Goal: Task Accomplishment & Management: Use online tool/utility

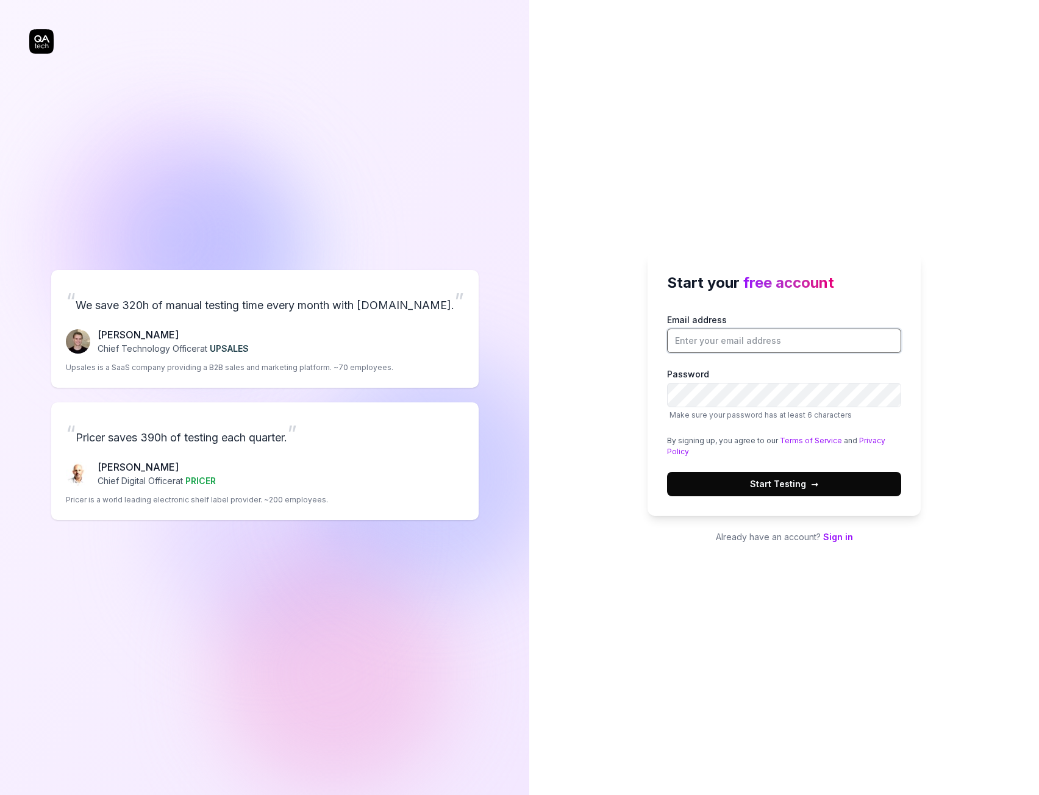
click at [748, 343] on input "Email address" at bounding box center [784, 341] width 234 height 24
type input "[EMAIL_ADDRESS][PERSON_NAME][DOMAIN_NAME]"
click at [840, 541] on link "Sign in" at bounding box center [838, 537] width 30 height 10
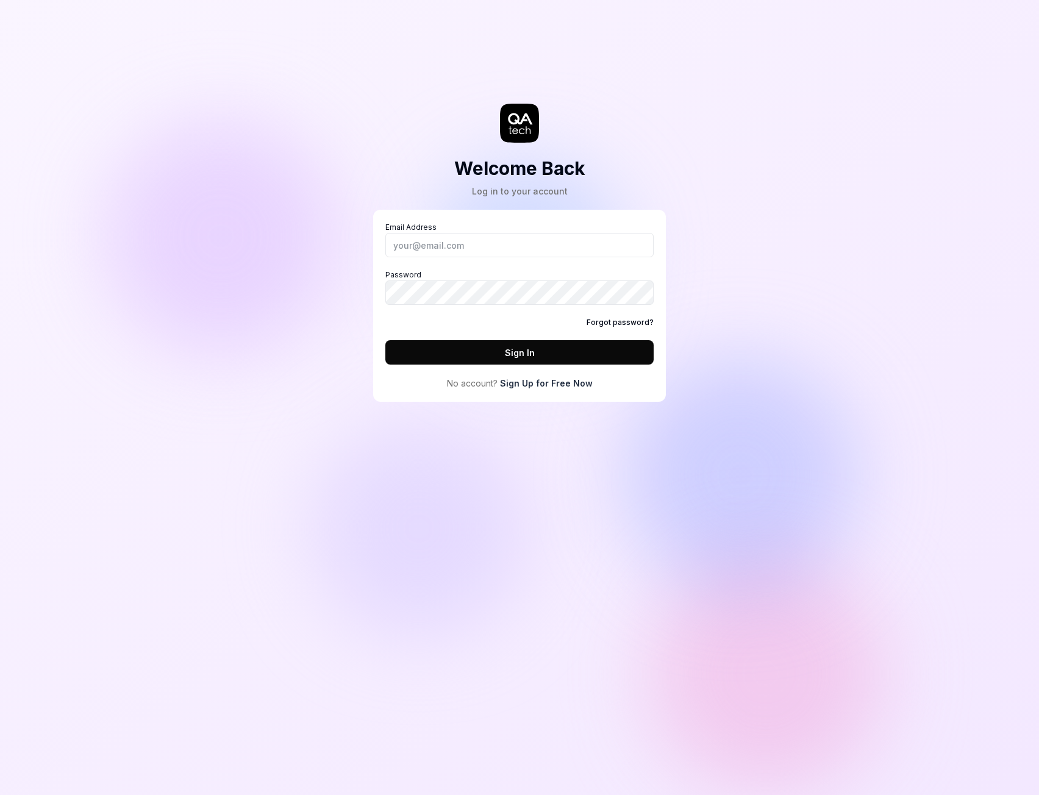
click at [543, 383] on link "Sign Up for Free Now" at bounding box center [546, 383] width 93 height 13
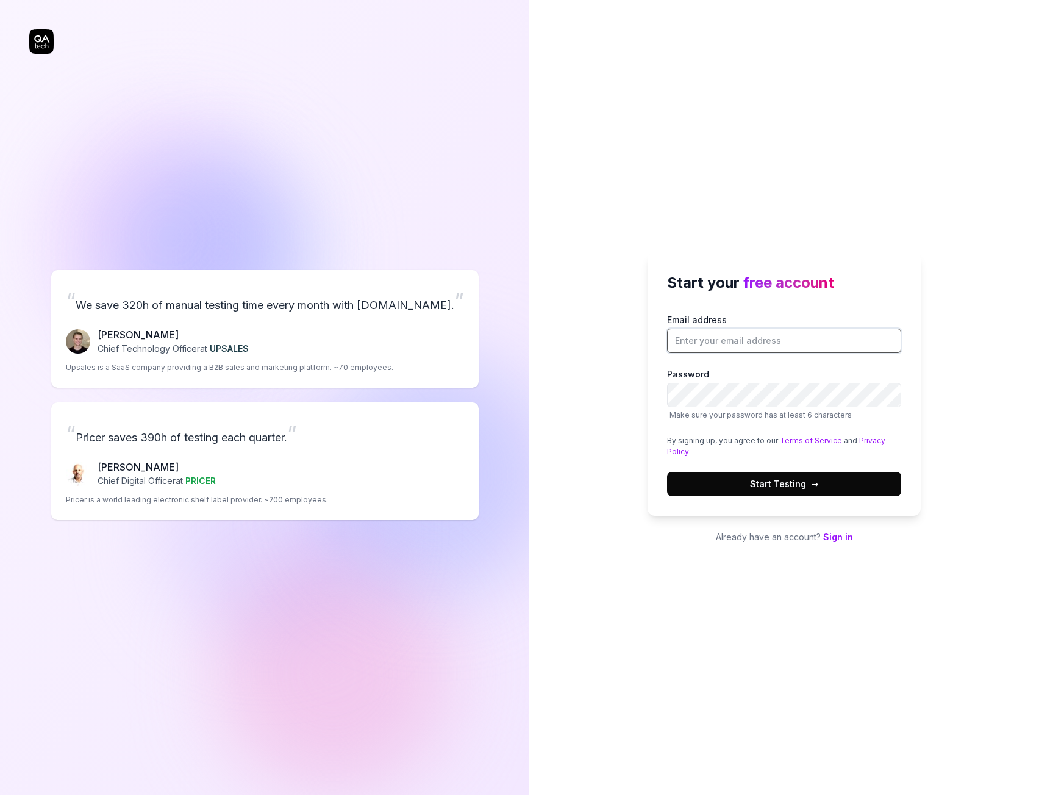
click at [715, 343] on input "Email address" at bounding box center [784, 341] width 234 height 24
type input "dawid.hawryluk@locon.pl"
click at [732, 408] on label "Password Make sure your password has at least 6 characters" at bounding box center [784, 394] width 234 height 53
click at [781, 487] on span "Start Testing →" at bounding box center [784, 484] width 68 height 13
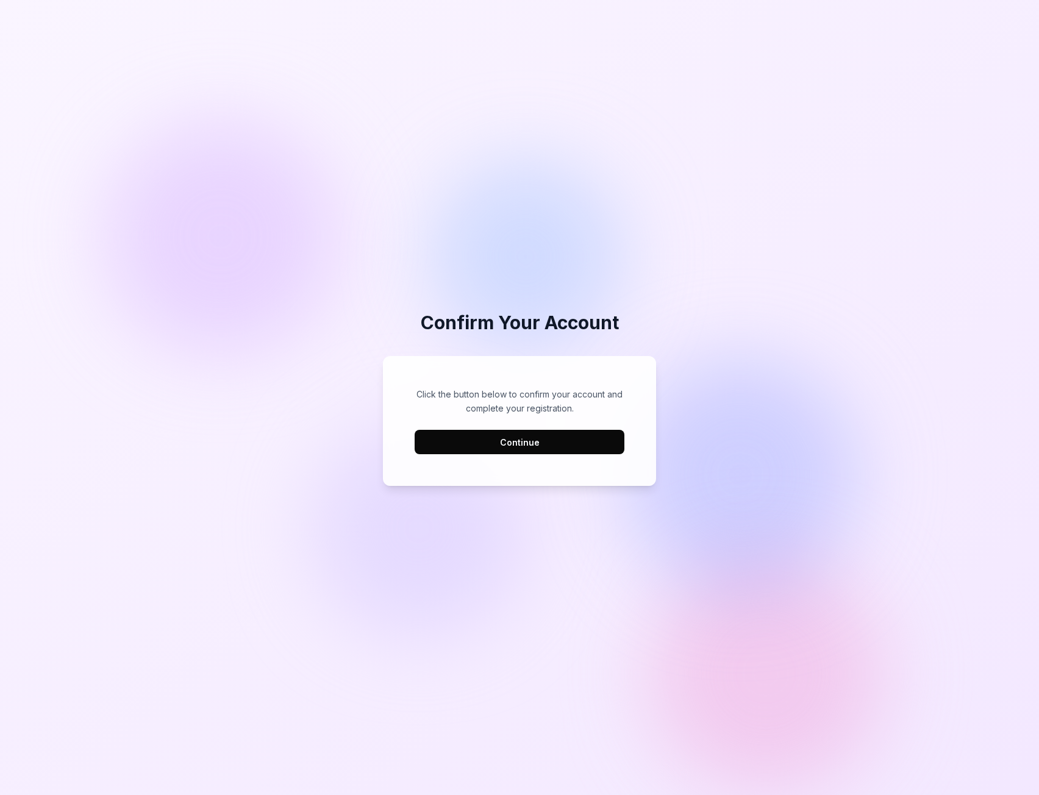
click at [487, 440] on button "Continue" at bounding box center [520, 442] width 210 height 24
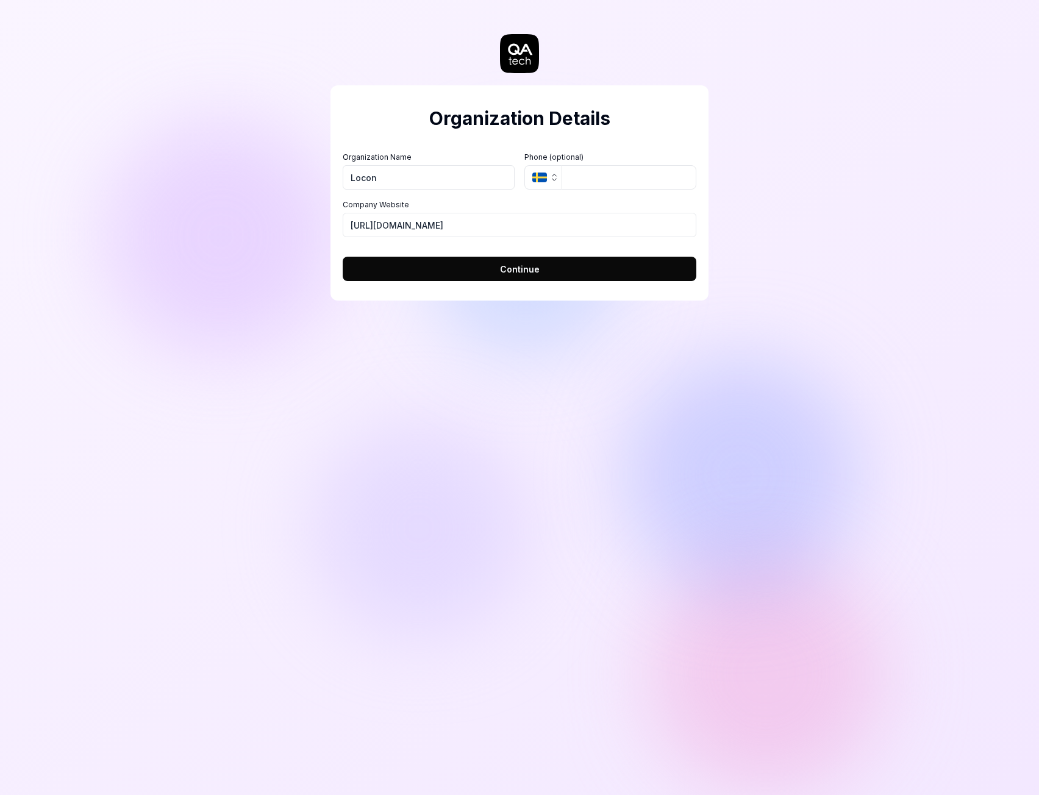
type input "Locon"
click at [456, 270] on button "Continue" at bounding box center [520, 269] width 354 height 24
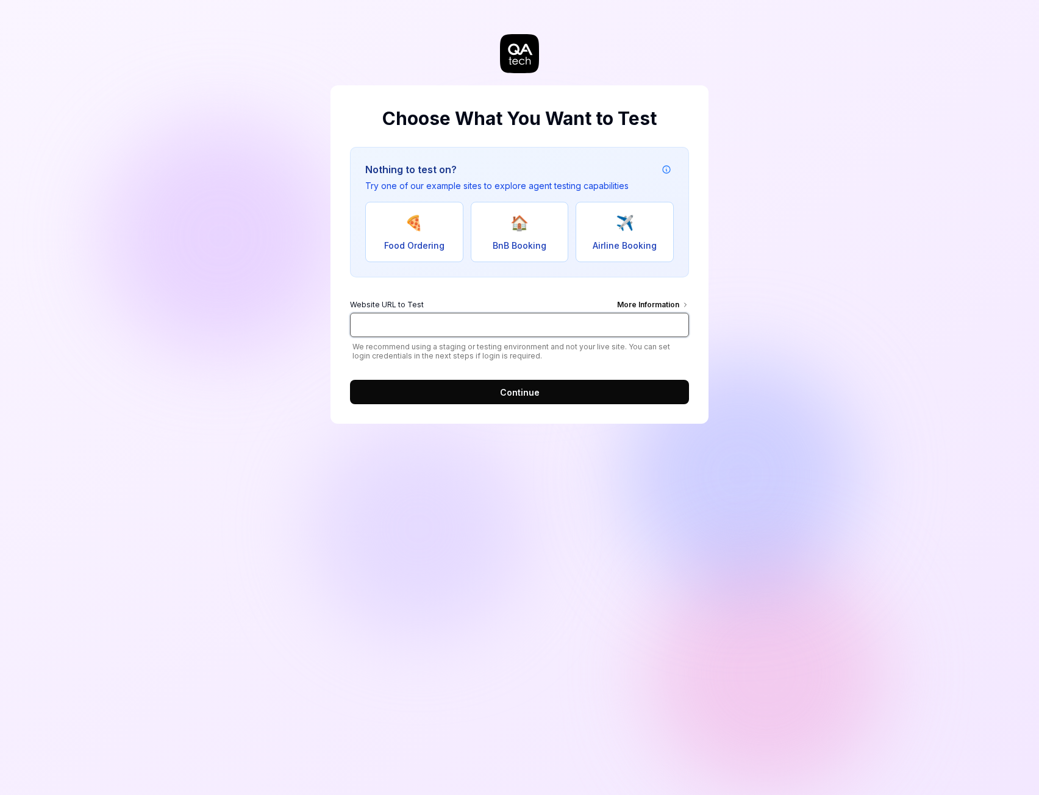
click at [520, 322] on input "Website URL to Test More Information" at bounding box center [519, 325] width 339 height 24
paste input "[URL][DOMAIN_NAME]"
type input "[URL][DOMAIN_NAME]"
click at [536, 385] on button "Continue" at bounding box center [519, 392] width 339 height 24
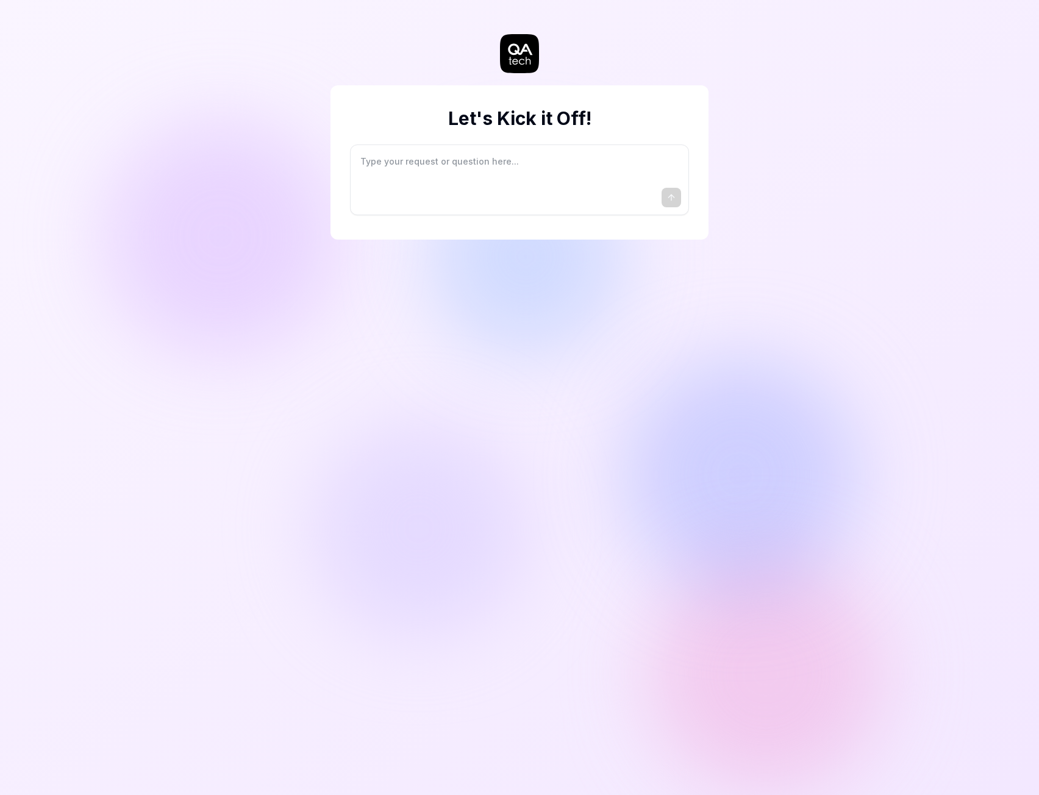
type textarea "*"
type textarea "I"
type textarea "*"
type textarea "I"
type textarea "*"
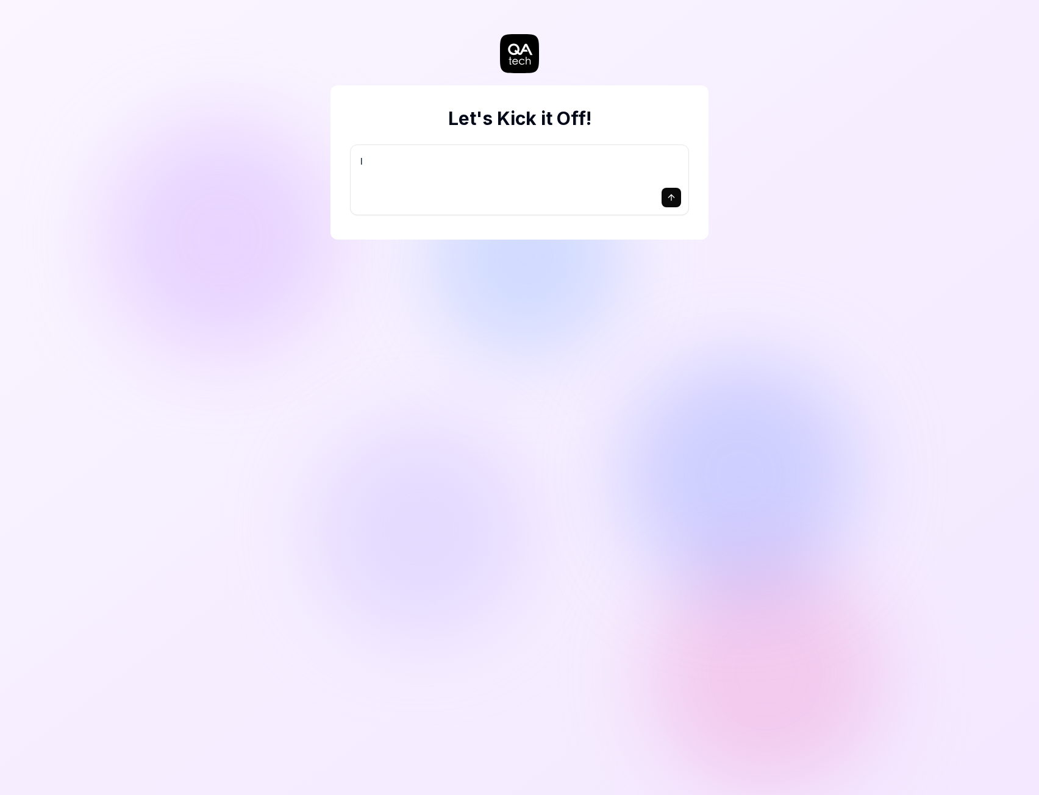
type textarea "I w"
type textarea "*"
type textarea "I wa"
type textarea "*"
type textarea "I wan"
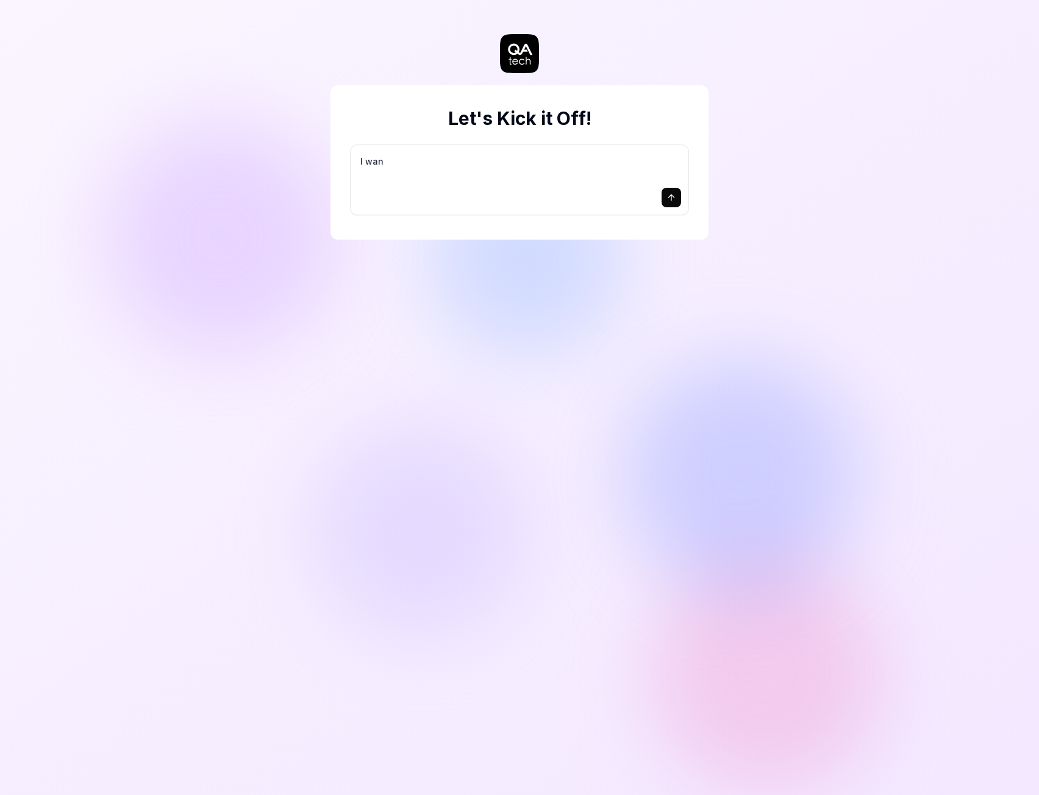
type textarea "*"
type textarea "I want"
type textarea "*"
type textarea "I want"
type textarea "*"
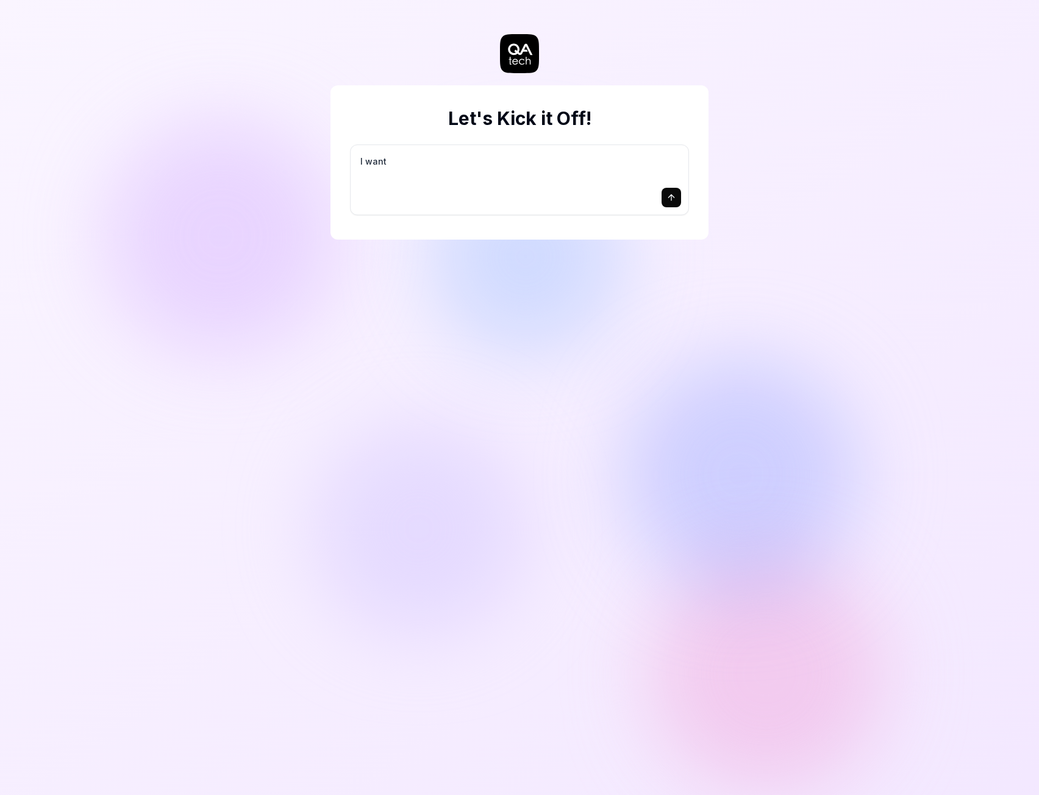
type textarea "I want a"
type textarea "*"
type textarea "I want a"
type textarea "*"
type textarea "I want a g"
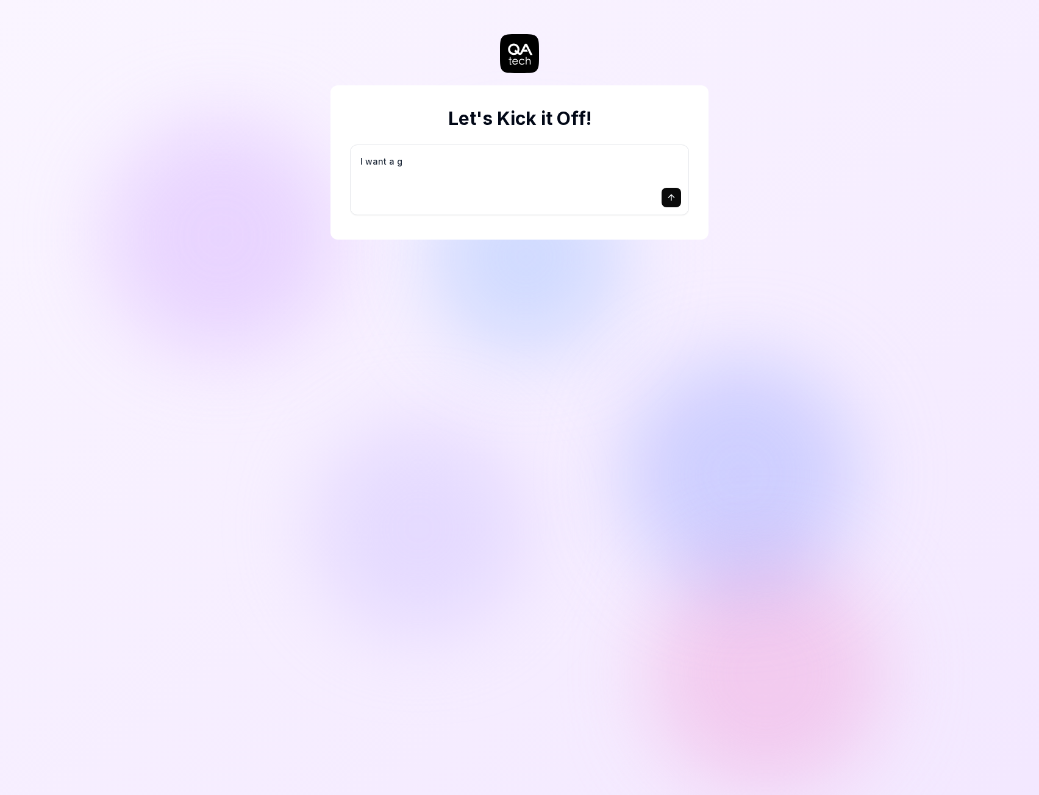
type textarea "*"
type textarea "I want a go"
type textarea "*"
type textarea "I want a goo"
type textarea "*"
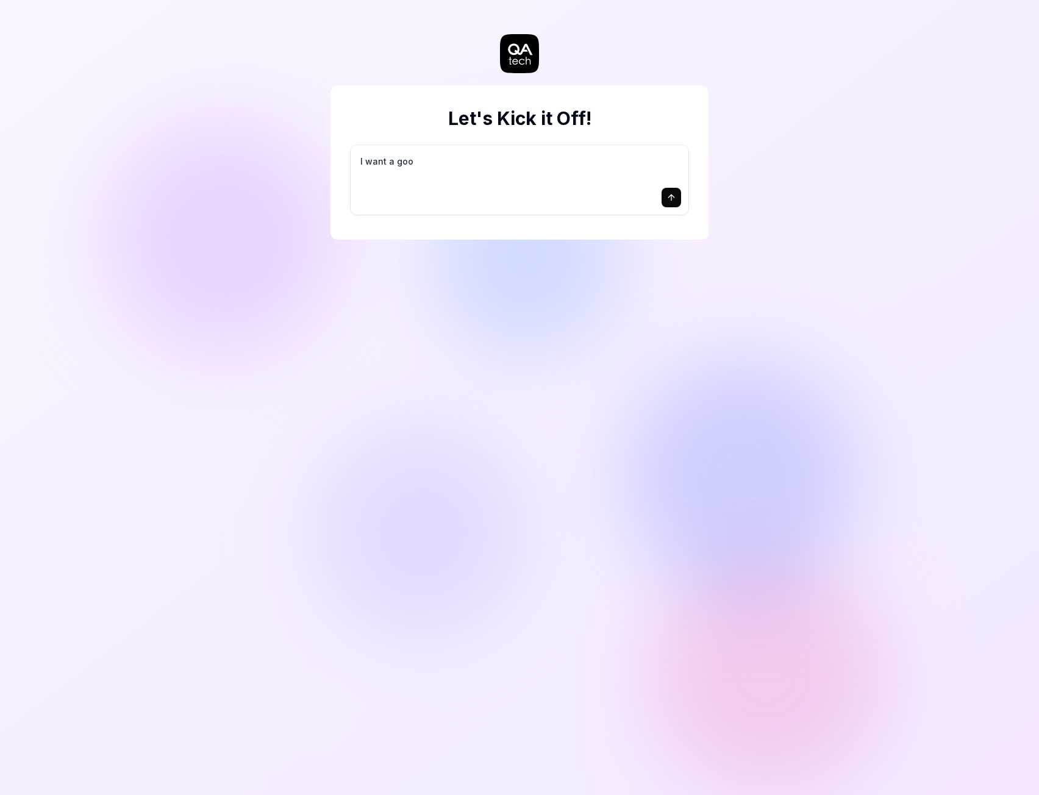
type textarea "I want a good"
type textarea "*"
type textarea "I want a good"
type textarea "*"
type textarea "I want a good t"
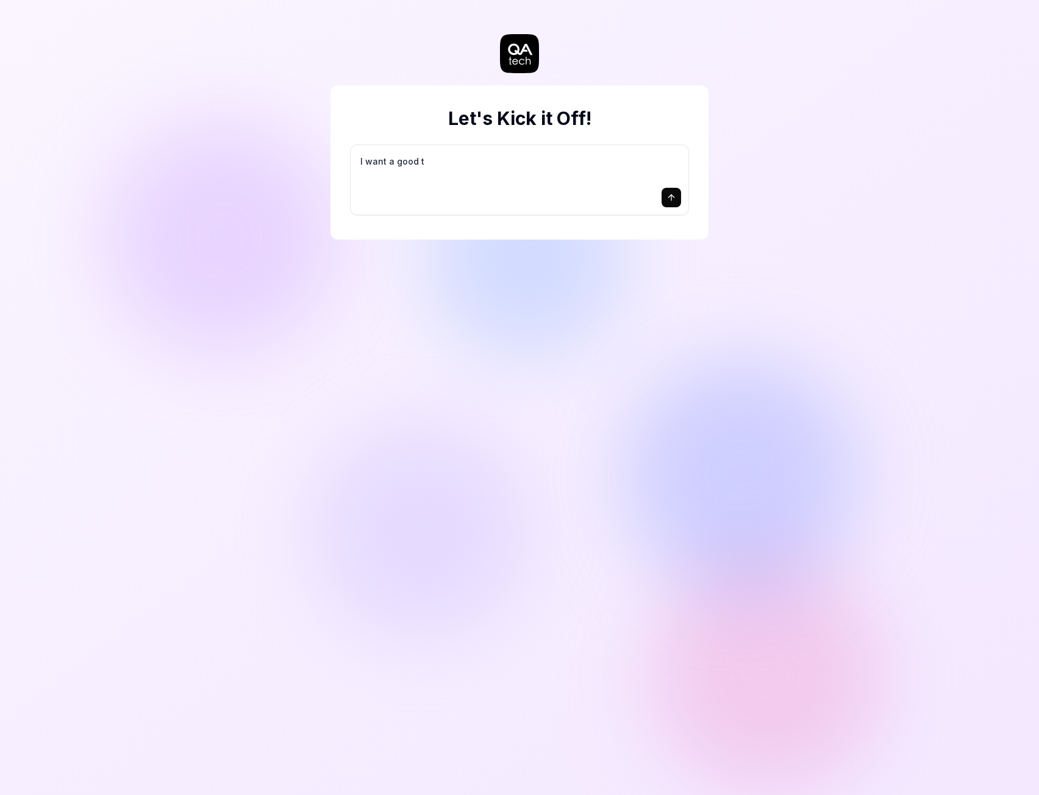
type textarea "*"
type textarea "I want a good te"
type textarea "*"
type textarea "I want a good tes"
type textarea "*"
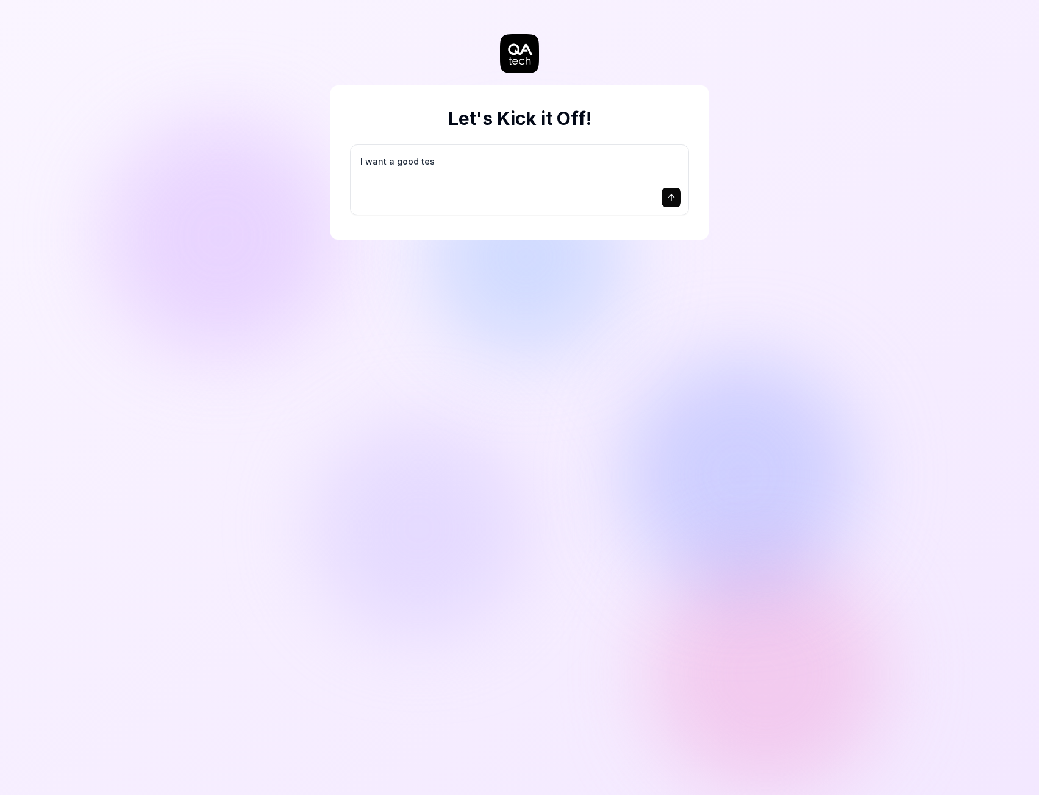
type textarea "I want a good test"
type textarea "*"
type textarea "I want a good test"
type textarea "*"
type textarea "I want a good test s"
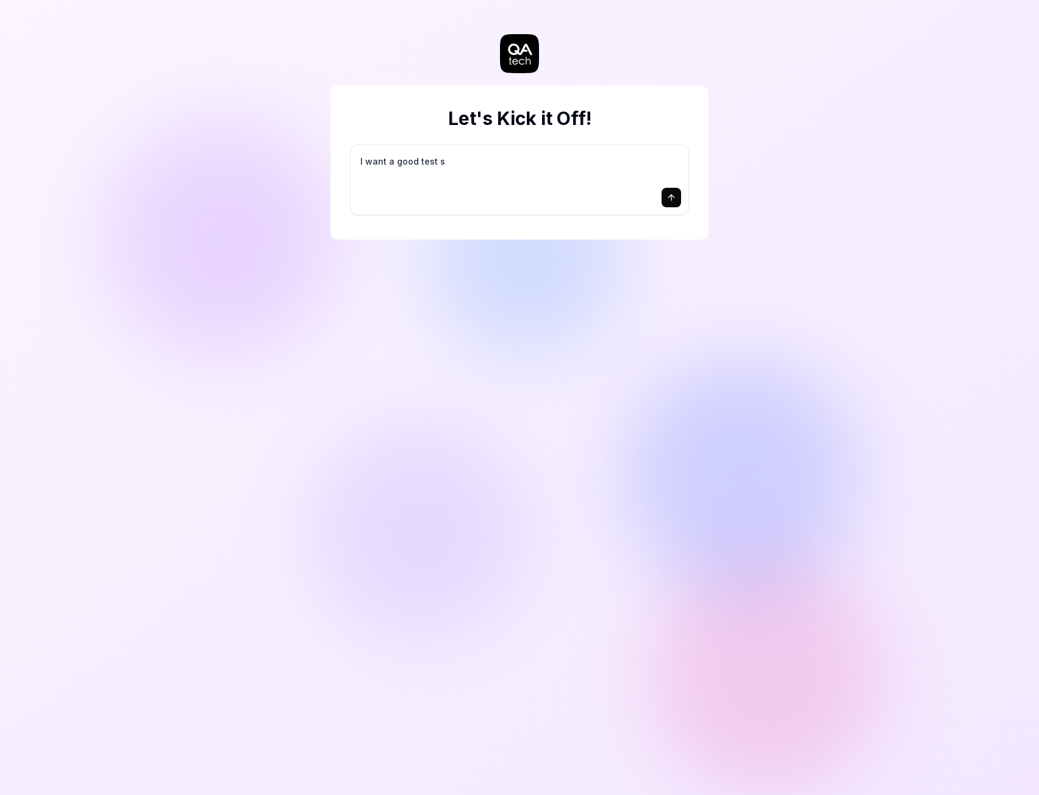
type textarea "*"
type textarea "I want a good test se"
type textarea "*"
type textarea "I want a good test set"
type textarea "*"
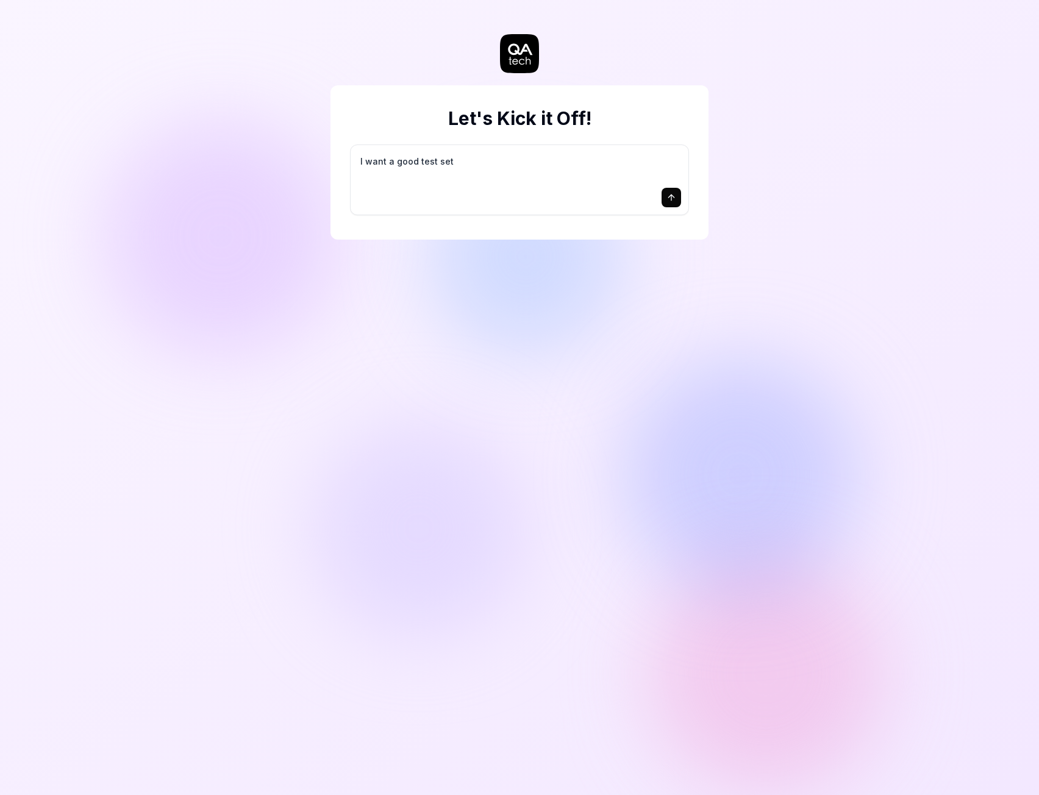
type textarea "I want a good test setu"
type textarea "*"
type textarea "I want a good test setup"
type textarea "*"
type textarea "I want a good test setup"
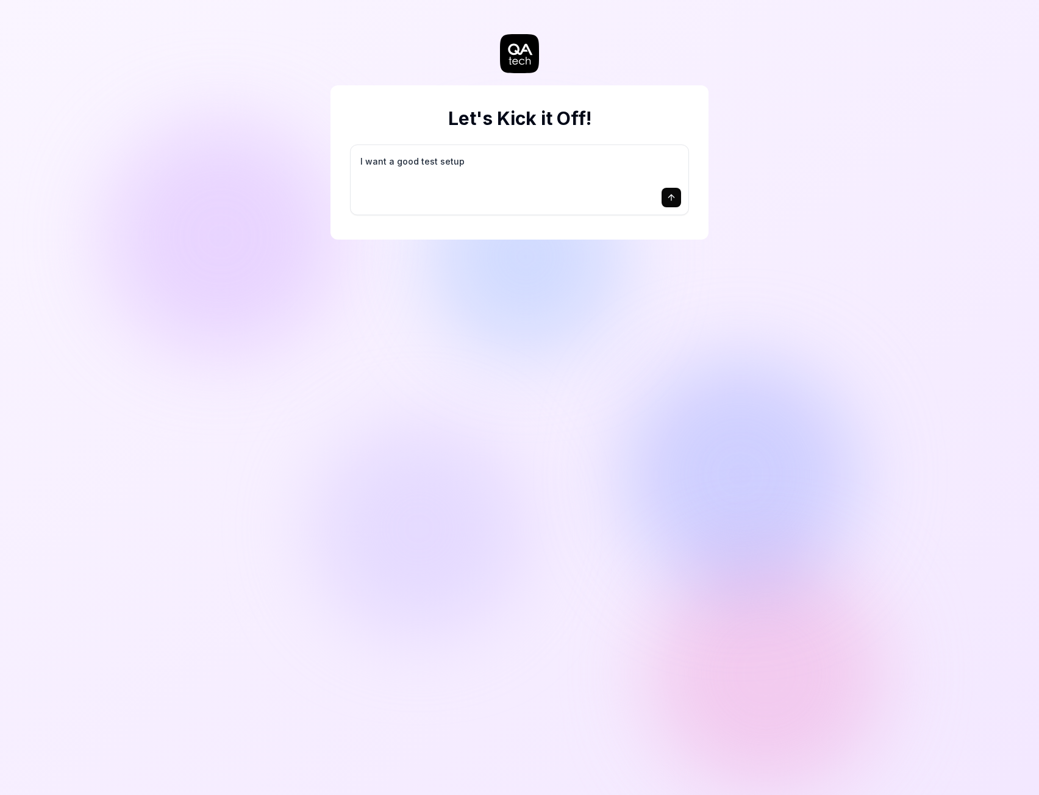
type textarea "*"
type textarea "I want a good test setup f"
type textarea "*"
type textarea "I want a good test setup fo"
type textarea "*"
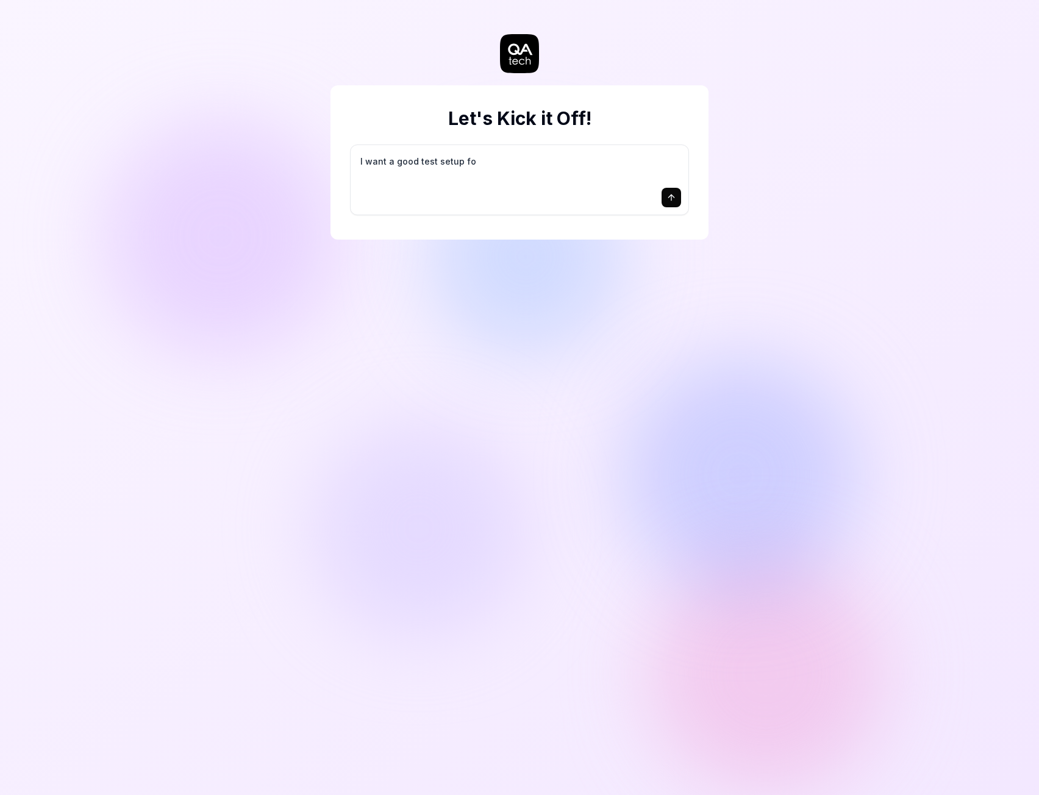
type textarea "I want a good test setup for"
type textarea "*"
type textarea "I want a good test setup for"
type textarea "*"
type textarea "I want a good test setup for m"
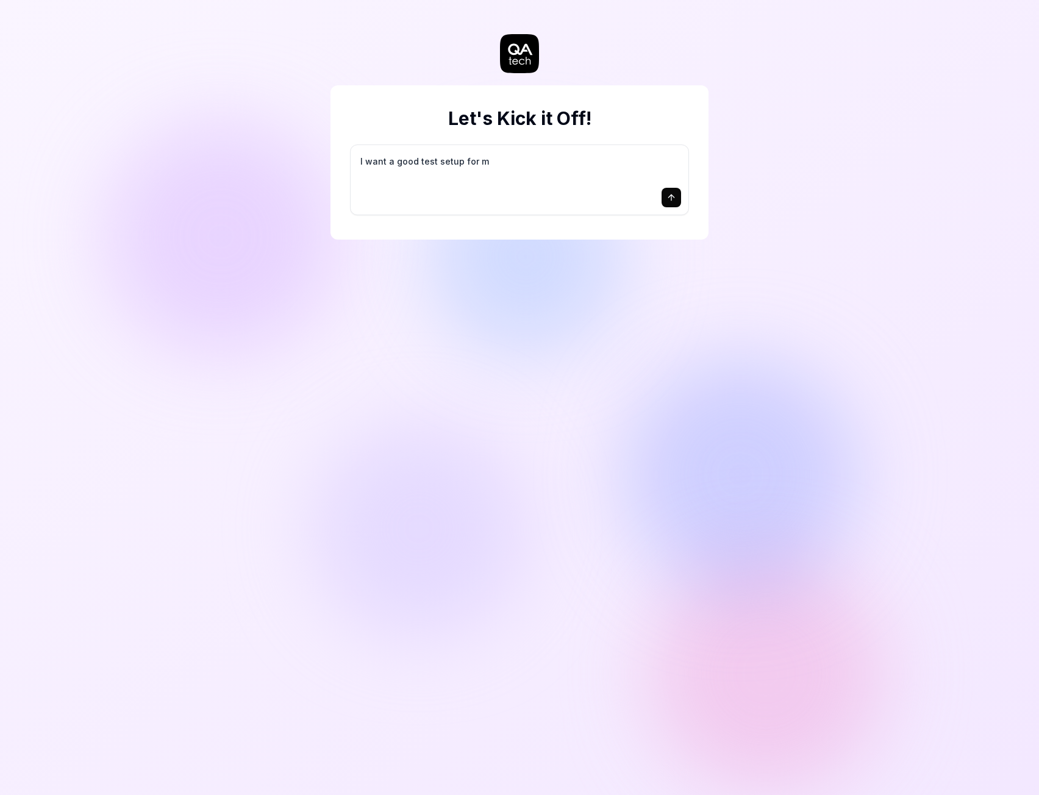
type textarea "*"
type textarea "I want a good test setup for my"
type textarea "*"
type textarea "I want a good test setup for my"
type textarea "*"
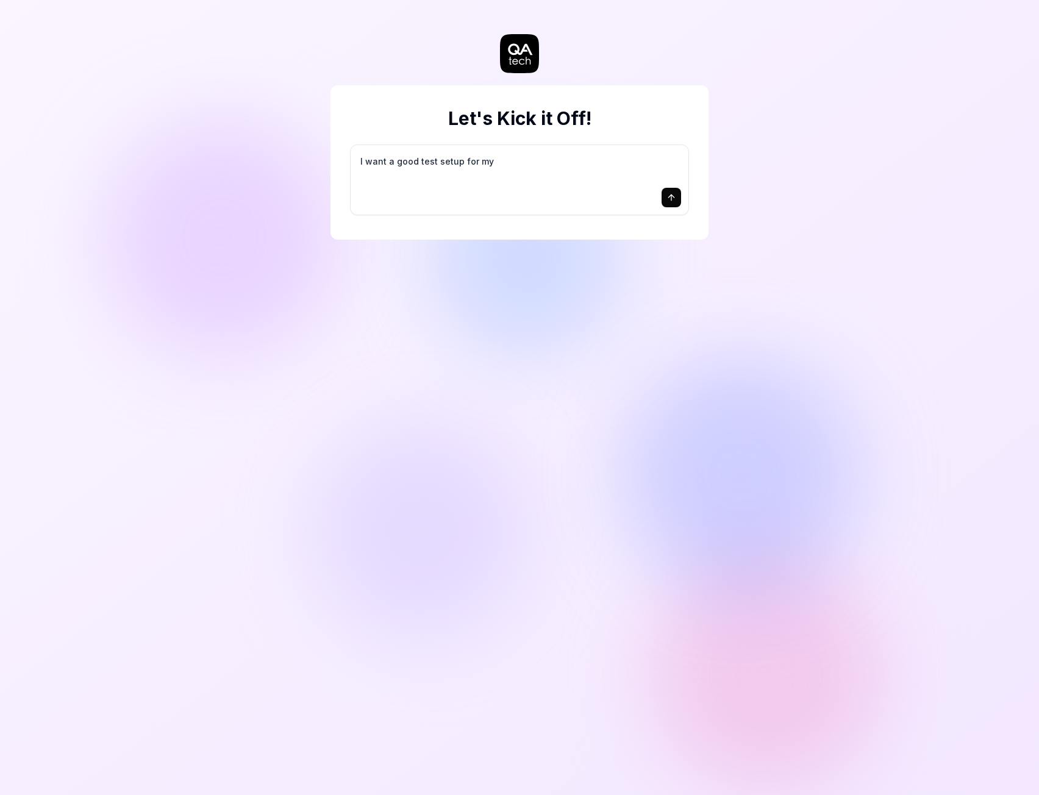
type textarea "I want a good test setup for my s"
type textarea "*"
type textarea "I want a good test setup for my si"
type textarea "*"
type textarea "I want a good test setup for my sit"
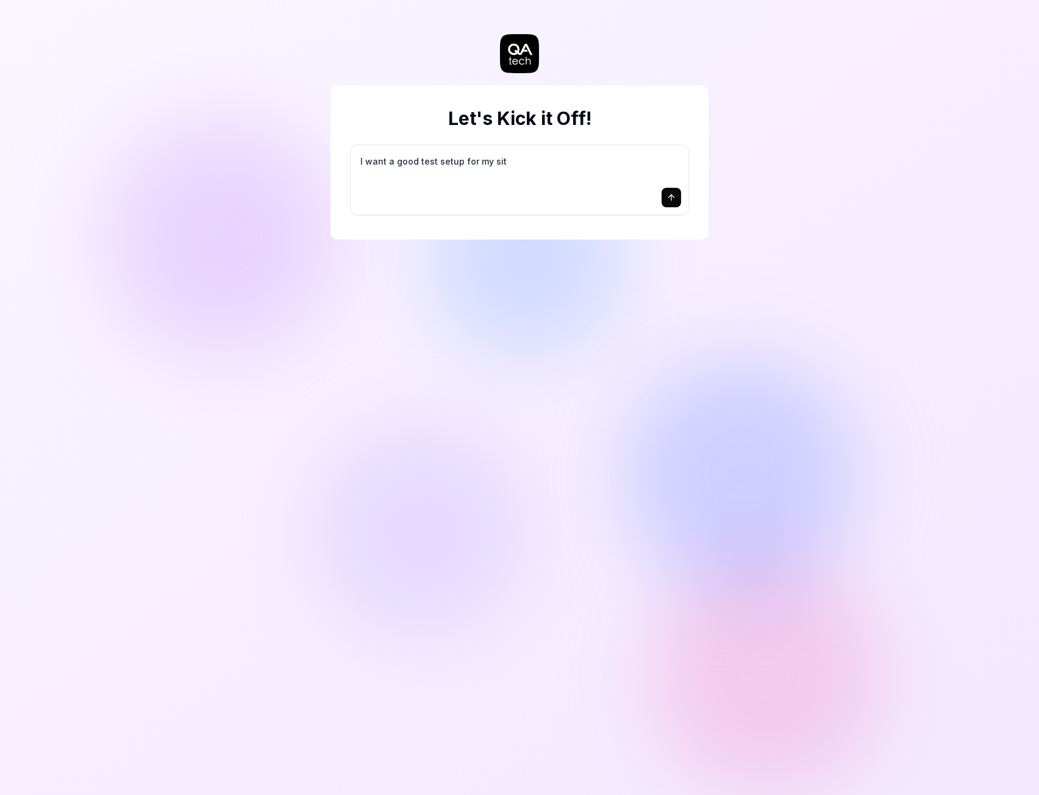
type textarea "*"
type textarea "I want a good test setup for my site"
type textarea "*"
type textarea "I want a good test setup for my site"
type textarea "*"
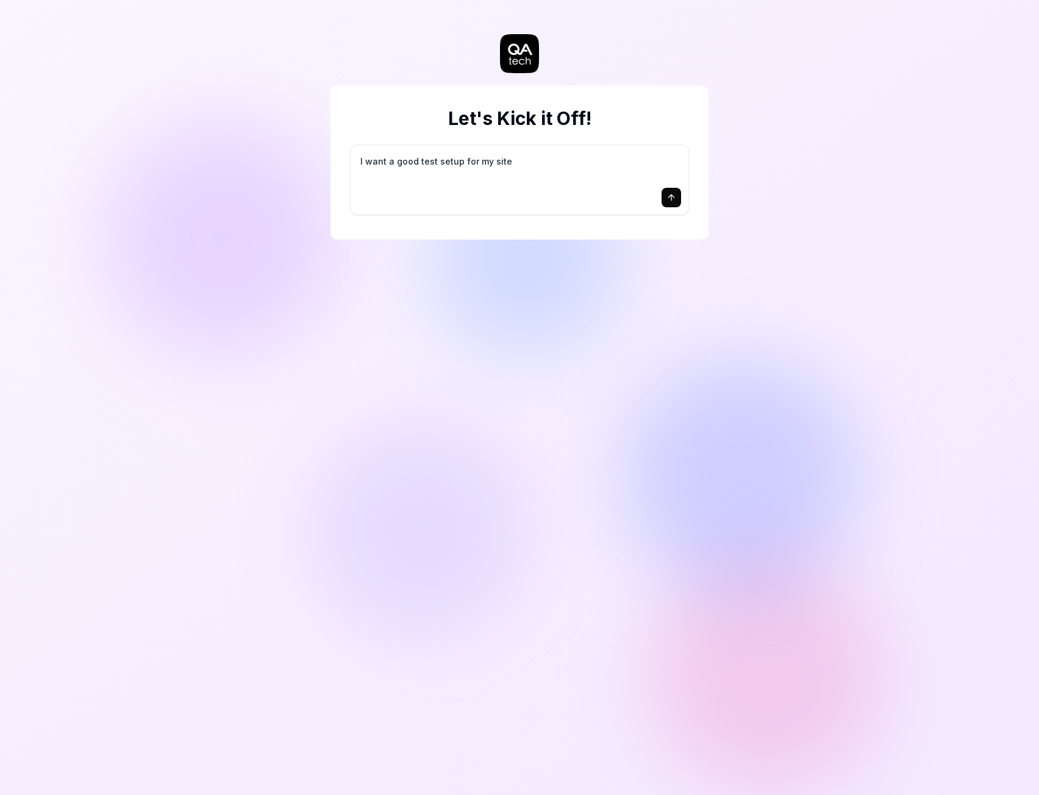
type textarea "I want a good test setup for my site -"
type textarea "*"
type textarea "I want a good test setup for my site -"
type textarea "*"
type textarea "I want a good test setup for my site - h"
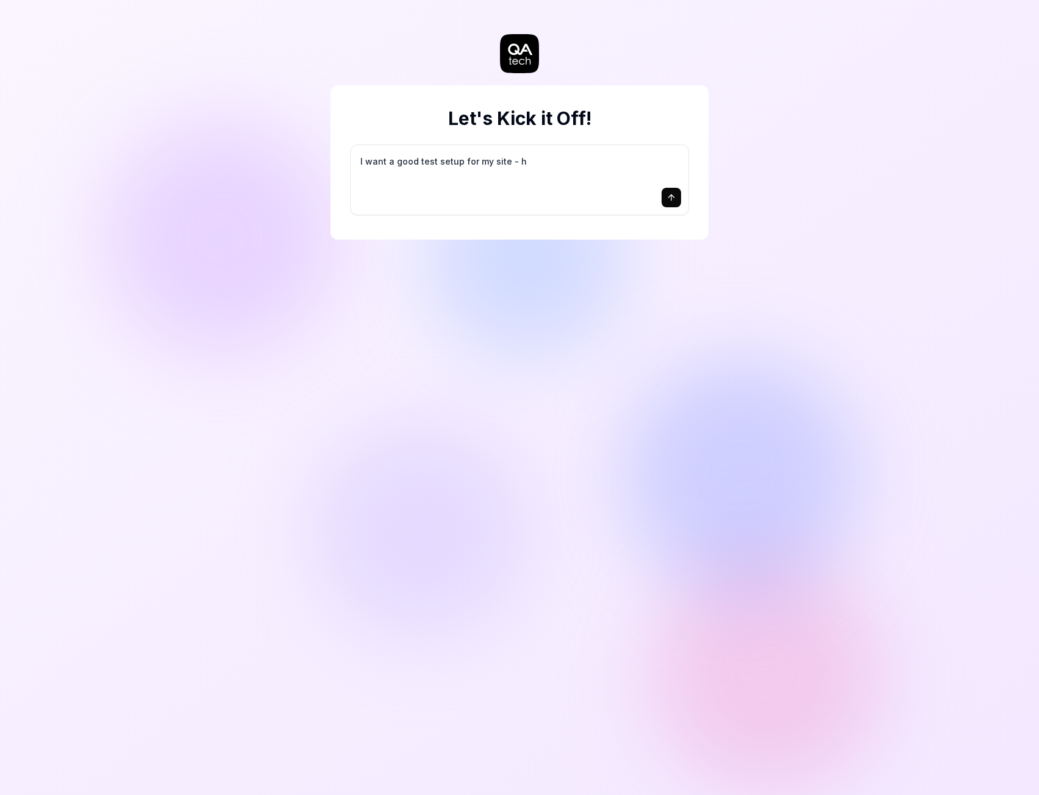
type textarea "*"
type textarea "I want a good test setup for my site - he"
type textarea "*"
type textarea "I want a good test setup for my site - hel"
type textarea "*"
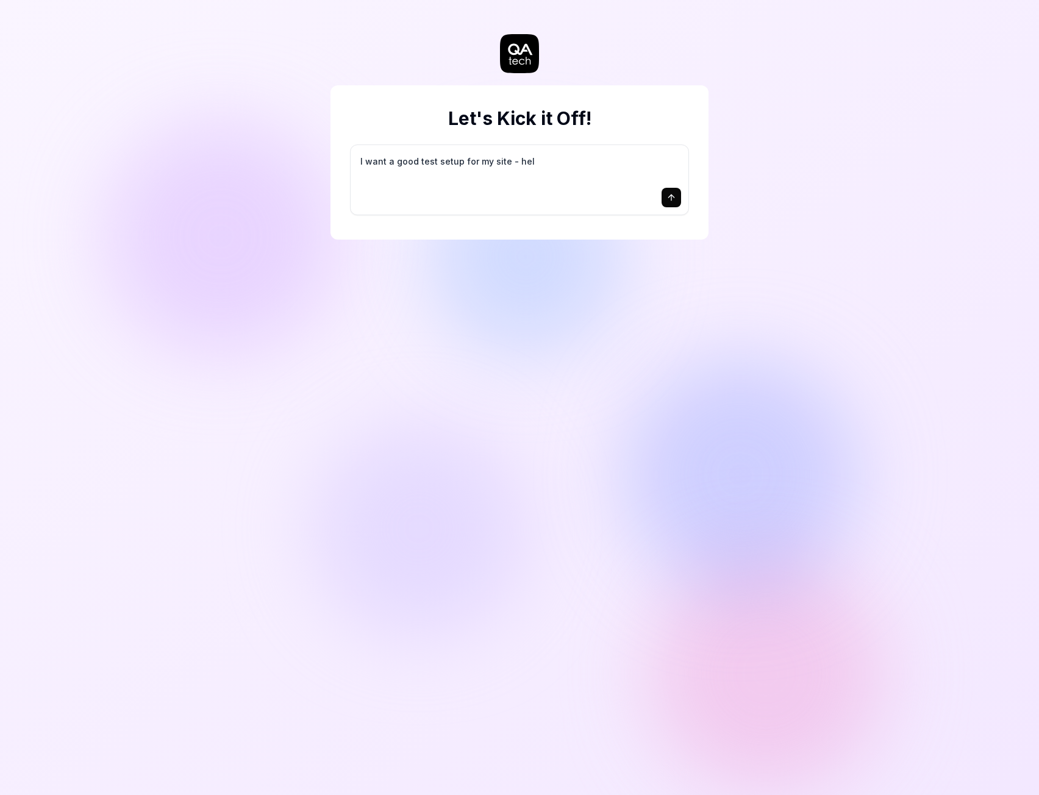
type textarea "I want a good test setup for my site - help"
type textarea "*"
type textarea "I want a good test setup for my site - help"
type textarea "*"
type textarea "I want a good test setup for my site - help m"
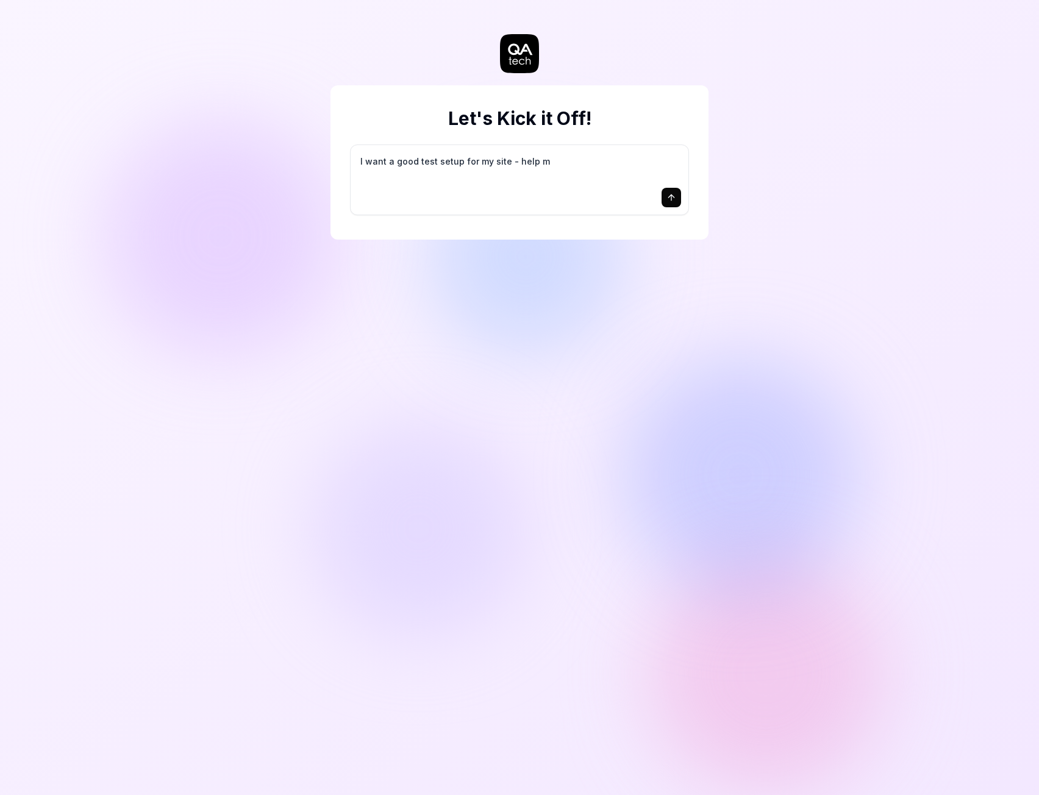
type textarea "*"
type textarea "I want a good test setup for my site - help me"
type textarea "*"
type textarea "I want a good test setup for my site - help me"
type textarea "*"
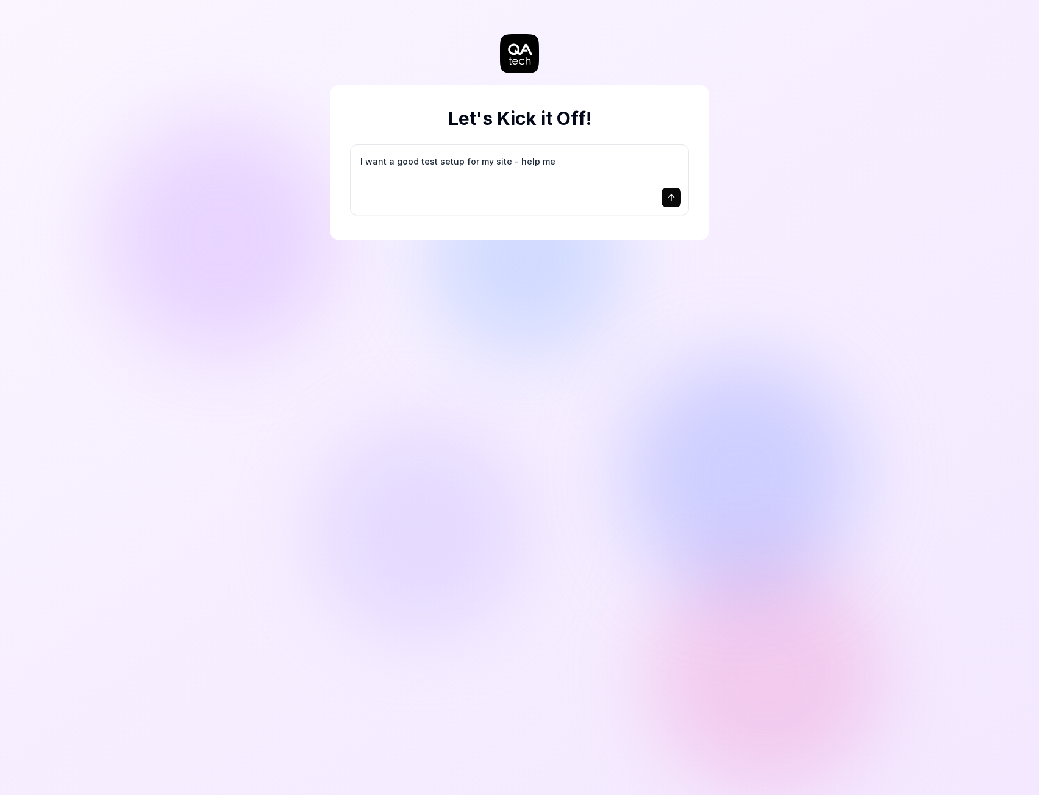
type textarea "I want a good test setup for my site - help me c"
type textarea "*"
type textarea "I want a good test setup for my site - help me cr"
type textarea "*"
type textarea "I want a good test setup for my site - help me cre"
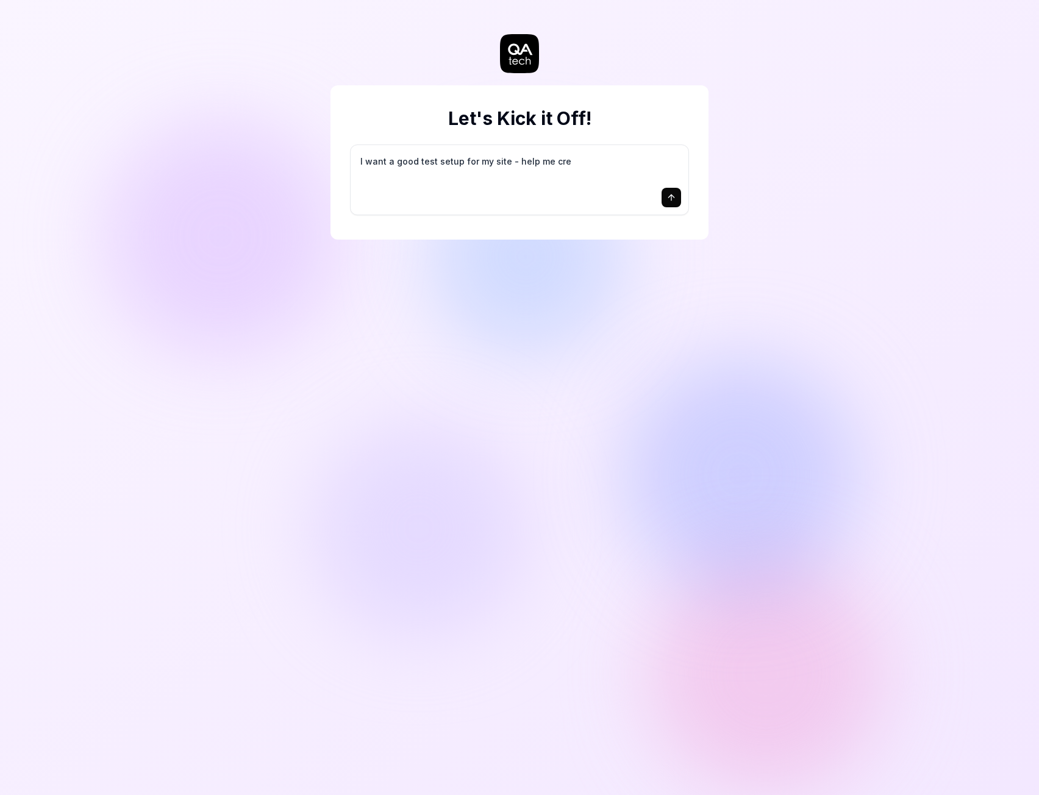
type textarea "*"
type textarea "I want a good test setup for my site - help me crea"
type textarea "*"
type textarea "I want a good test setup for my site - help me creat"
type textarea "*"
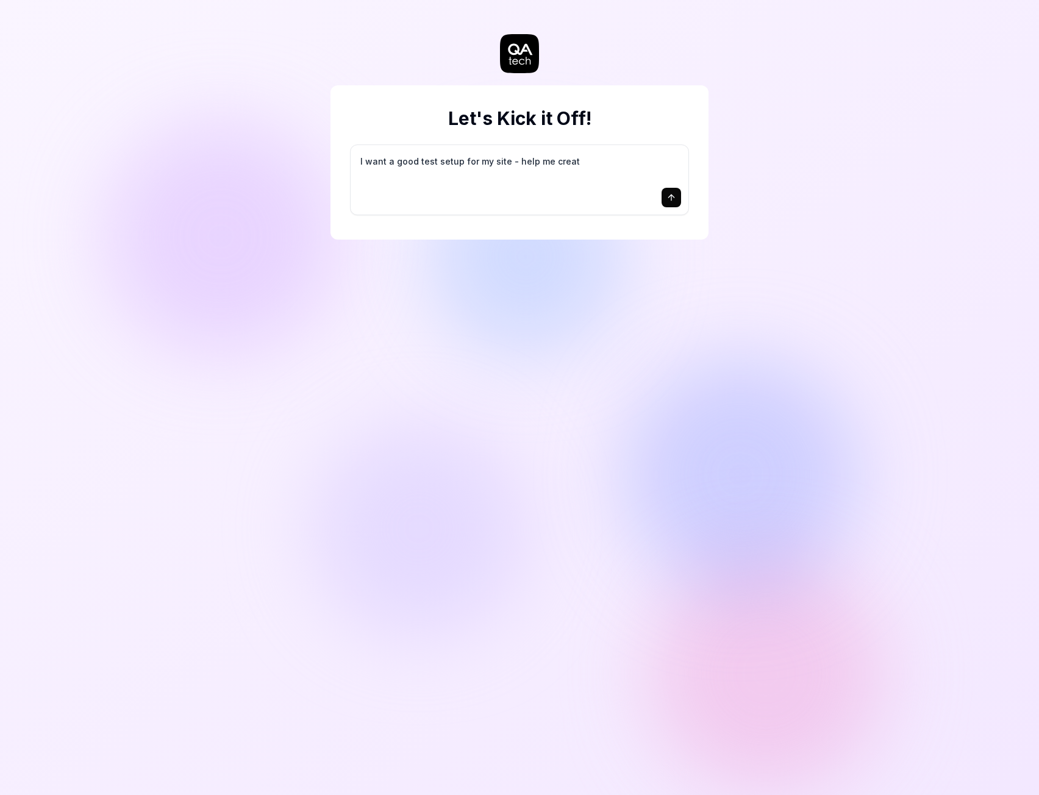
type textarea "I want a good test setup for my site - help me create"
type textarea "*"
type textarea "I want a good test setup for my site - help me create"
type textarea "*"
type textarea "I want a good test setup for my site - help me create t"
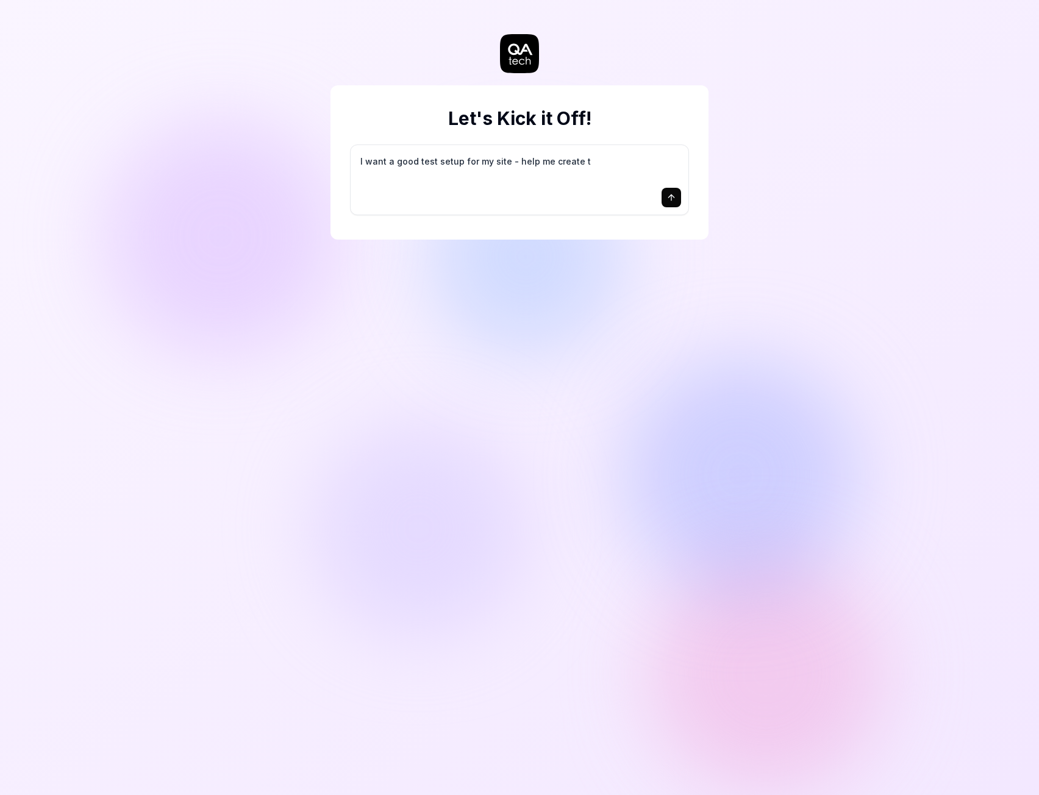
type textarea "*"
type textarea "I want a good test setup for my site - help me create th"
type textarea "*"
type textarea "I want a good test setup for my site - help me create the"
type textarea "*"
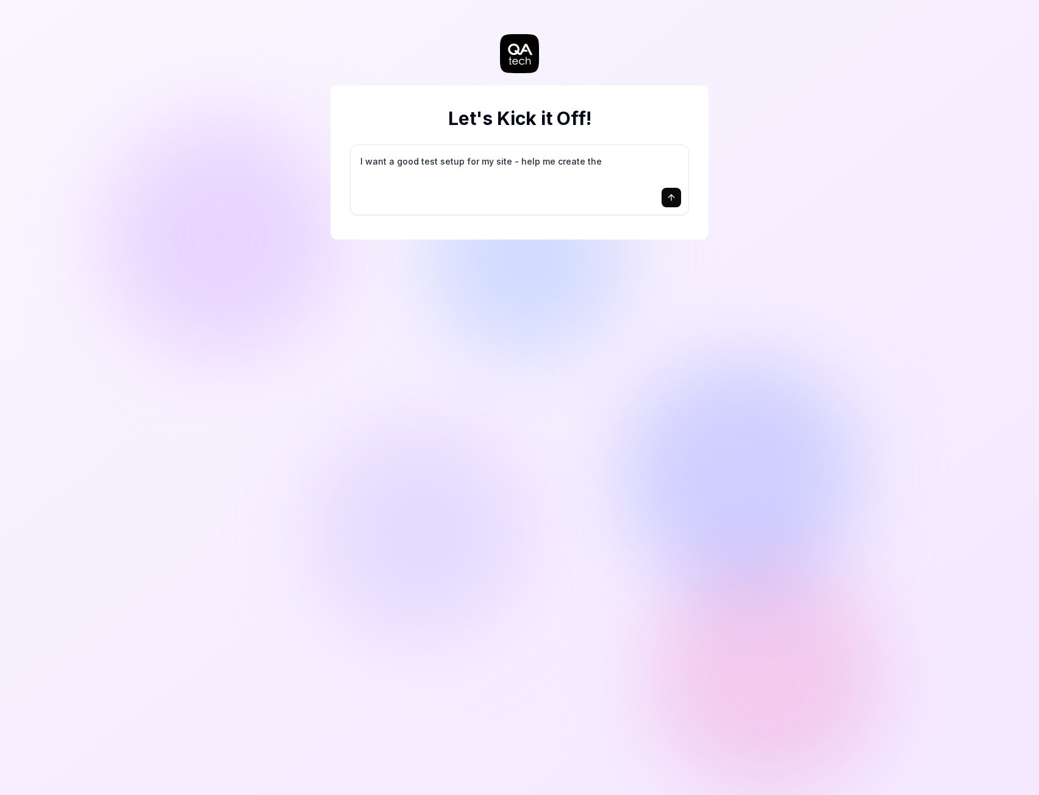
type textarea "I want a good test setup for my site - help me create the"
type textarea "*"
type textarea "I want a good test setup for my site - help me create the f"
type textarea "*"
type textarea "I want a good test setup for my site - help me create the fi"
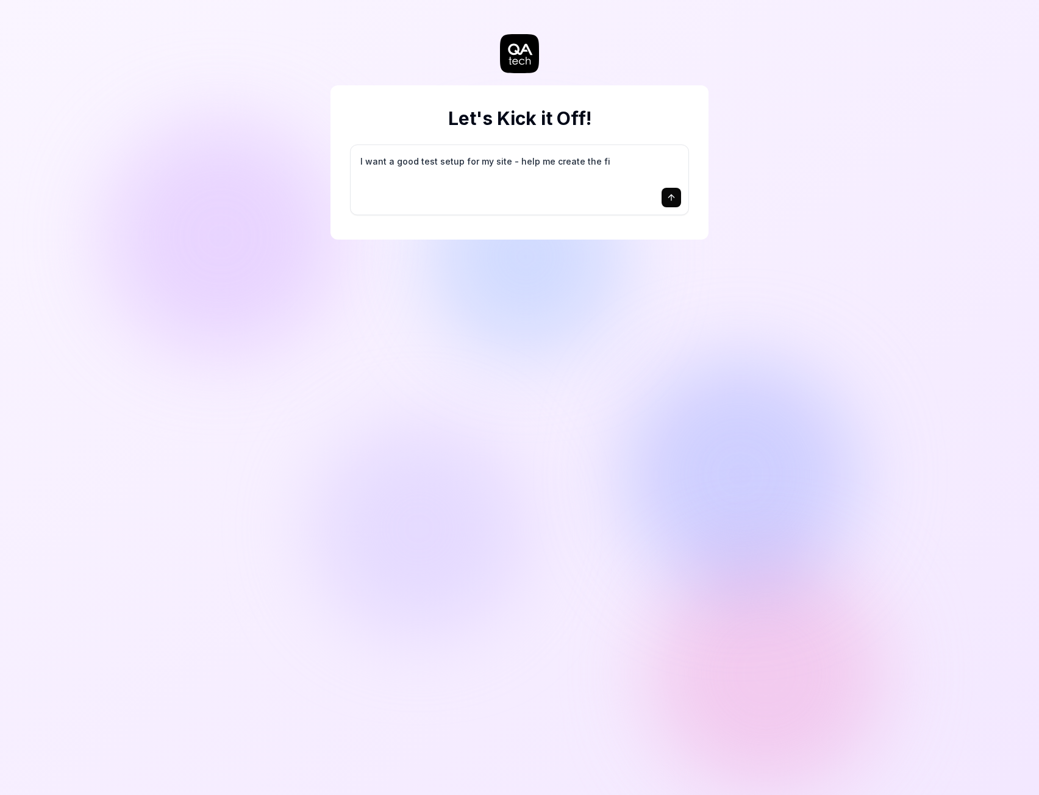
type textarea "*"
type textarea "I want a good test setup for my site - help me create the fir"
type textarea "*"
type textarea "I want a good test setup for my site - help me create the firs"
type textarea "*"
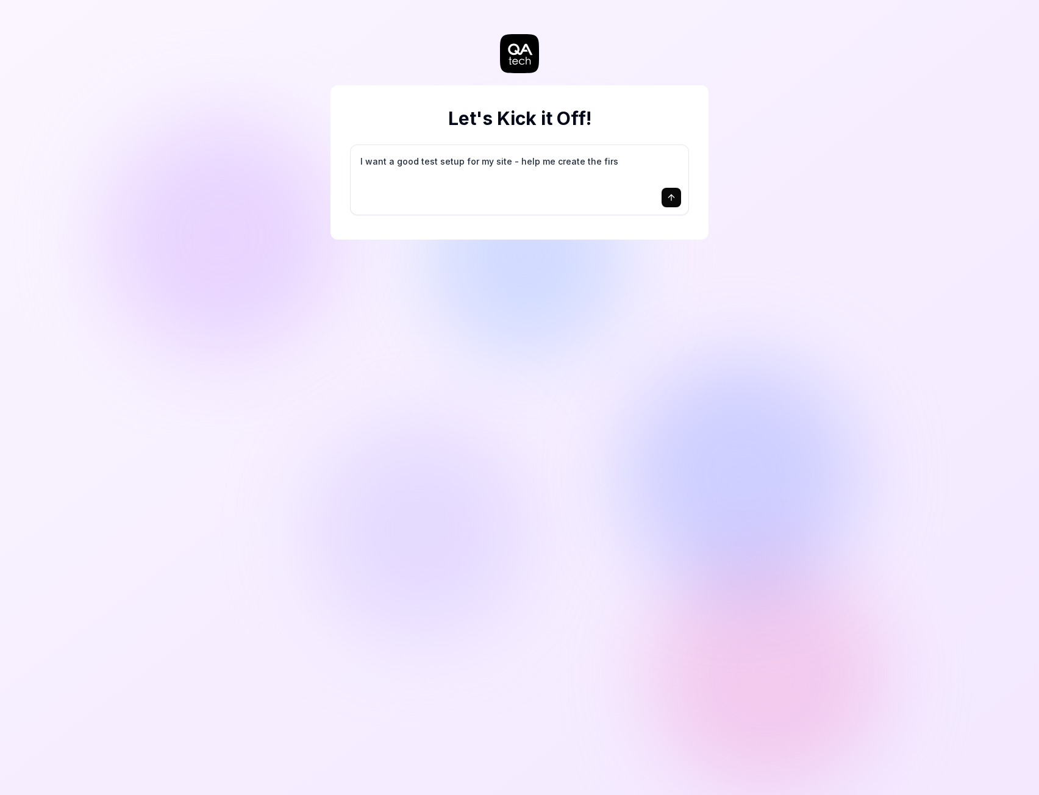
type textarea "I want a good test setup for my site - help me create the first"
type textarea "*"
type textarea "I want a good test setup for my site - help me create the first"
type textarea "*"
type textarea "I want a good test setup for my site - help me create the first 3"
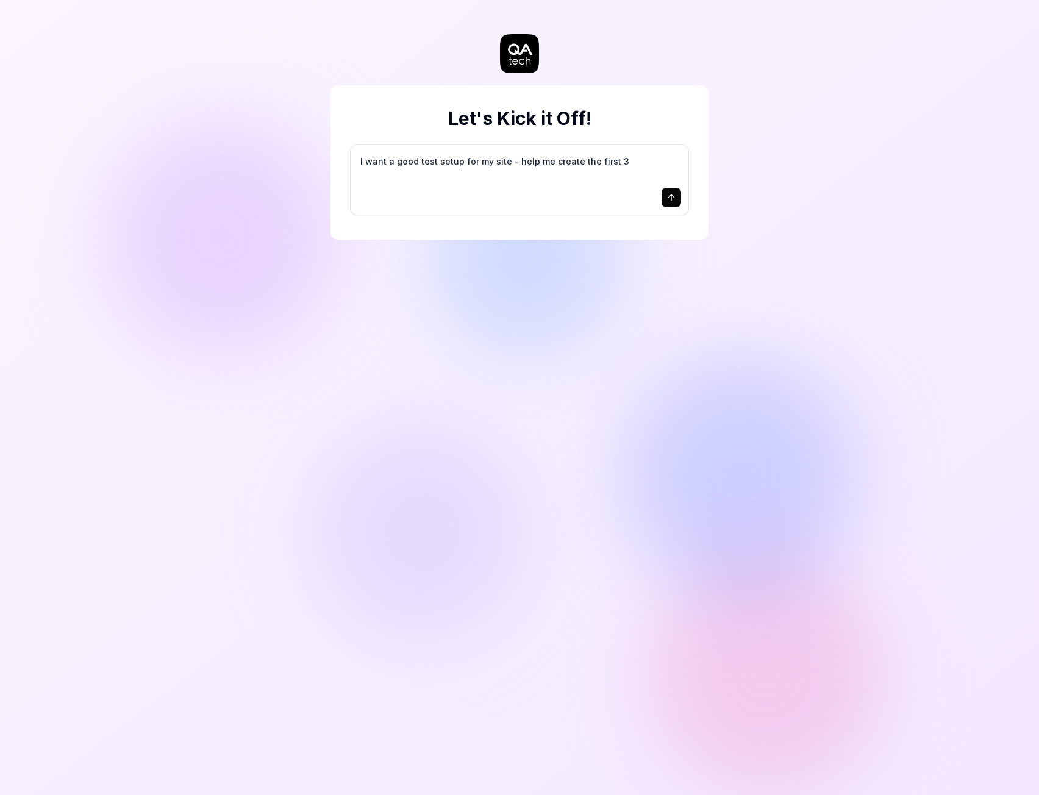
type textarea "*"
type textarea "I want a good test setup for my site - help me create the first 3-"
type textarea "*"
type textarea "I want a good test setup for my site - help me create the first 3-5"
type textarea "*"
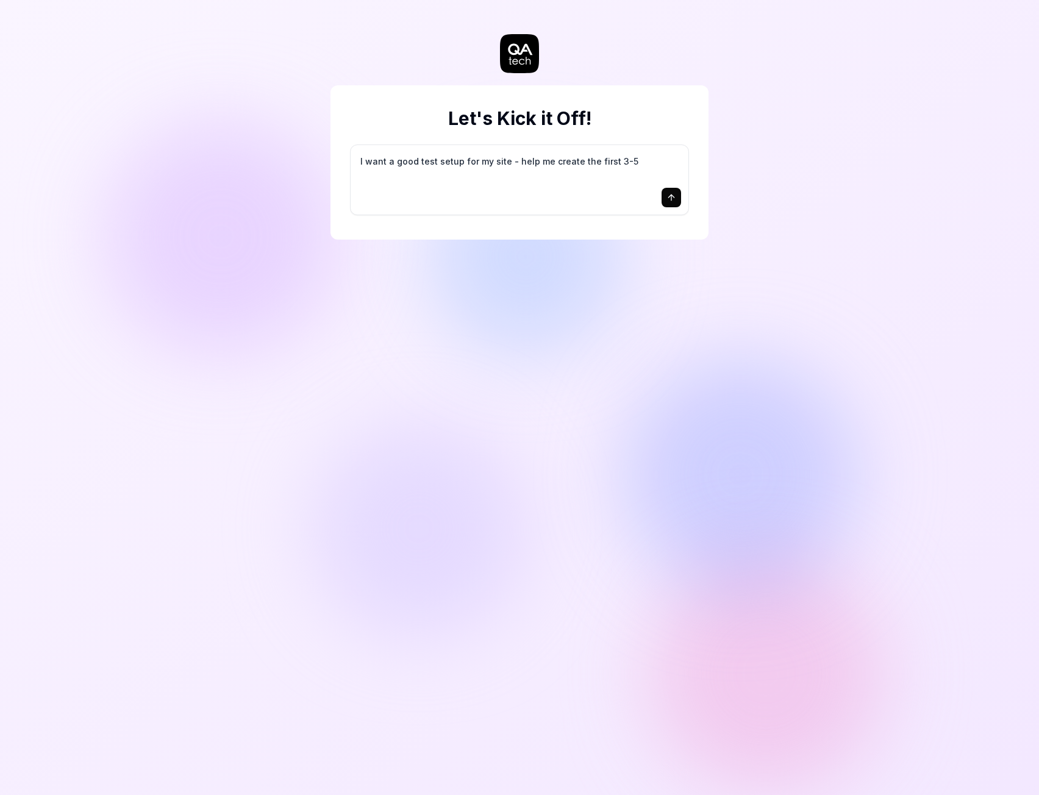
type textarea "I want a good test setup for my site - help me create the first 3-5"
type textarea "*"
type textarea "I want a good test setup for my site - help me create the first 3-5 t"
type textarea "*"
type textarea "I want a good test setup for my site - help me create the first 3-5 te"
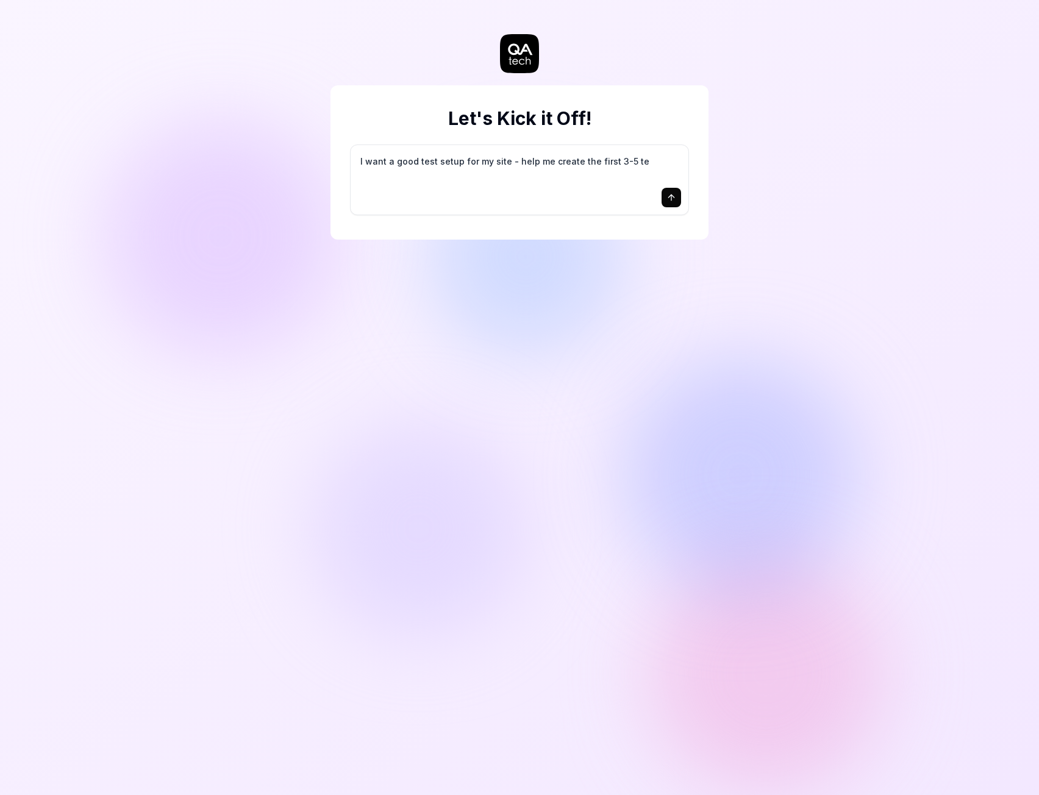
type textarea "*"
type textarea "I want a good test setup for my site - help me create the first 3-5 tes"
type textarea "*"
type textarea "I want a good test setup for my site - help me create the first 3-5 test"
type textarea "*"
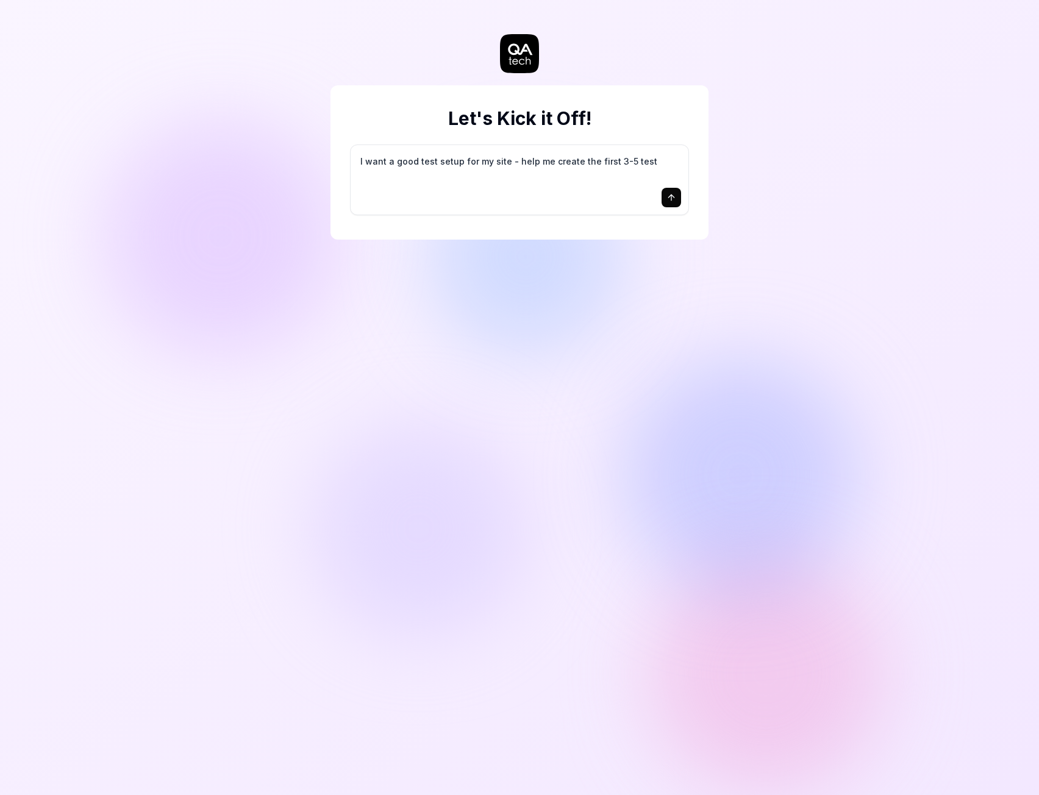
type textarea "I want a good test setup for my site - help me create the first 3-5 test"
type textarea "*"
type textarea "I want a good test setup for my site - help me create the first 3-5 test c"
type textarea "*"
type textarea "I want a good test setup for my site - help me create the first 3-5 test ca"
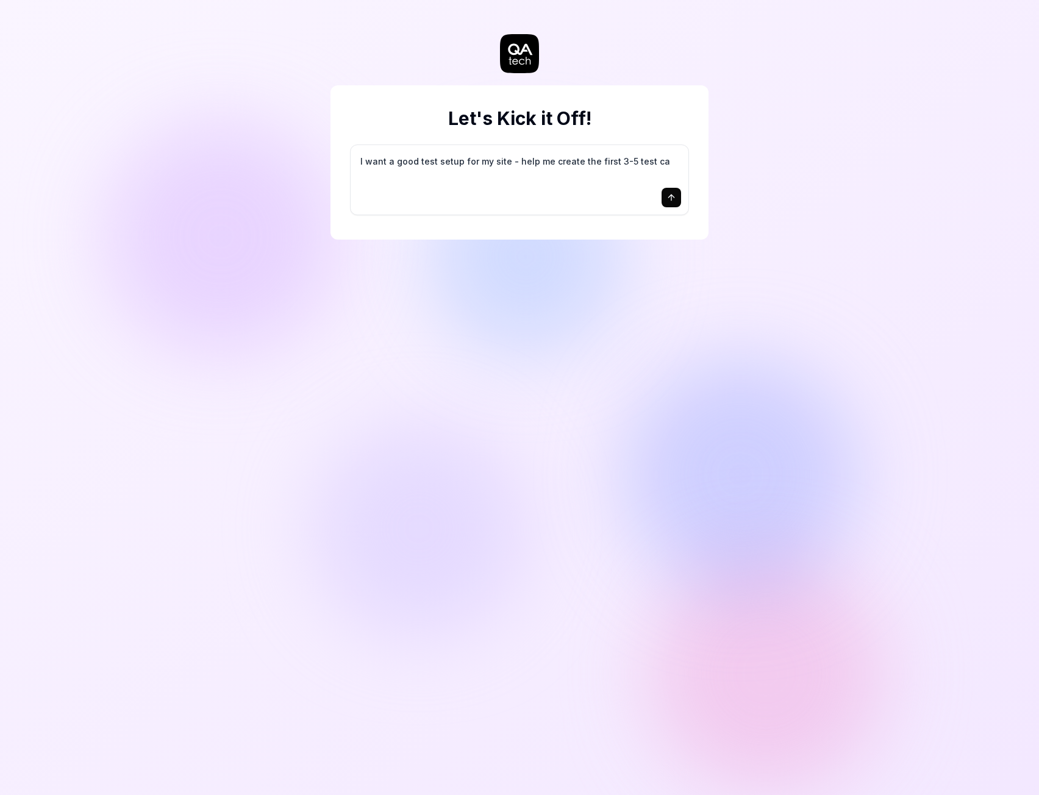
type textarea "*"
type textarea "I want a good test setup for my site - help me create the first 3-5 test cas"
type textarea "*"
type textarea "I want a good test setup for my site - help me create the first 3-5 test case"
type textarea "*"
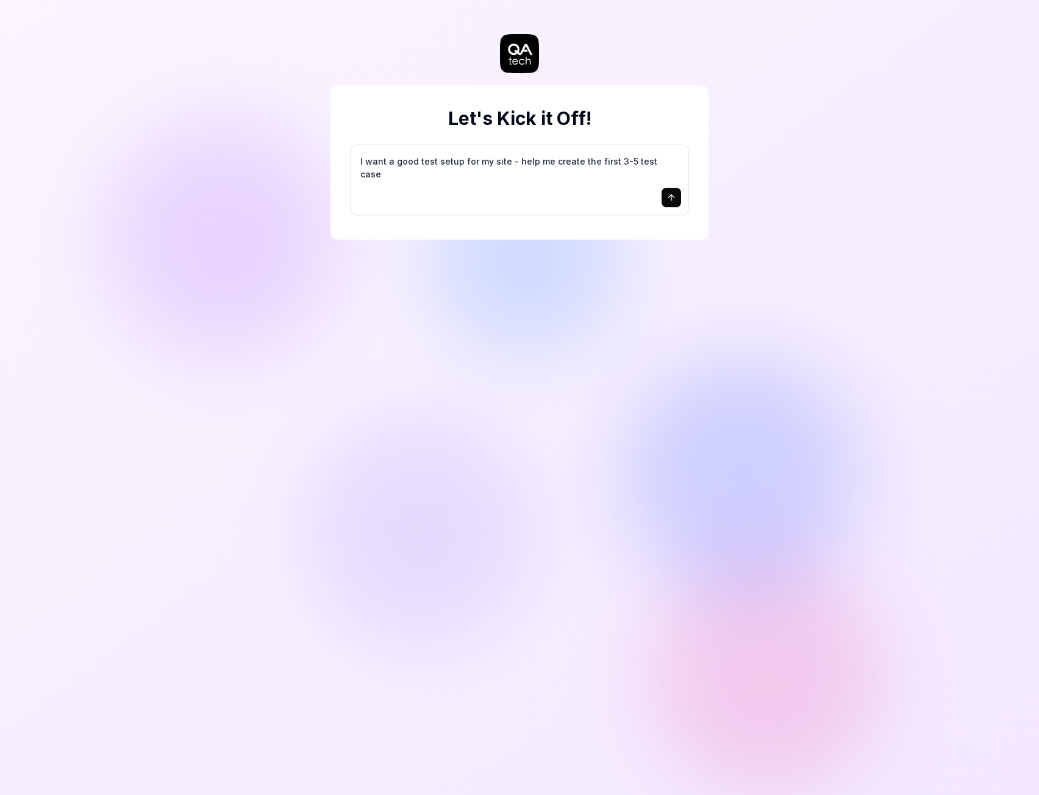
type textarea "I want a good test setup for my site - help me create the first 3-5 test cases"
drag, startPoint x: 609, startPoint y: 161, endPoint x: 623, endPoint y: 161, distance: 14.0
click at [623, 161] on textarea "I want a good test setup for my site - help me create the first 3-5 test cases" at bounding box center [519, 167] width 323 height 30
type textarea "*"
type textarea "I want a good test setup for my site - help me create the first 1 test cases"
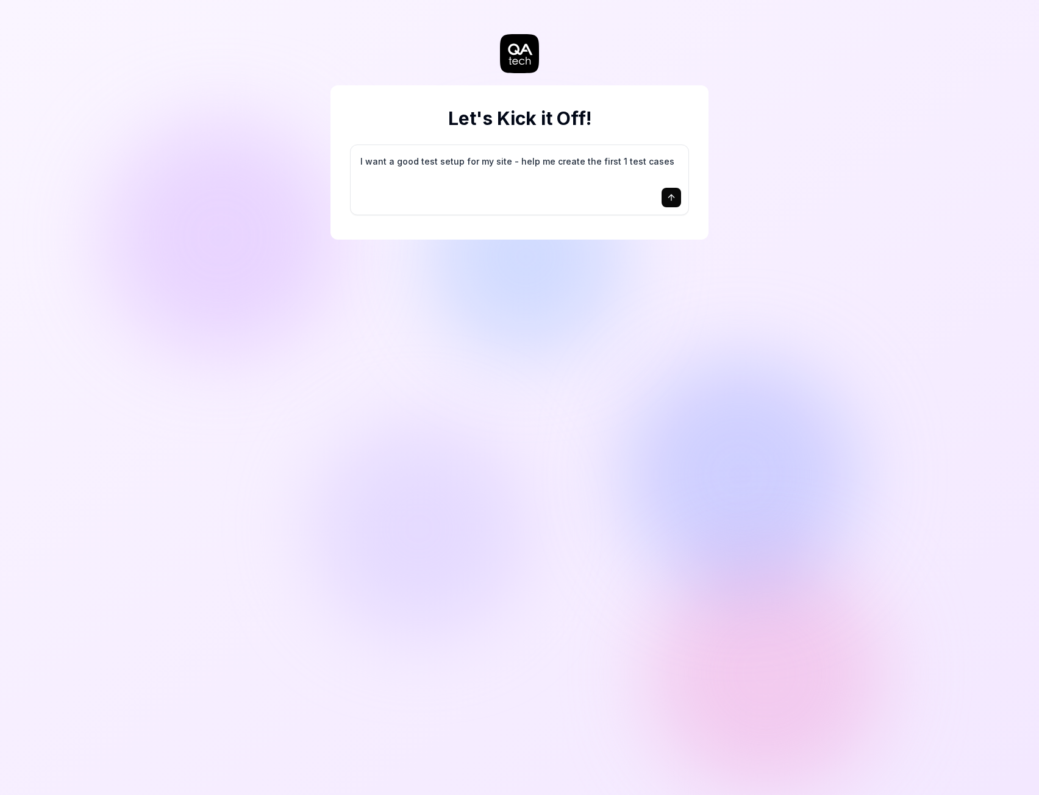
type textarea "*"
type textarea "I want a good test setup for my site - help me create the first 10 test cases"
click at [678, 204] on button "submit" at bounding box center [672, 198] width 20 height 20
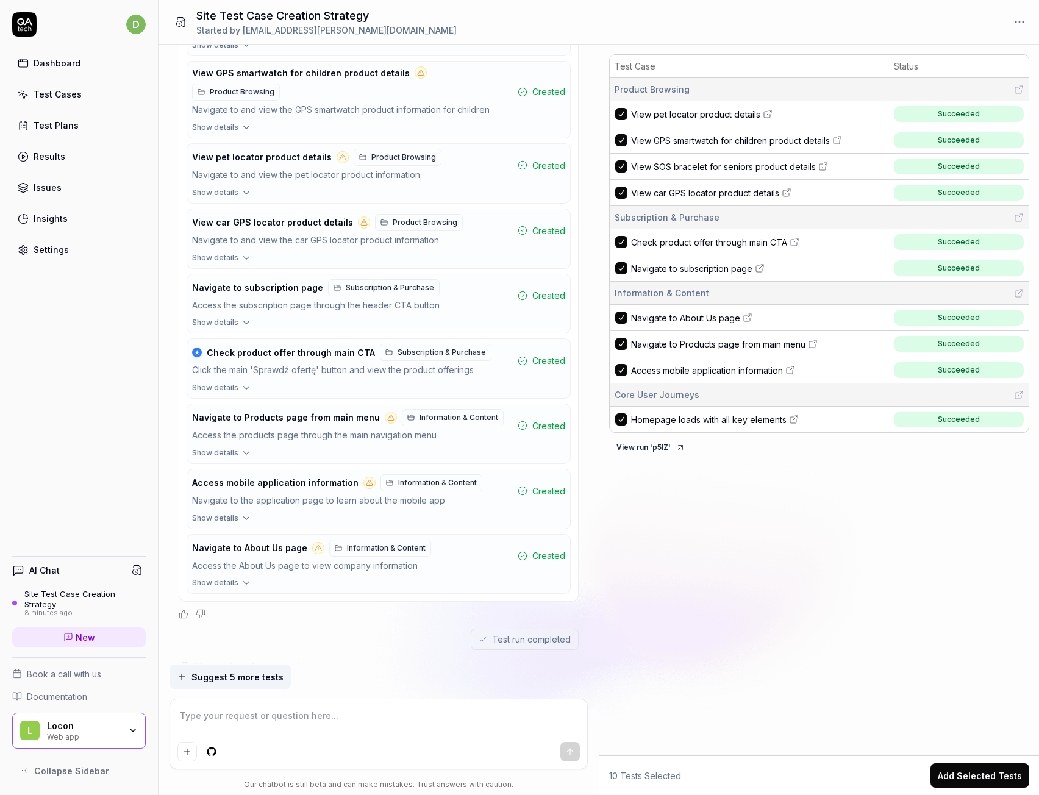
scroll to position [900, 0]
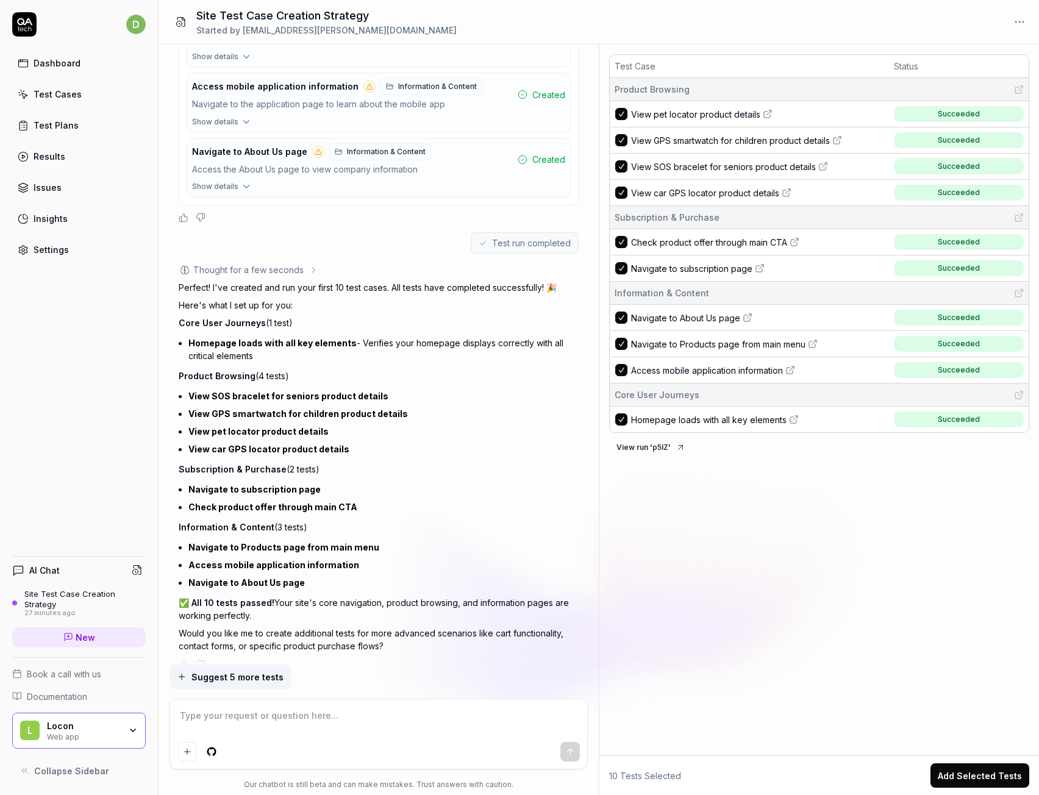
click at [238, 676] on span "Suggest 5 more tests" at bounding box center [238, 677] width 92 height 13
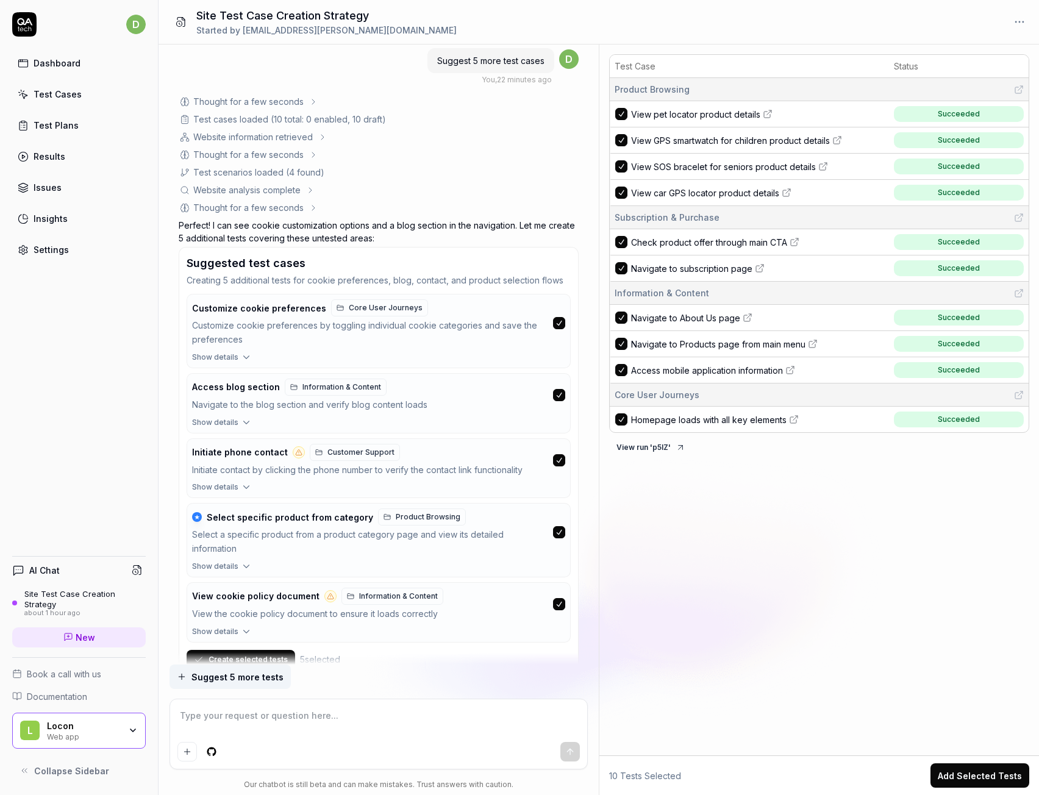
scroll to position [1558, 0]
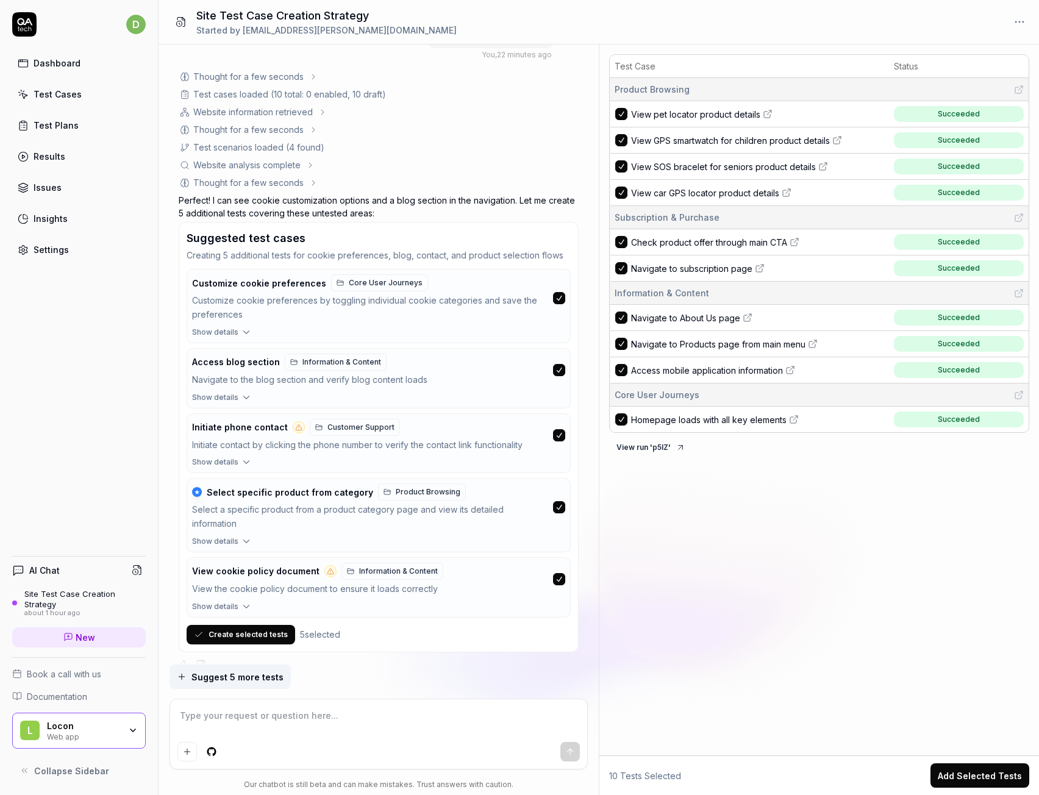
click at [263, 625] on button "Create selected tests" at bounding box center [241, 635] width 109 height 20
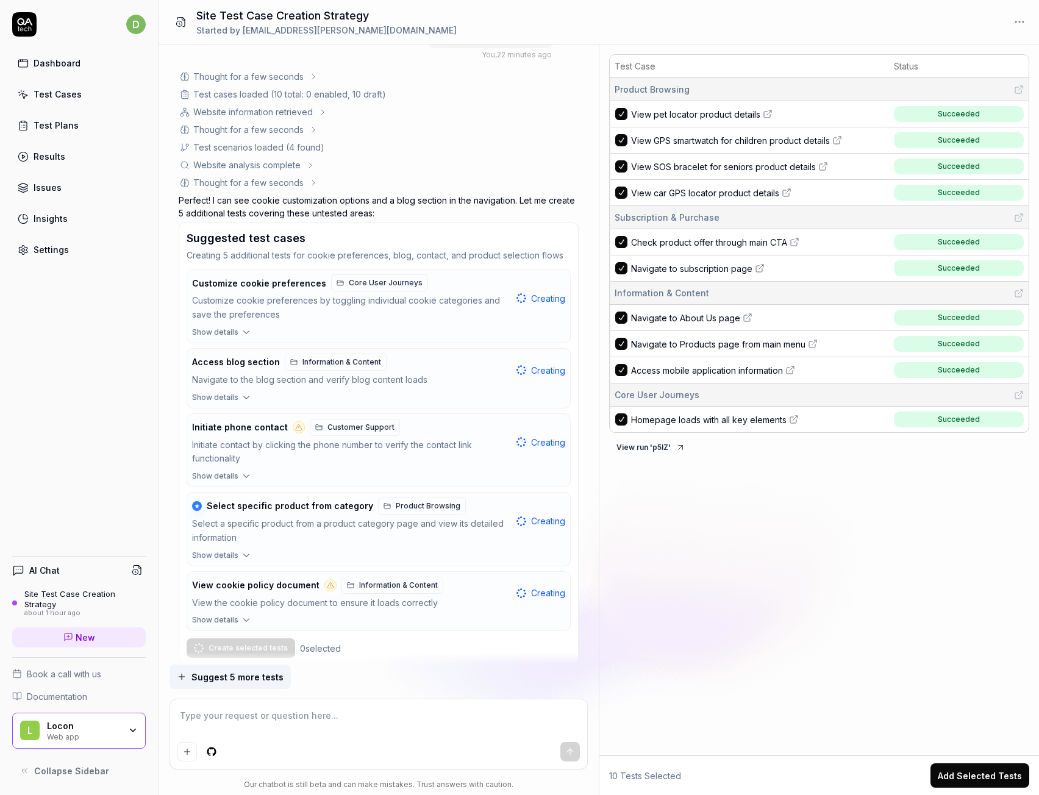
scroll to position [1571, 0]
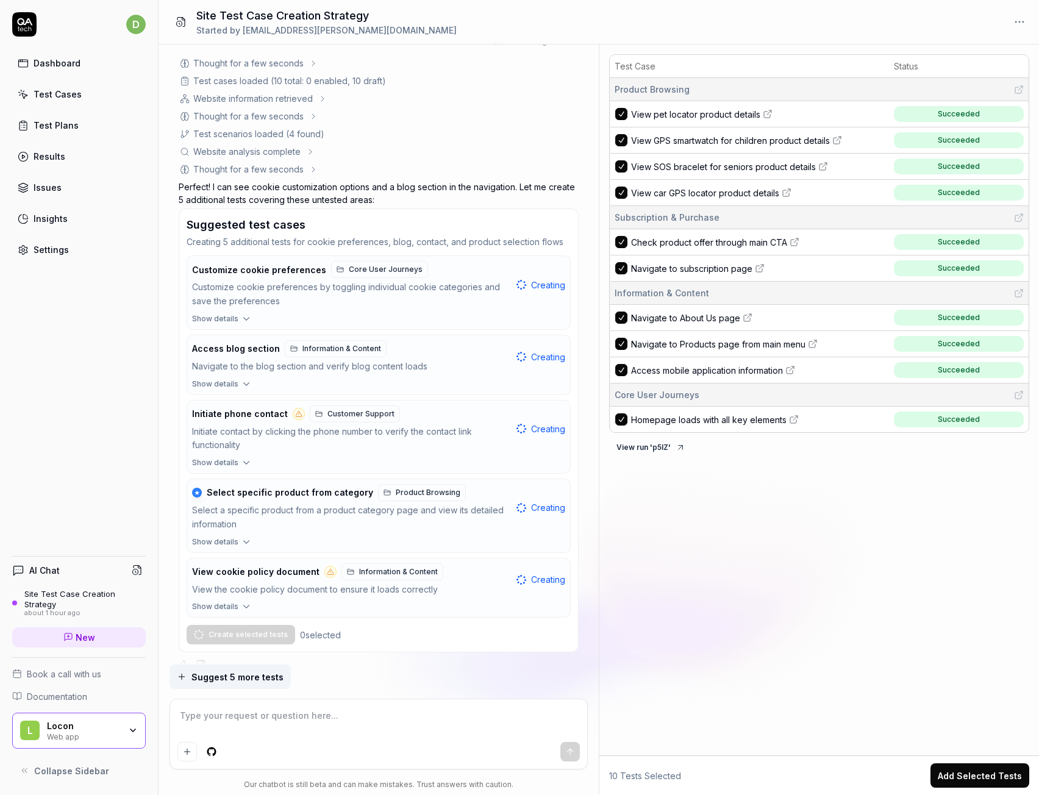
click at [351, 712] on textarea at bounding box center [378, 722] width 403 height 30
type textarea "*"
type textarea "C"
type textarea "*"
type textarea "Ca"
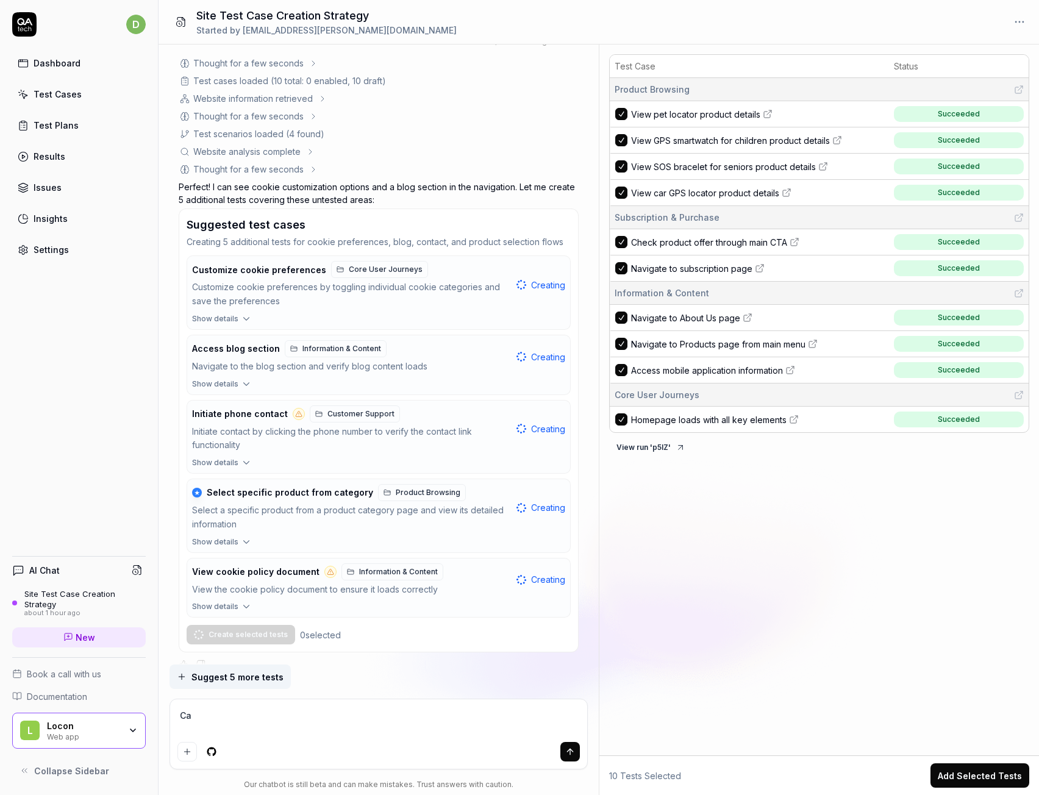
type textarea "*"
type textarea "Can"
type textarea "*"
type textarea "Can"
type textarea "*"
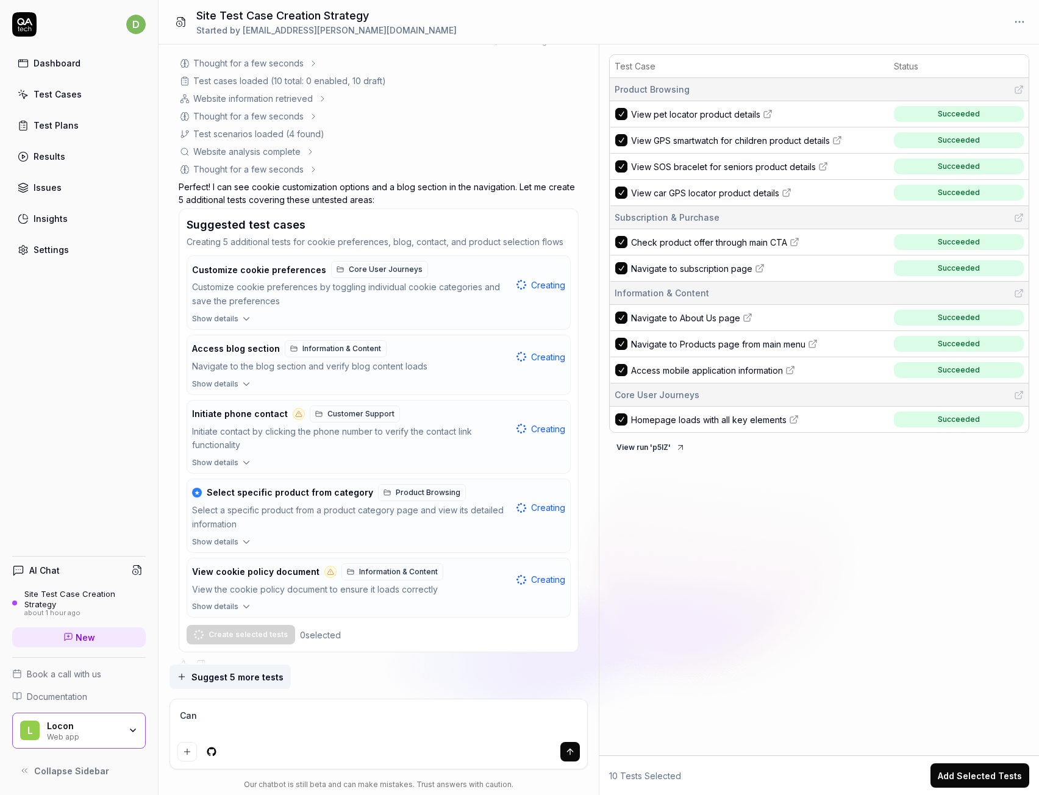
type textarea "Can y"
type textarea "*"
type textarea "Can yo"
type textarea "*"
type textarea "Can you"
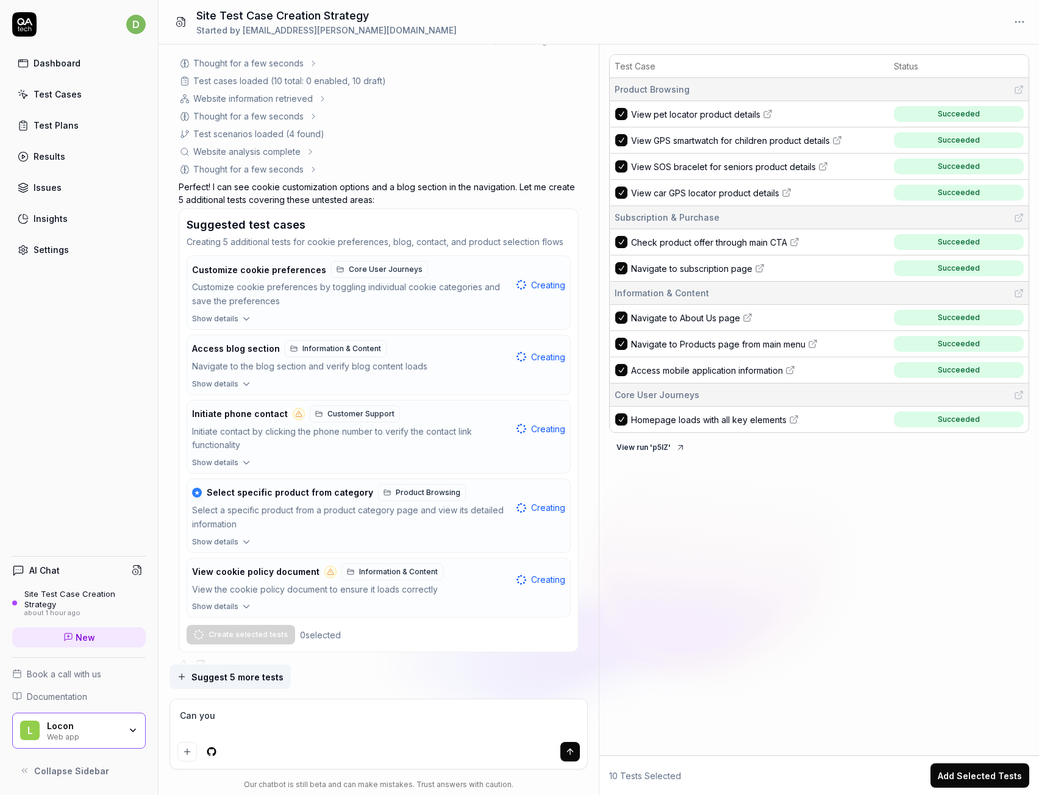
type textarea "*"
type textarea "Can you"
type textarea "*"
type textarea "Can you t"
type textarea "*"
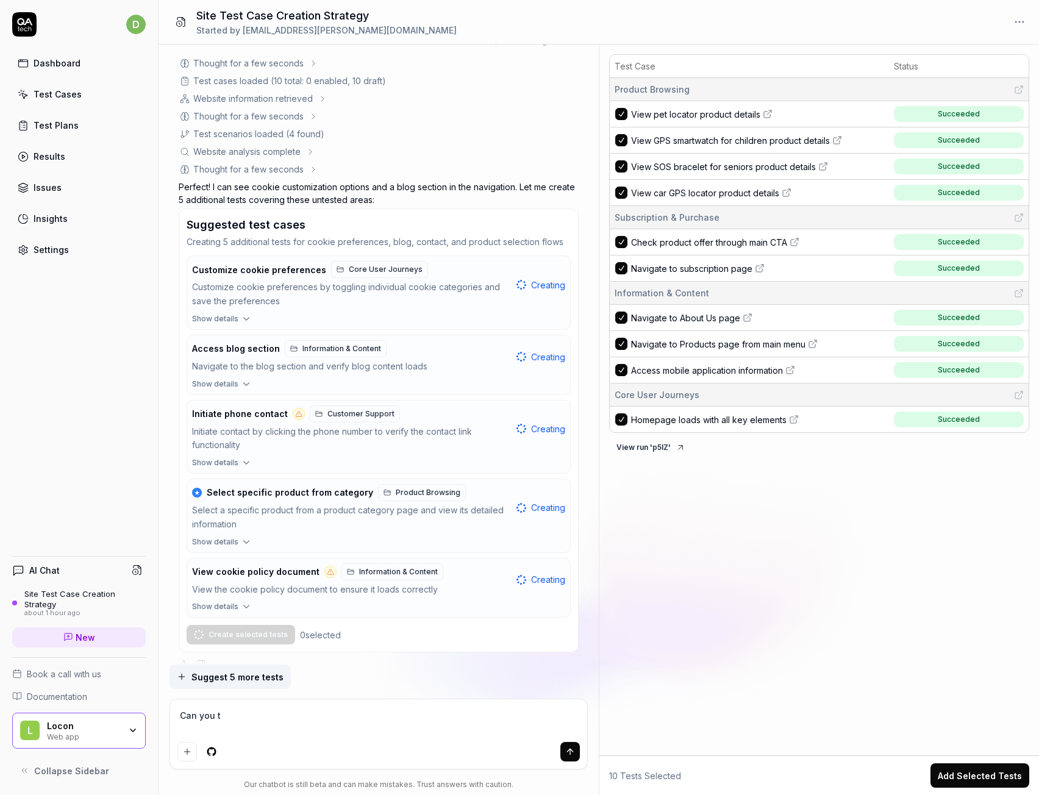
type textarea "Can you tr"
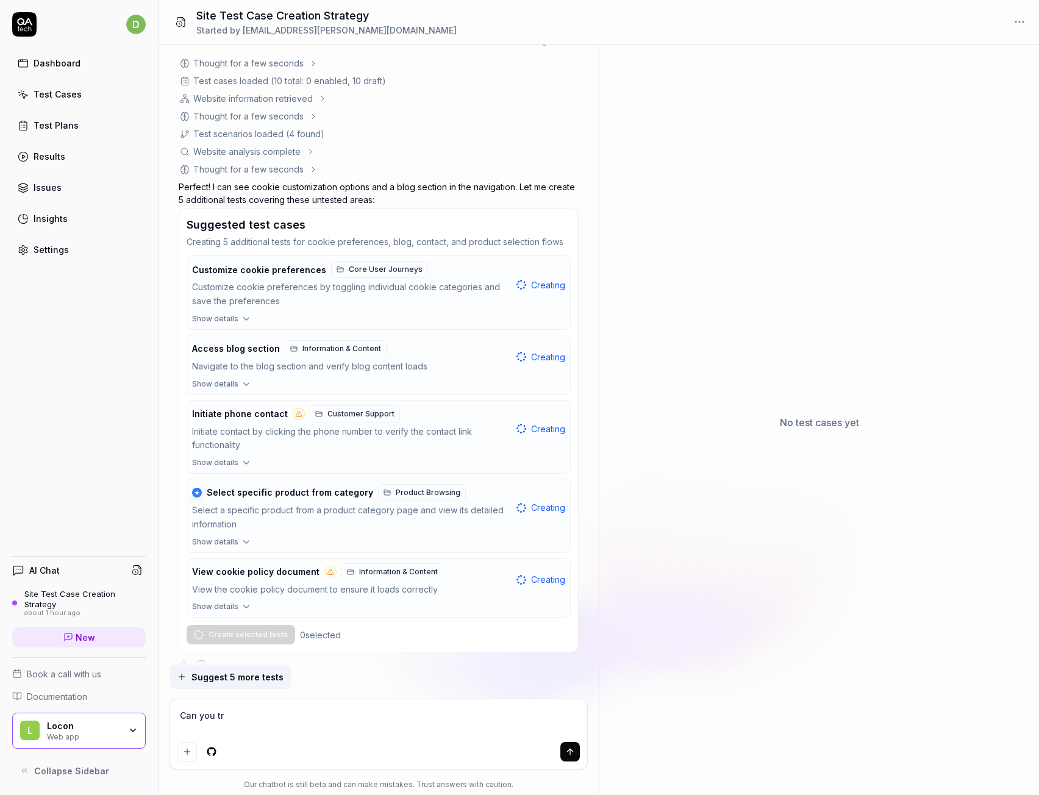
type textarea "*"
type textarea "Can you try"
type textarea "*"
type textarea "Can you try"
type textarea "*"
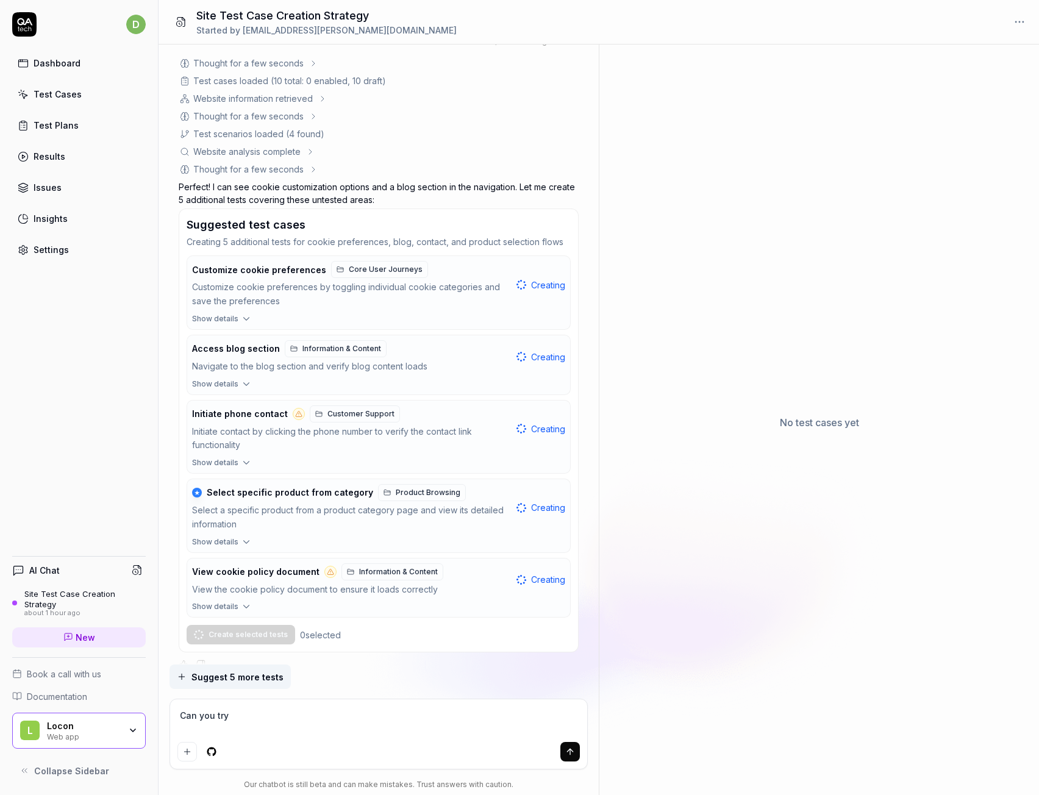
type textarea "Can you try t"
type textarea "*"
type textarea "Can you try to"
type textarea "*"
type textarea "Can you try to"
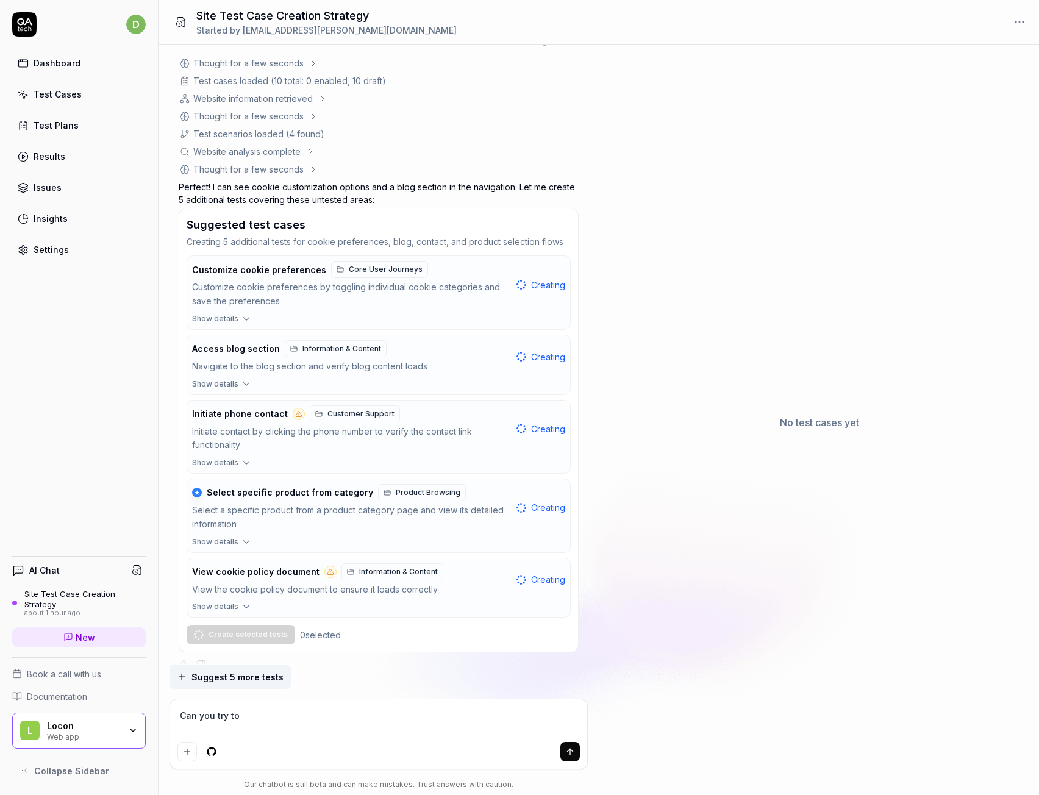
type textarea "*"
type textarea "Can you try to b"
type textarea "*"
type textarea "Can you try to bu"
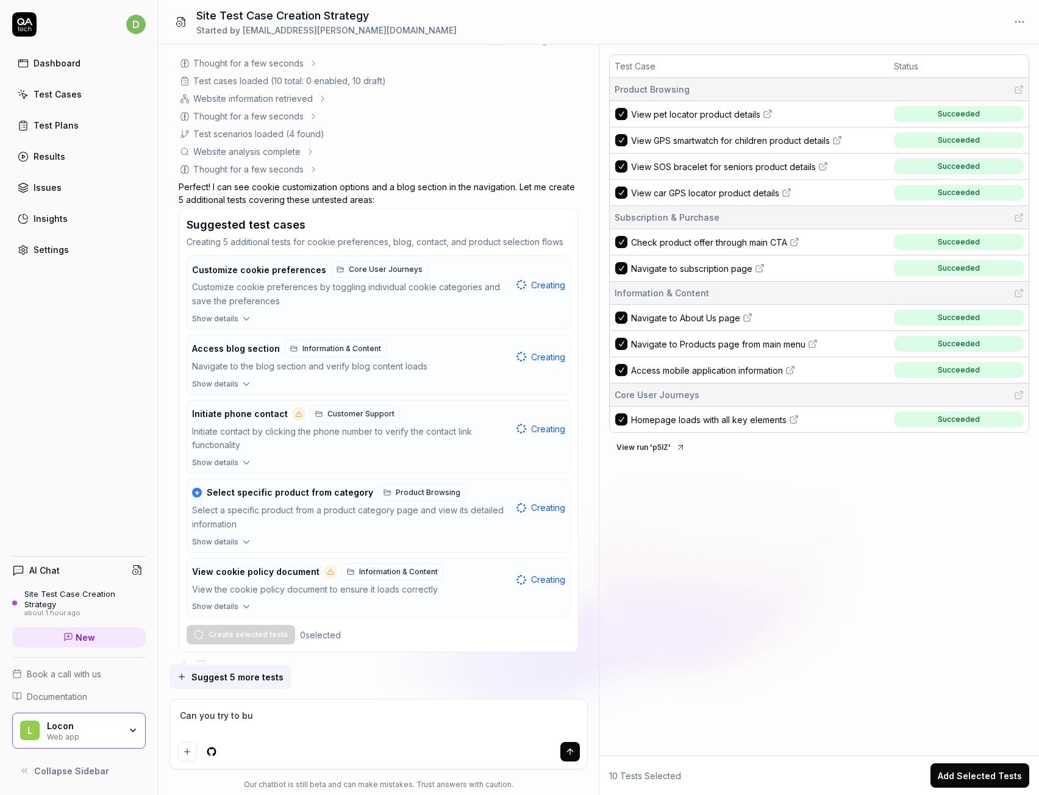
type textarea "*"
type textarea "Can you try to buy"
type textarea "*"
type textarea "Can you try to buy"
drag, startPoint x: 398, startPoint y: 718, endPoint x: 444, endPoint y: 720, distance: 46.4
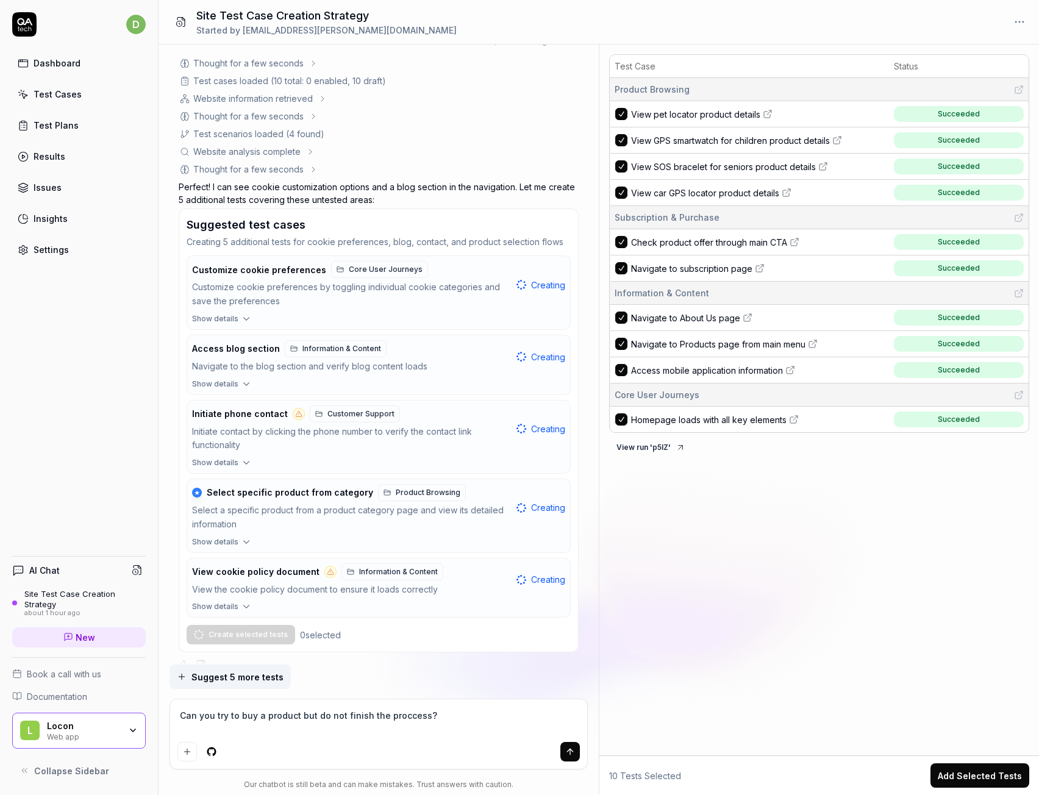
click at [444, 720] on textarea "Can you try to buy a product but do not finish the proccess?" at bounding box center [378, 722] width 403 height 30
click at [454, 720] on textarea "Can you try to buy a product but do not finish the proccess?" at bounding box center [378, 722] width 403 height 30
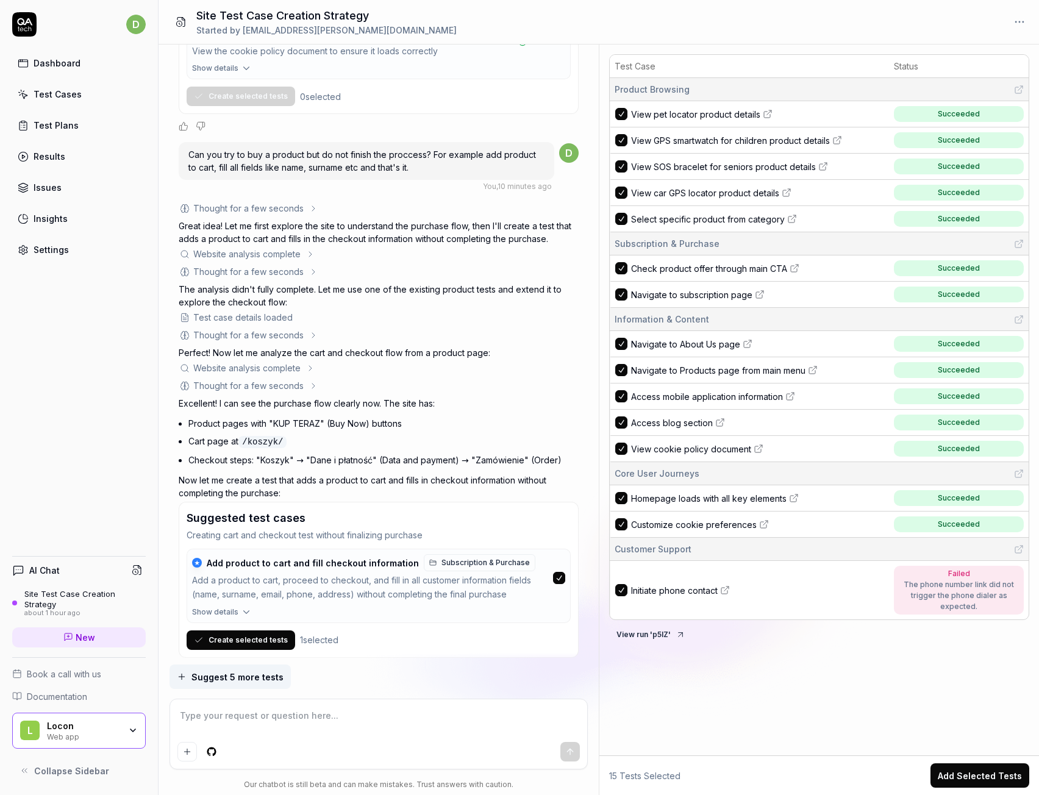
scroll to position [2115, 0]
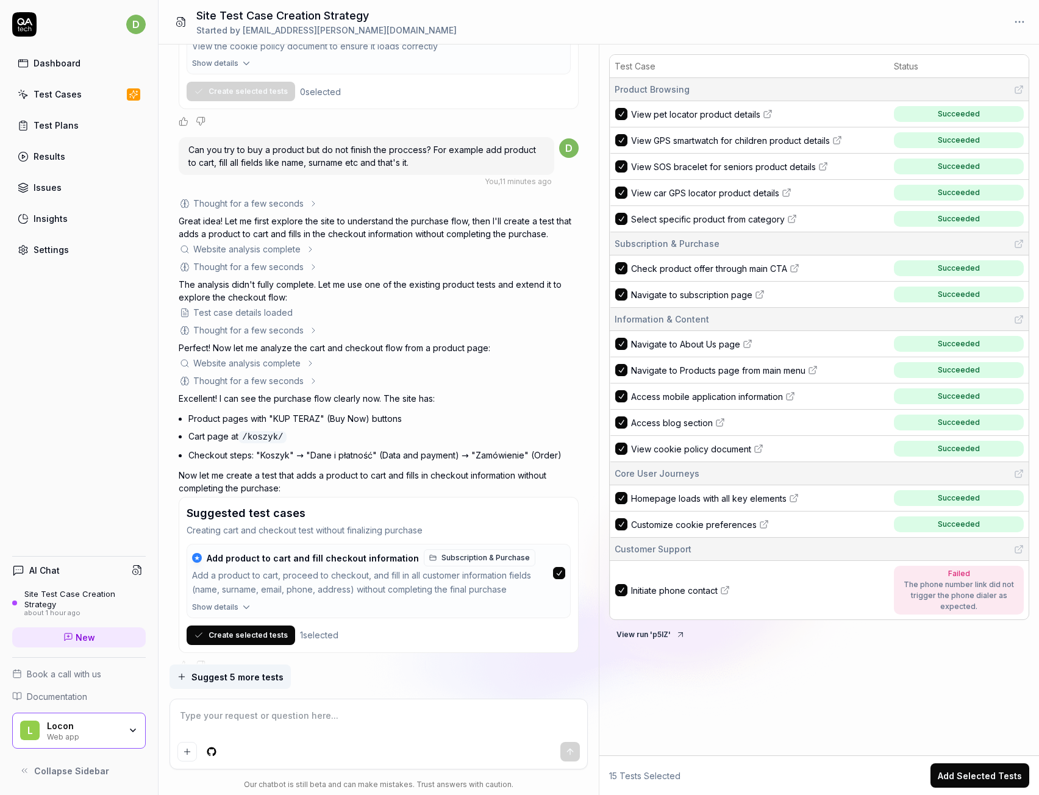
click at [241, 626] on button "Create selected tests" at bounding box center [241, 636] width 109 height 20
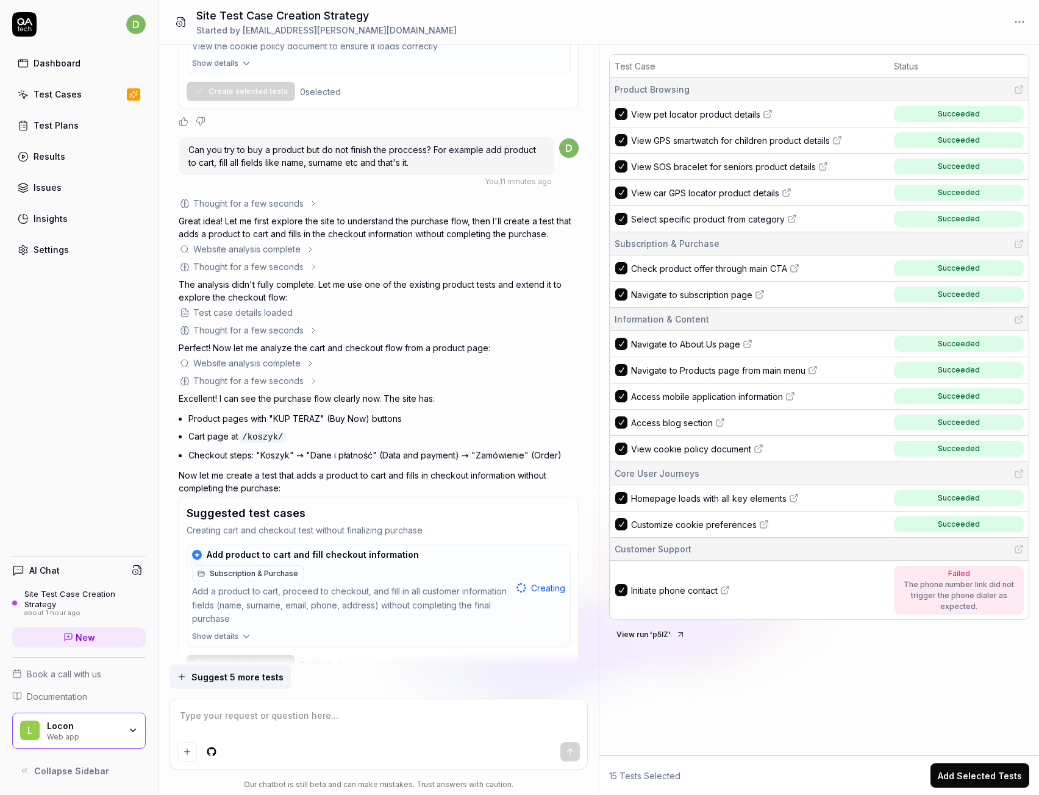
scroll to position [2144, 0]
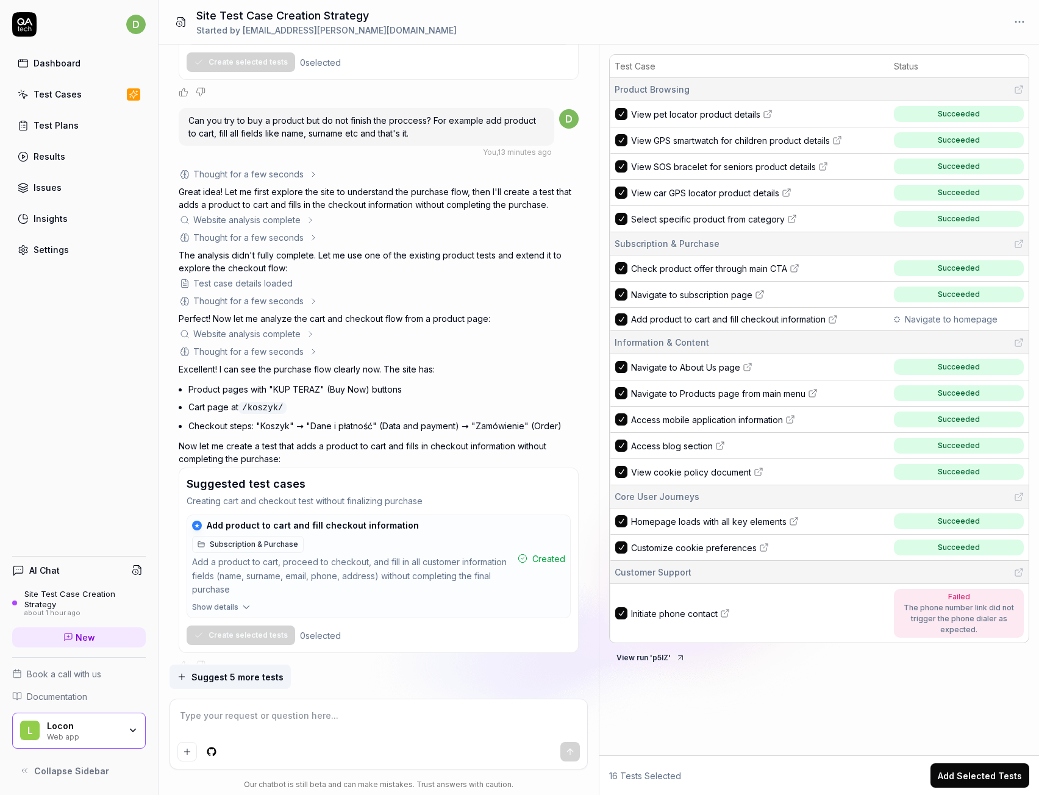
click at [131, 728] on icon "button" at bounding box center [133, 731] width 10 height 10
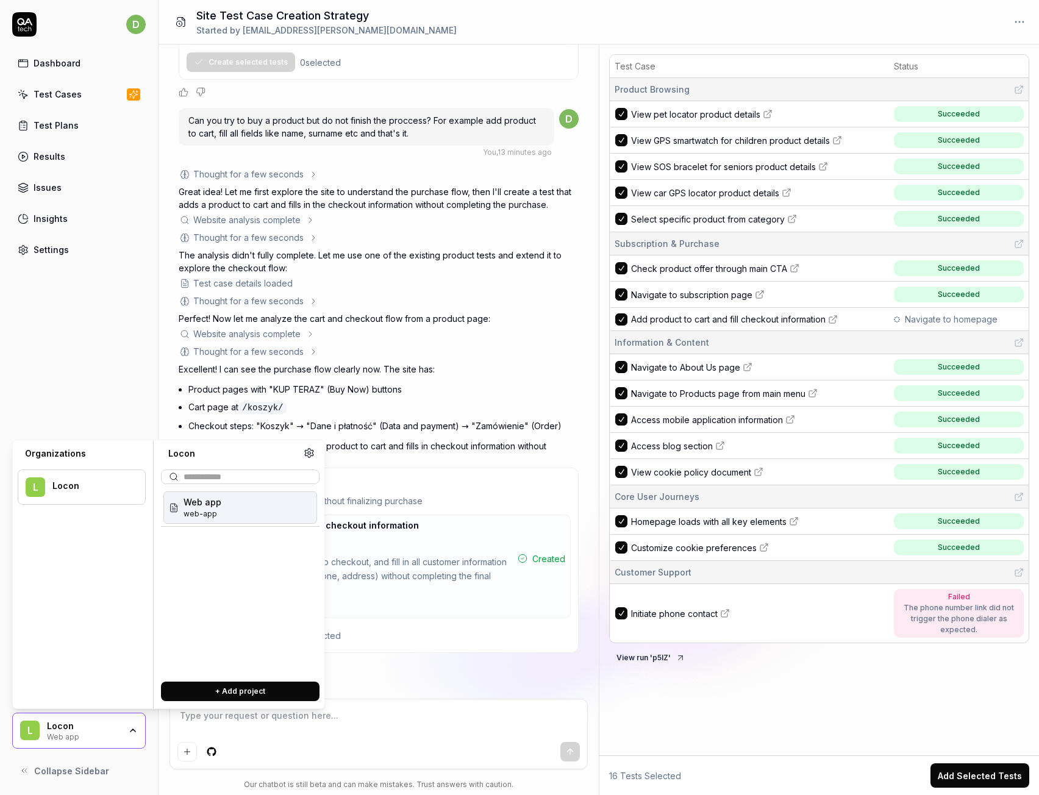
click at [131, 728] on icon "button" at bounding box center [133, 731] width 10 height 10
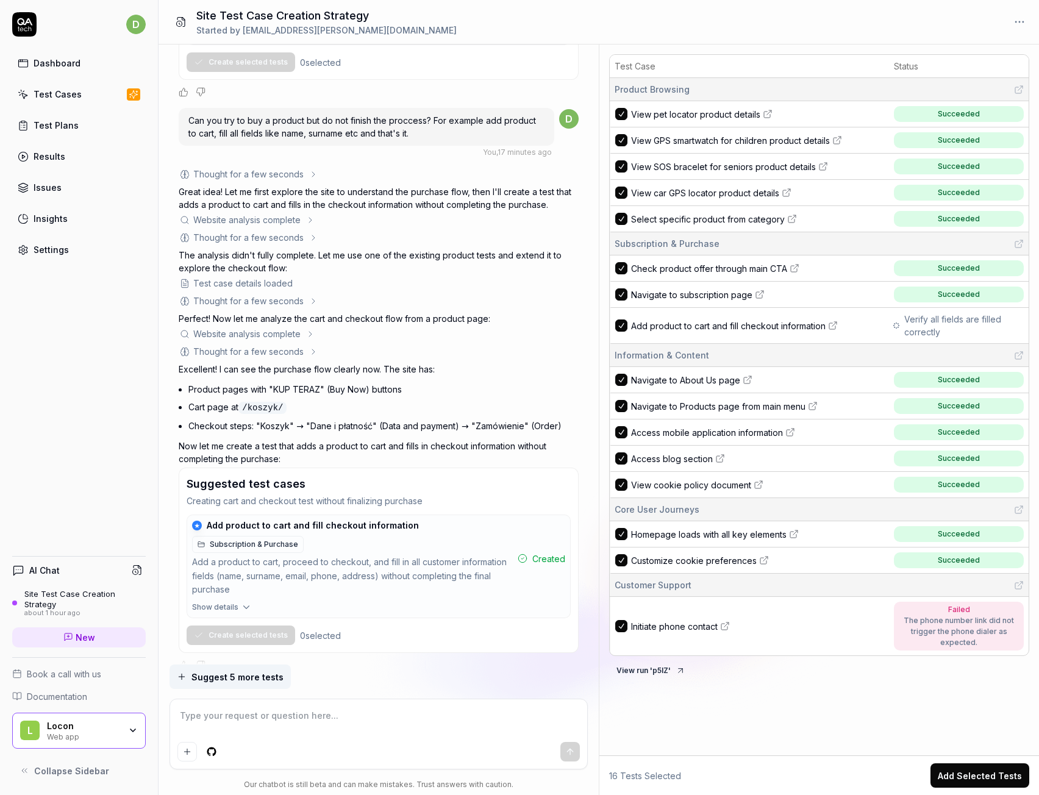
click at [837, 324] on icon at bounding box center [833, 326] width 10 height 10
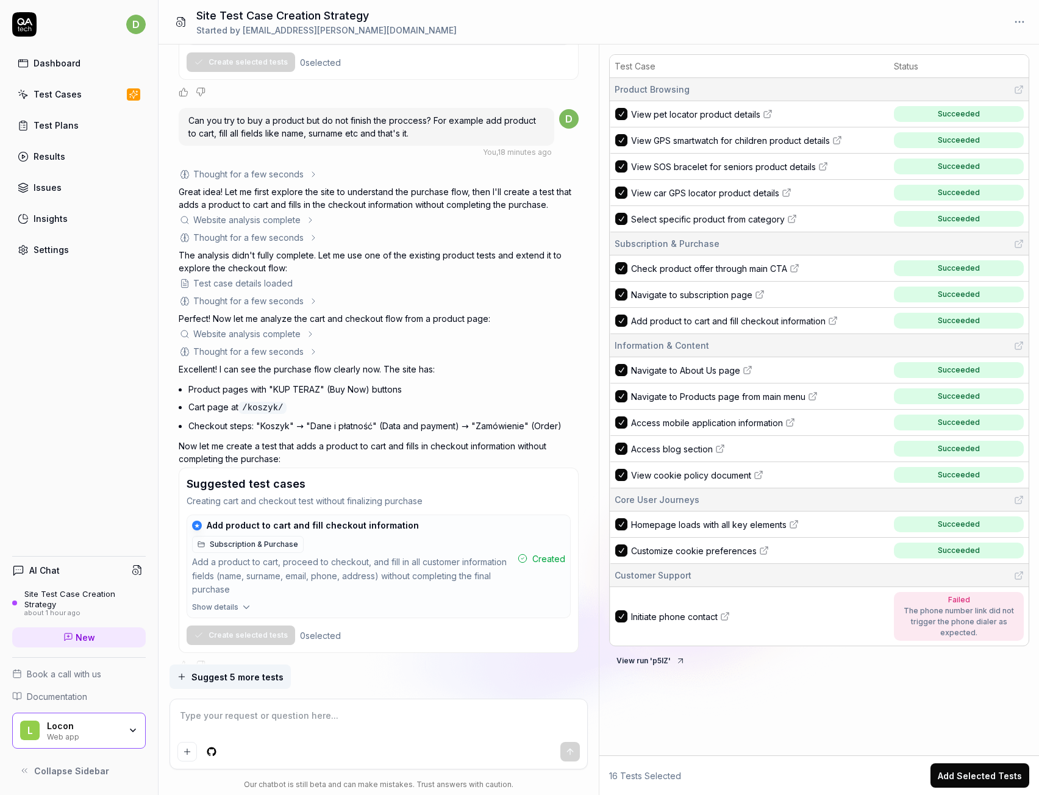
click at [898, 622] on span "Failed The phone number link did not trigger the phone dialer as expected." at bounding box center [959, 616] width 130 height 49
click at [710, 621] on span "Initiate phone contact" at bounding box center [674, 617] width 87 height 13
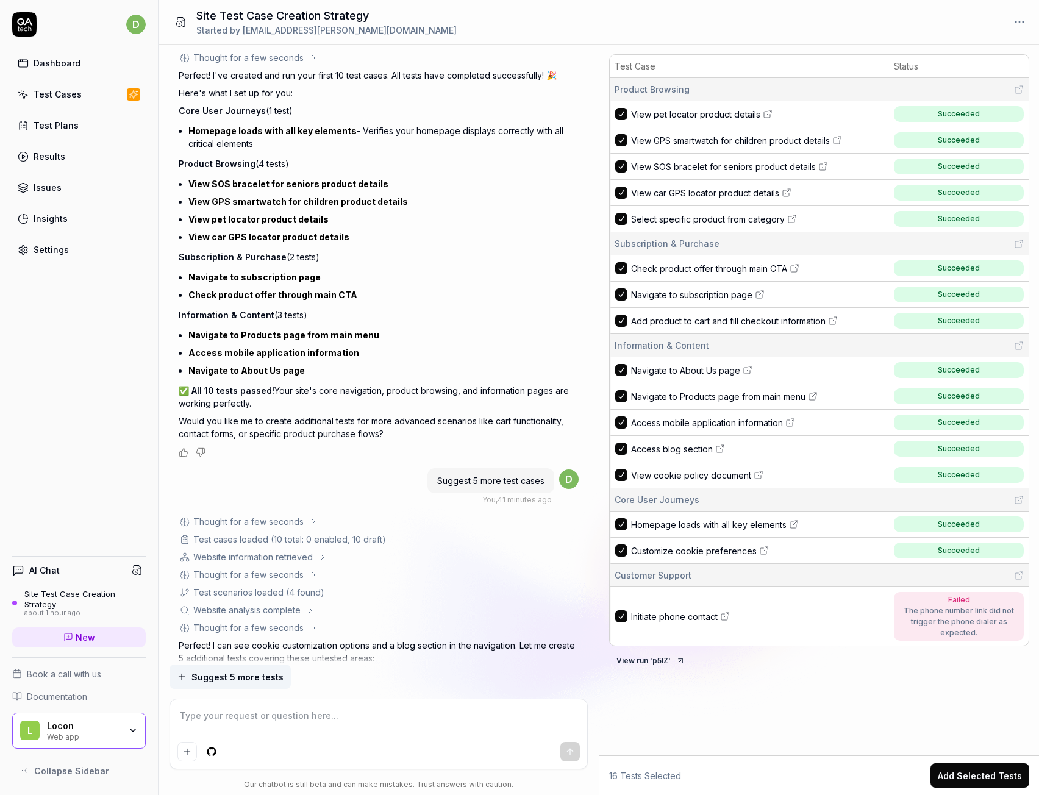
scroll to position [1107, 0]
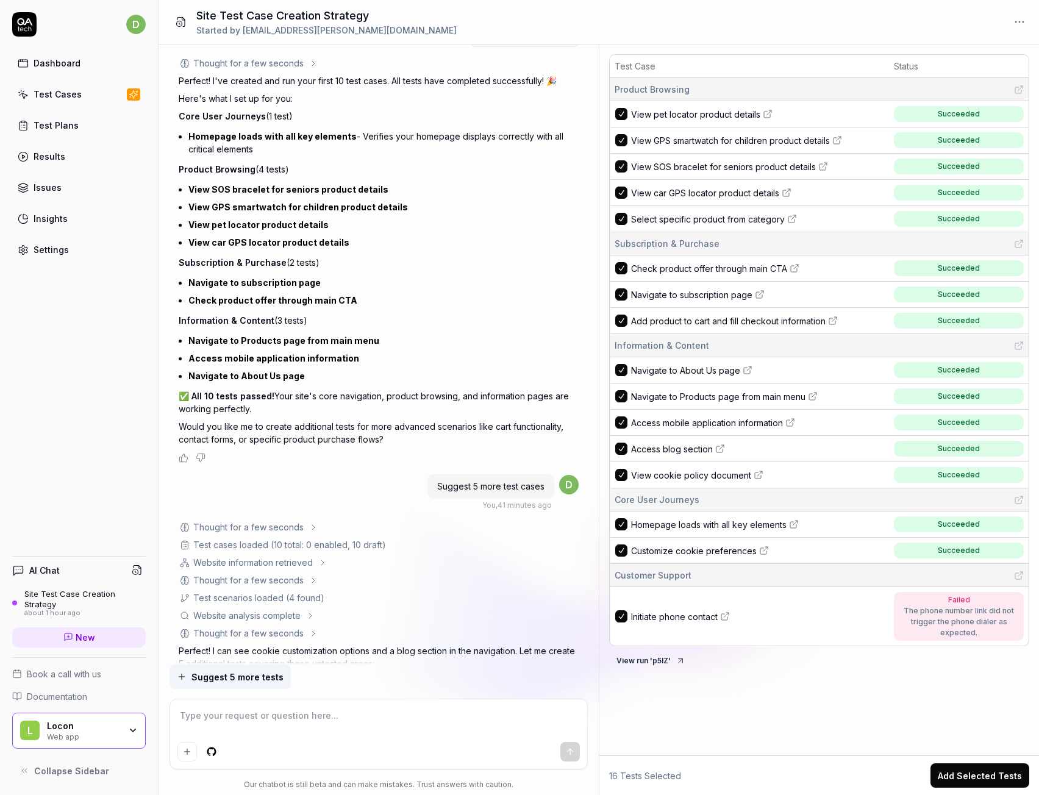
click at [77, 85] on link "Test Cases" at bounding box center [79, 94] width 134 height 24
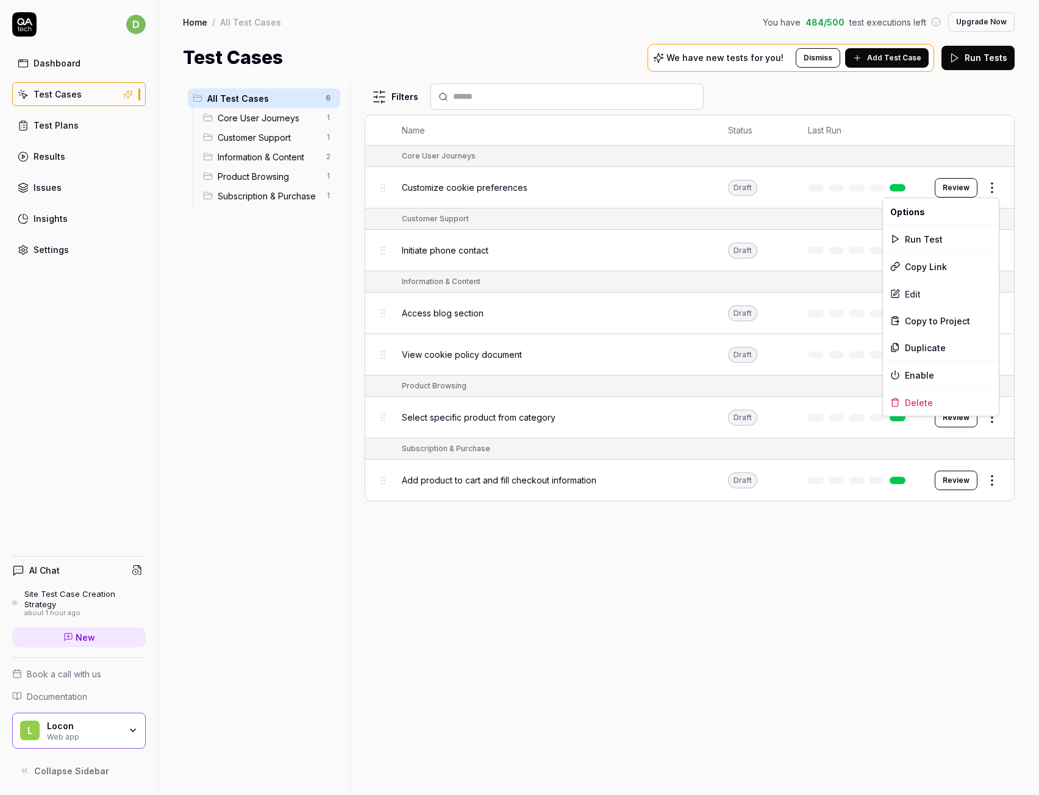
click at [991, 188] on html "d Dashboard Test Cases Test Plans Results Issues Insights Settings AI Chat Site…" at bounding box center [519, 397] width 1039 height 795
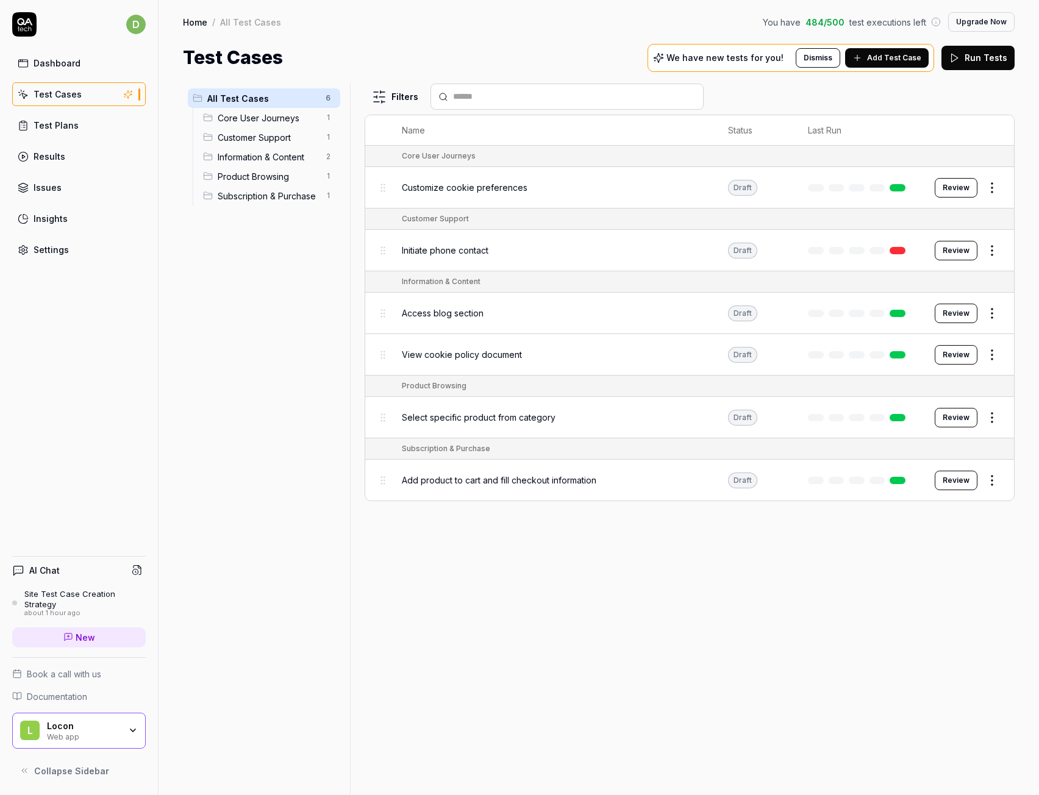
click at [995, 478] on html "d Dashboard Test Cases Test Plans Results Issues Insights Settings AI Chat Site…" at bounding box center [519, 397] width 1039 height 795
click at [989, 487] on html "d Dashboard Test Cases Test Plans Results Issues Insights Settings AI Chat Site…" at bounding box center [519, 397] width 1039 height 795
click at [926, 666] on div "Enable" at bounding box center [941, 667] width 116 height 27
click at [996, 414] on html "d Dashboard Test Cases Test Plans Results Issues Insights Settings AI Chat Site…" at bounding box center [519, 397] width 1039 height 795
click at [925, 604] on div "Enable" at bounding box center [941, 605] width 116 height 27
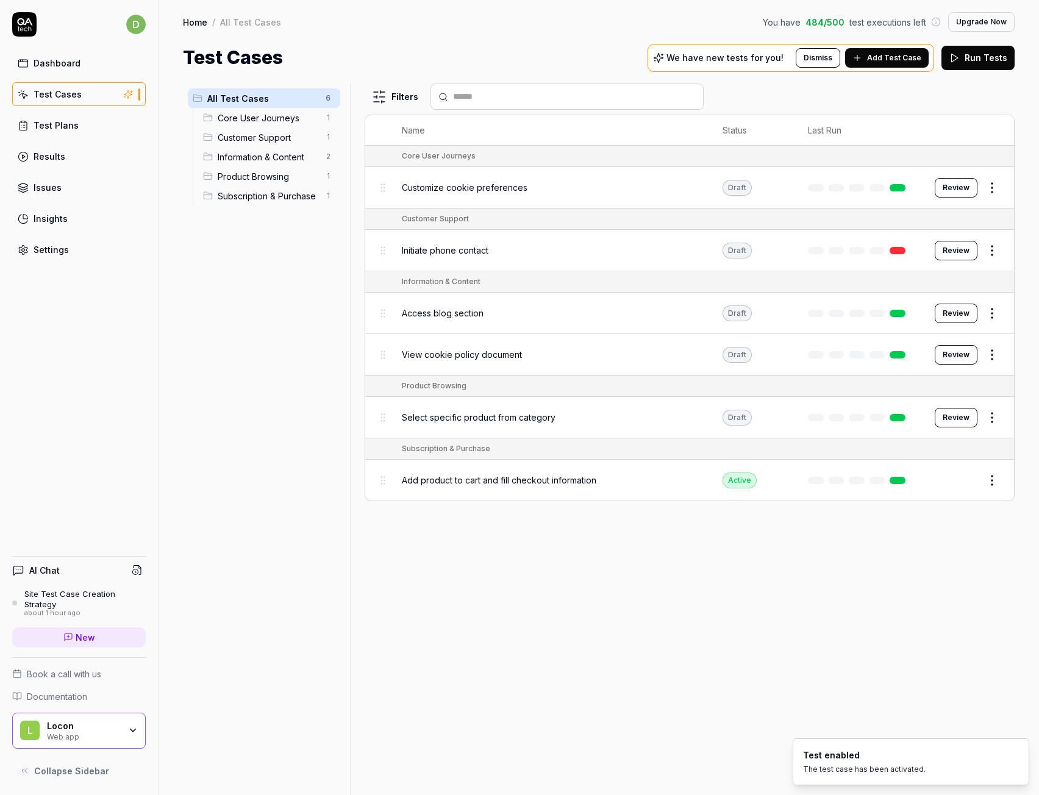
click at [996, 358] on html "d Dashboard Test Cases Test Plans Results Issues Insights Settings AI Chat Site…" at bounding box center [519, 397] width 1039 height 795
click at [936, 541] on div "Enable" at bounding box center [941, 542] width 116 height 27
click at [990, 309] on html "d Dashboard Test Cases Test Plans Results Issues Insights Settings AI Chat Site…" at bounding box center [519, 397] width 1039 height 795
click at [931, 496] on div "Enable" at bounding box center [941, 500] width 116 height 27
click at [989, 192] on html "d Dashboard Test Cases Test Plans Results Issues Insights Settings AI Chat Site…" at bounding box center [519, 397] width 1039 height 795
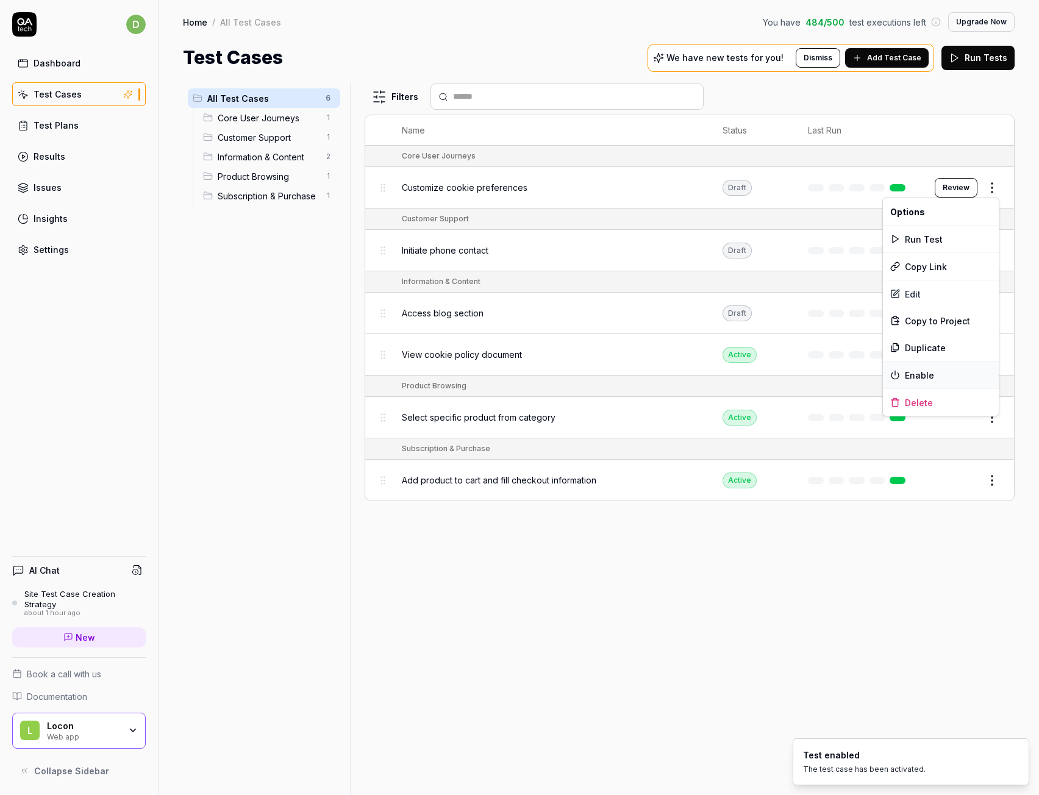
click at [931, 384] on div "Enable" at bounding box center [941, 375] width 116 height 27
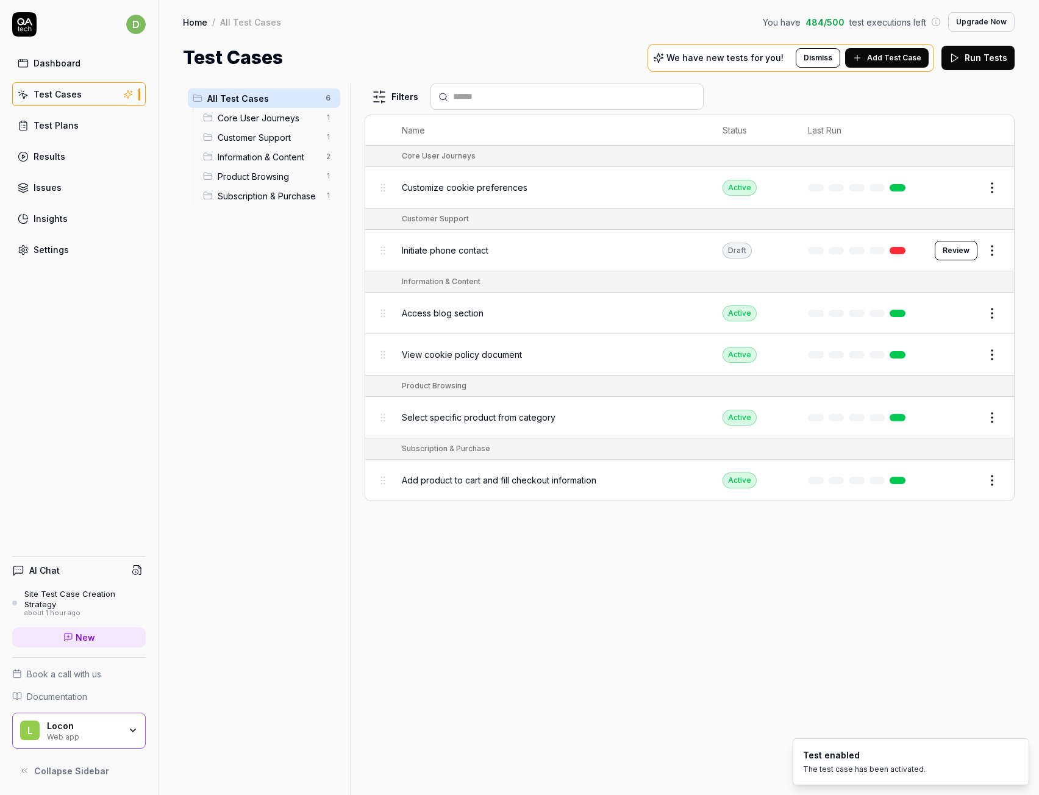
click at [874, 57] on span "Add Test Case" at bounding box center [894, 57] width 54 height 11
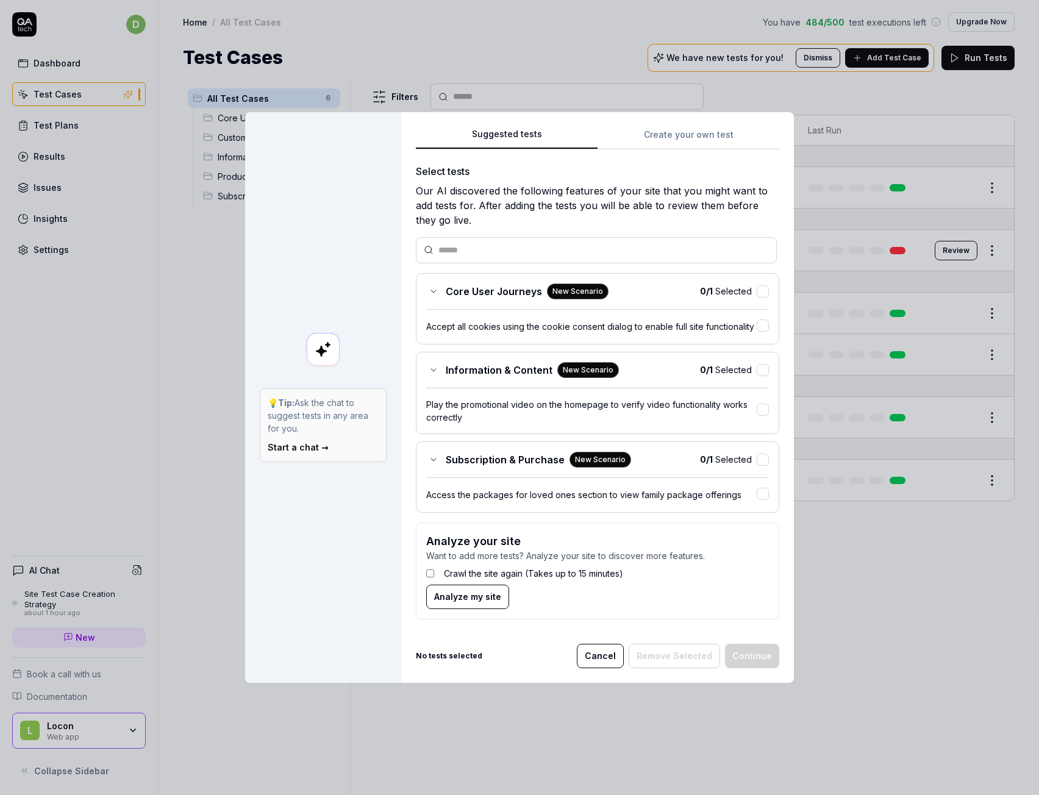
click at [594, 657] on button "Cancel" at bounding box center [600, 656] width 47 height 24
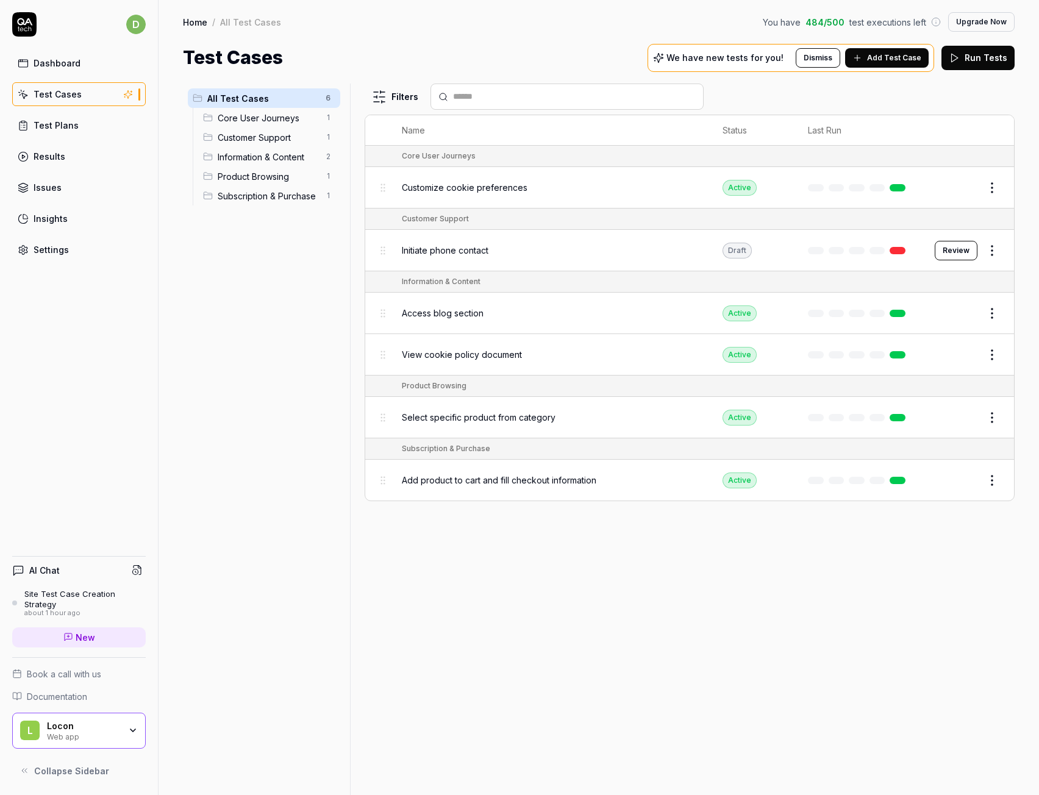
click at [68, 121] on div "Test Plans" at bounding box center [56, 125] width 45 height 13
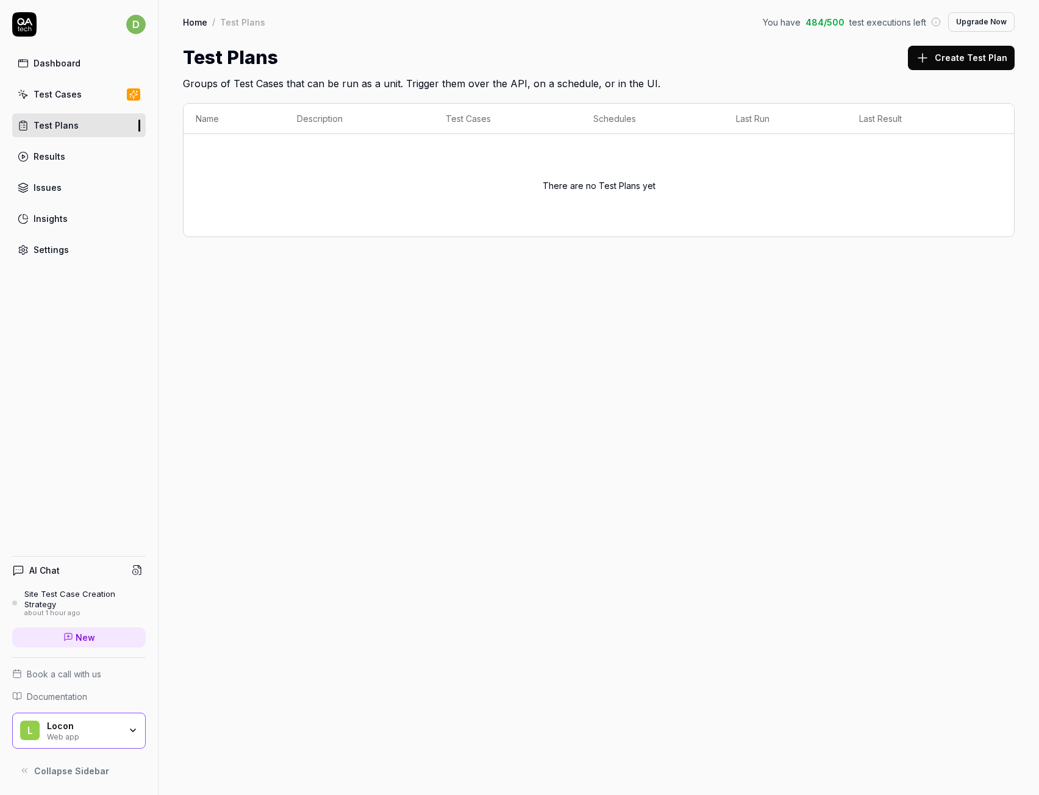
click at [44, 159] on div "Results" at bounding box center [50, 156] width 32 height 13
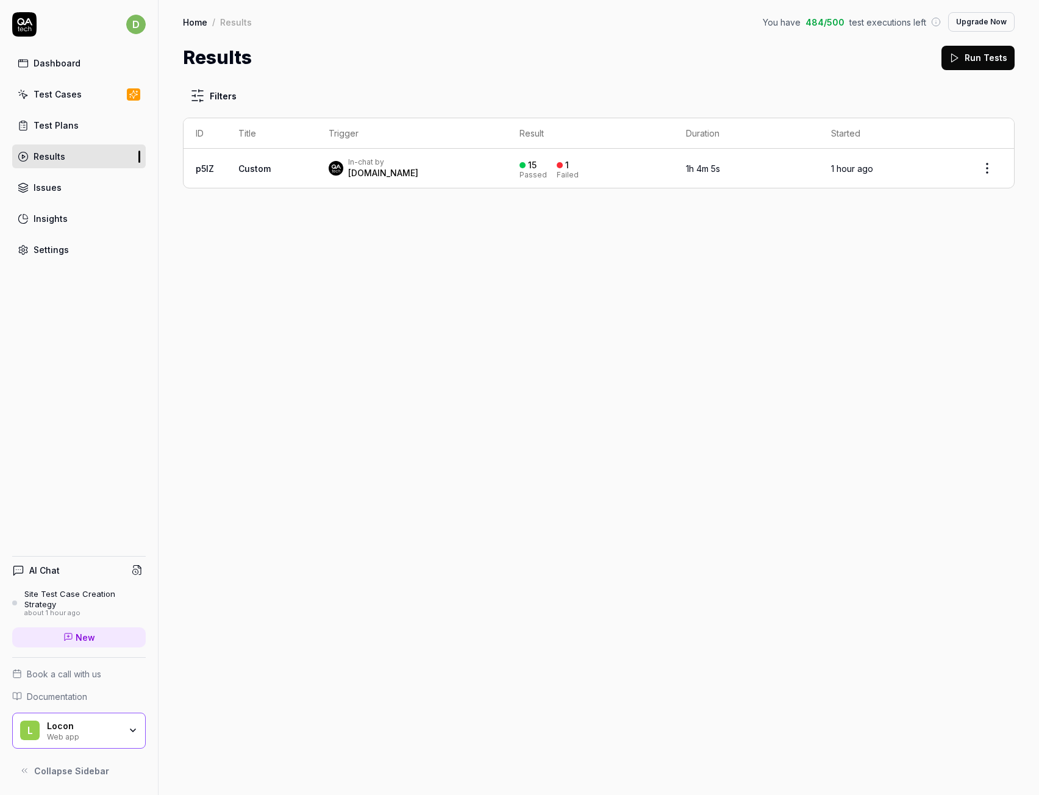
click at [268, 170] on span "Custom" at bounding box center [254, 168] width 32 height 10
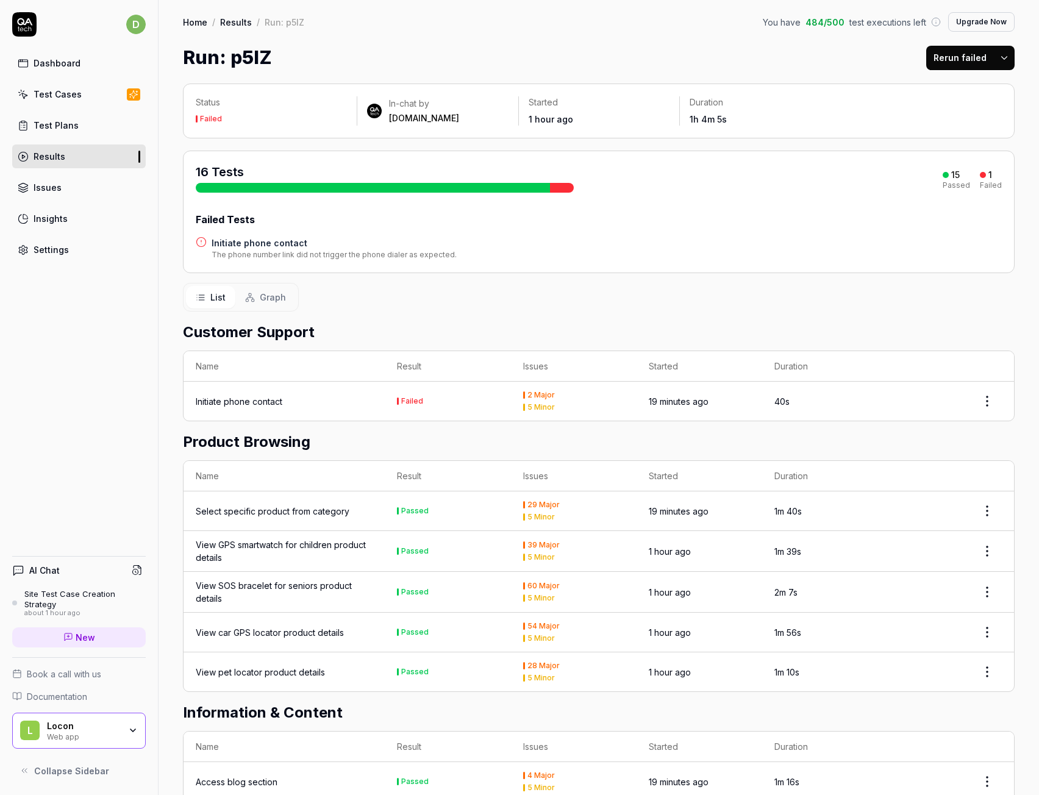
click at [55, 181] on link "Issues" at bounding box center [79, 188] width 134 height 24
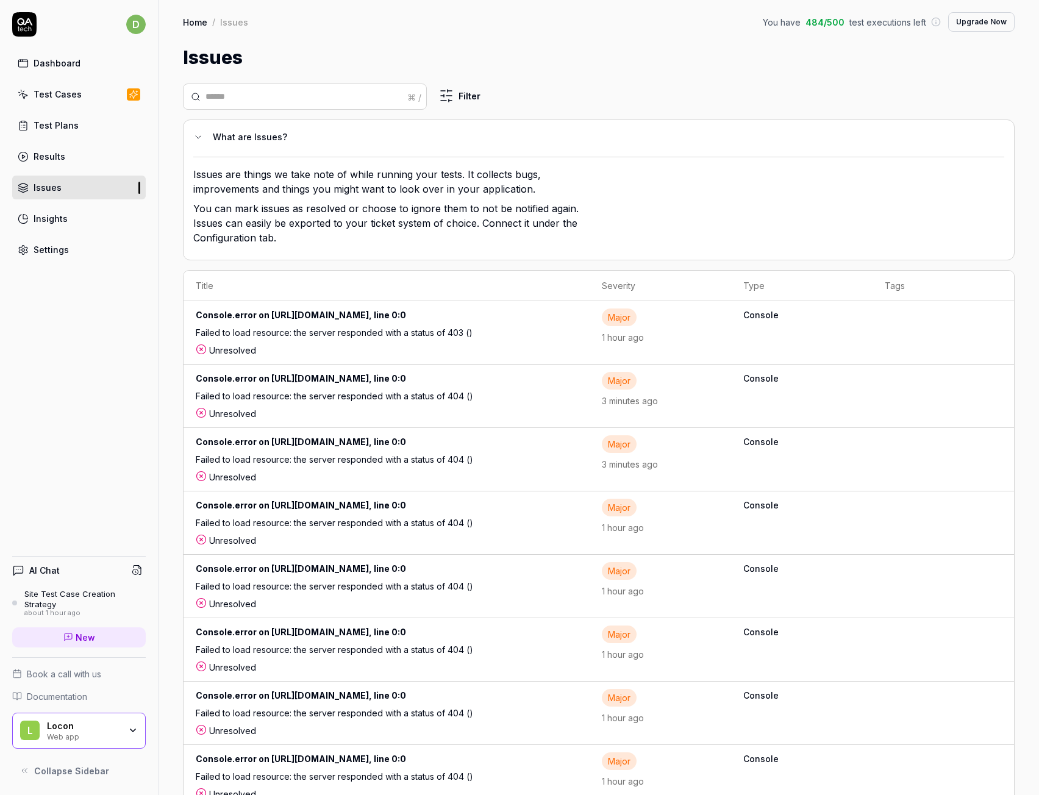
click at [66, 224] on link "Insights" at bounding box center [79, 219] width 134 height 24
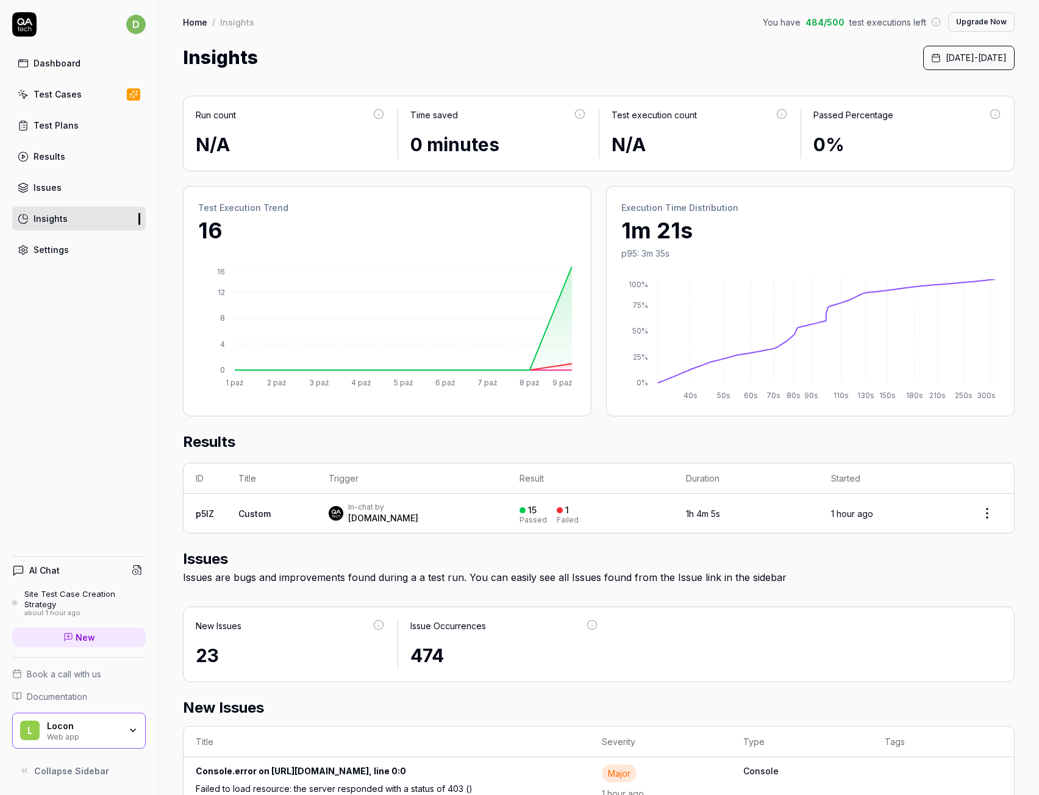
click at [52, 255] on div "Settings" at bounding box center [51, 249] width 35 height 13
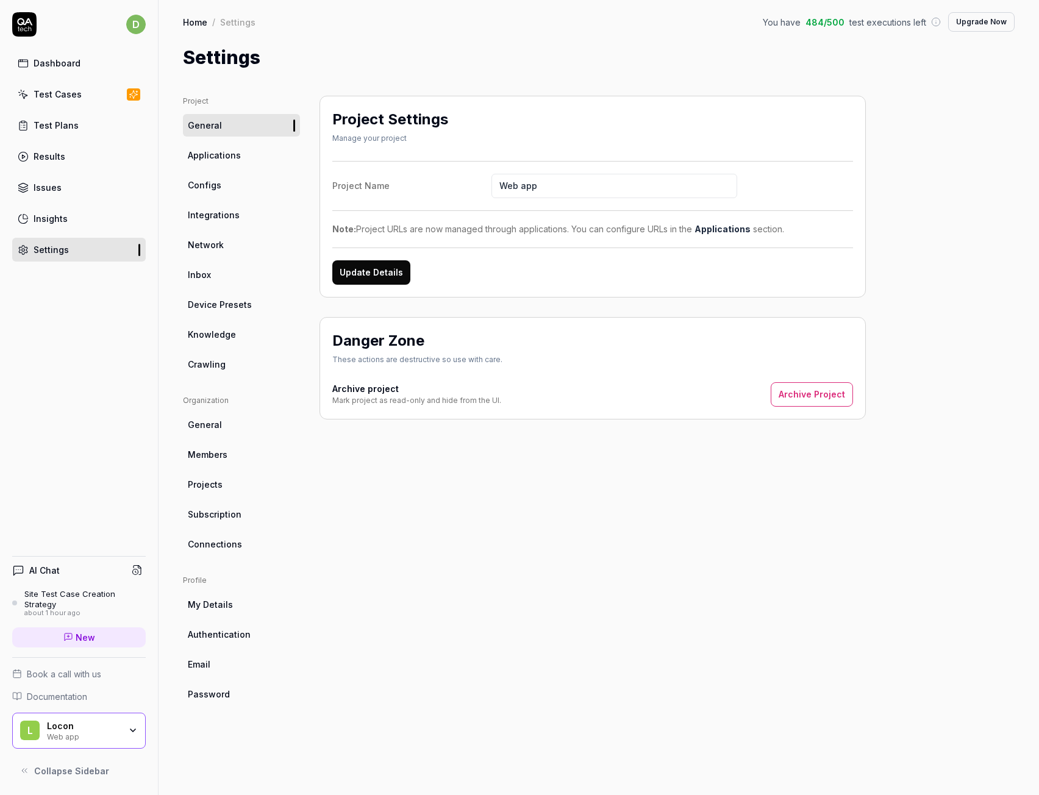
click at [238, 190] on link "Configs" at bounding box center [241, 185] width 117 height 23
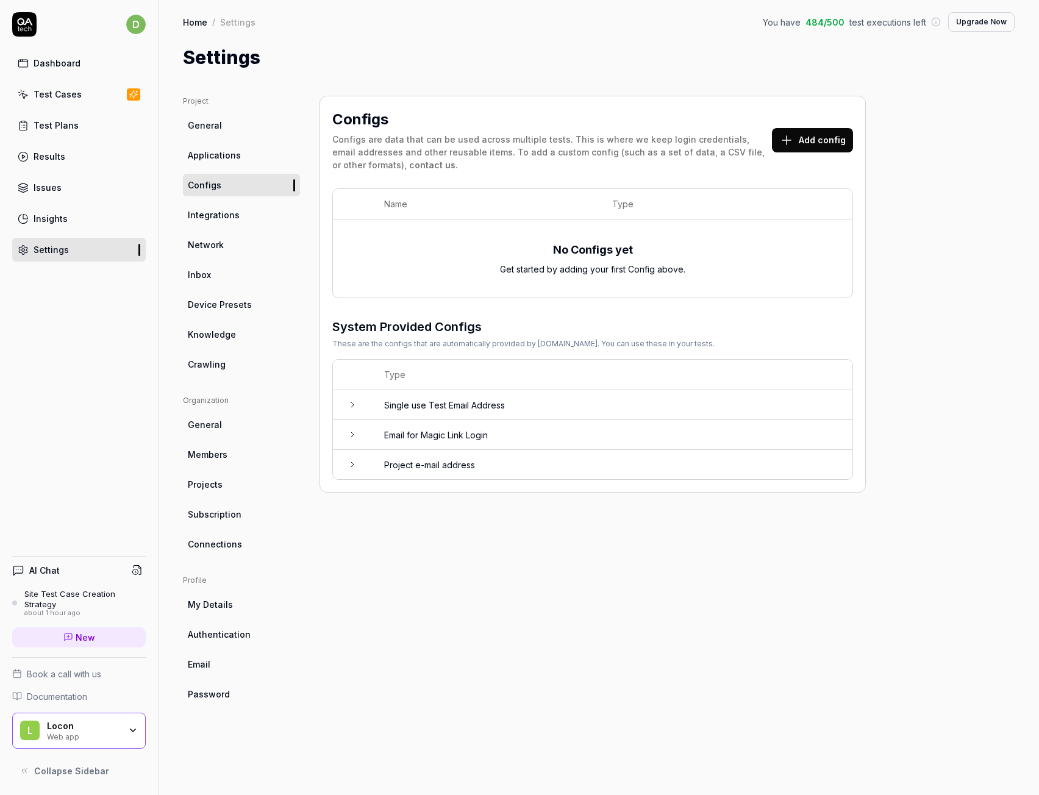
click at [344, 404] on td at bounding box center [352, 405] width 39 height 30
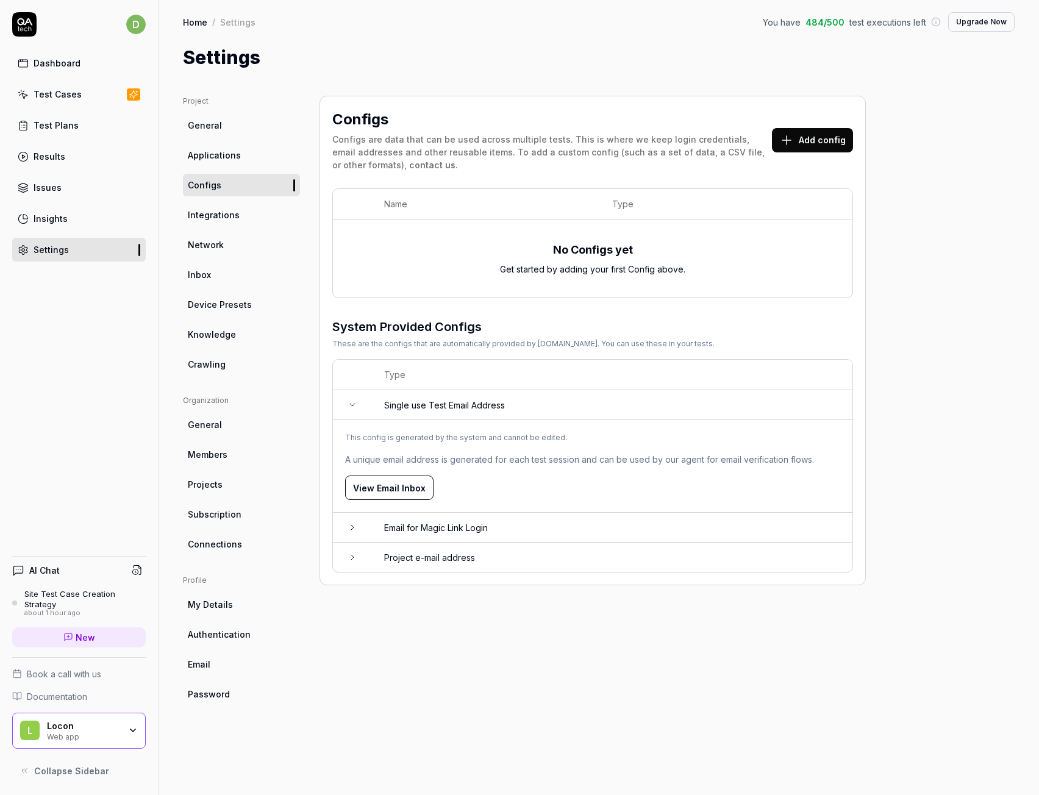
click at [352, 404] on icon at bounding box center [353, 405] width 10 height 10
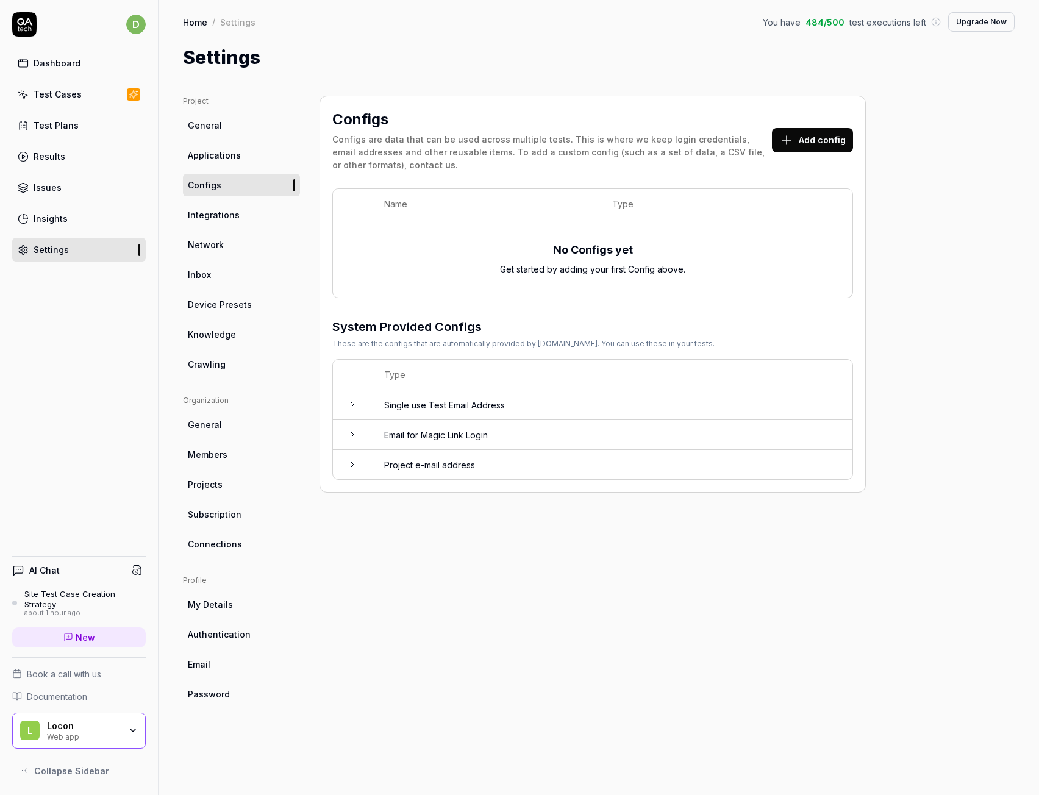
click at [814, 138] on button "Add config" at bounding box center [812, 140] width 81 height 24
click at [229, 210] on span "Integrations" at bounding box center [214, 215] width 52 height 13
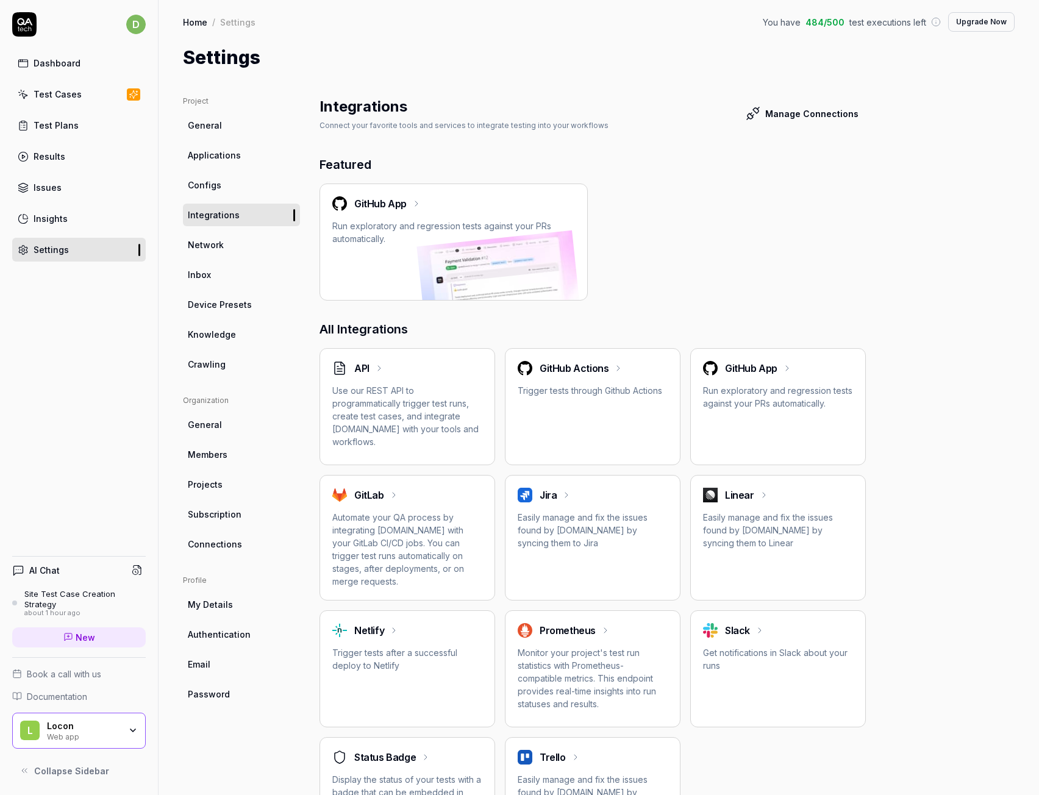
click at [213, 156] on span "Applications" at bounding box center [214, 155] width 53 height 13
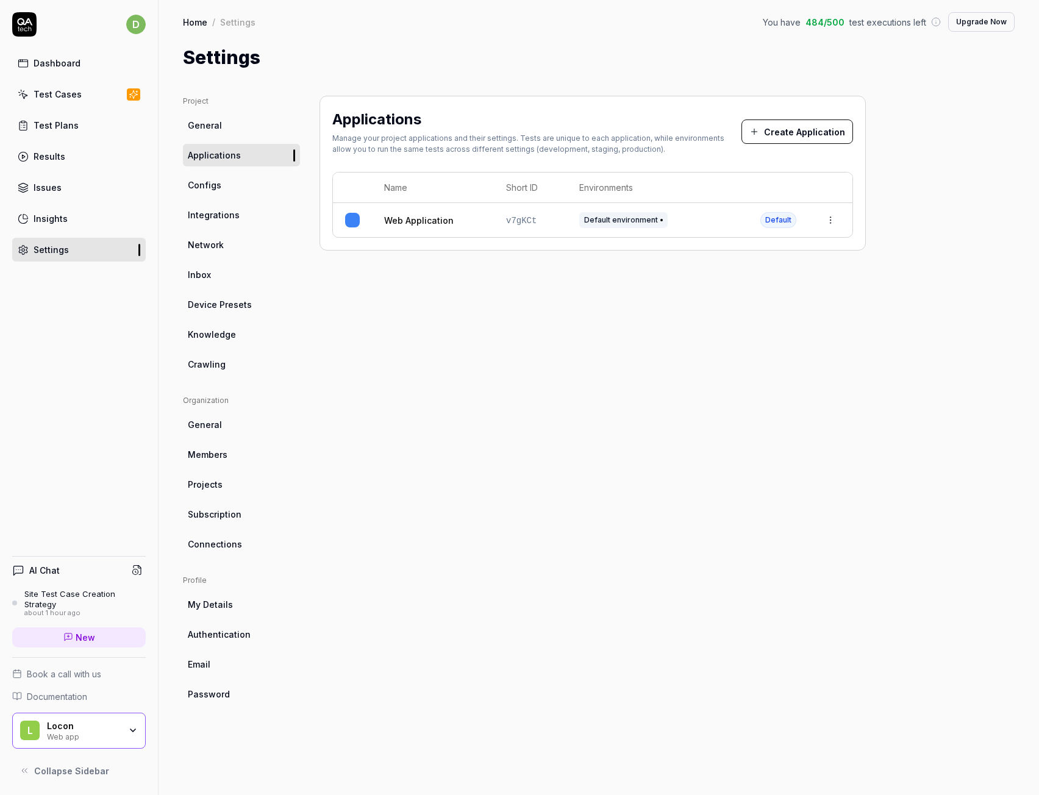
click at [776, 126] on button "Create Application" at bounding box center [798, 132] width 112 height 24
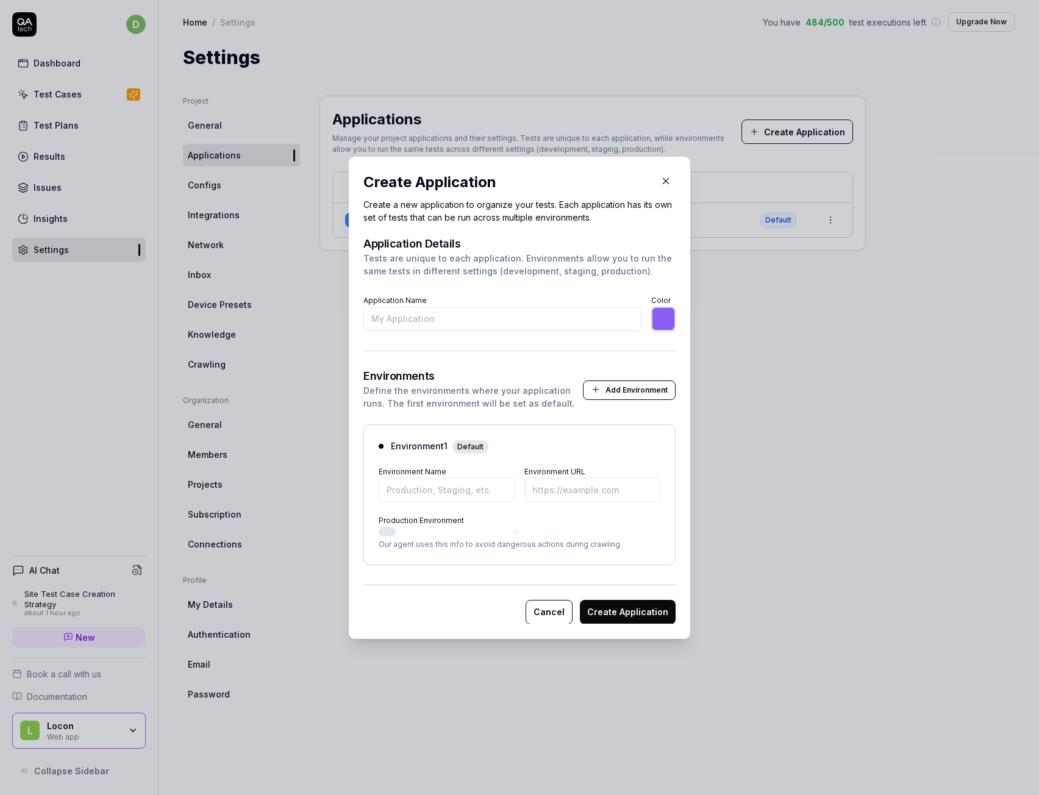
click at [593, 392] on icon "button" at bounding box center [596, 390] width 10 height 10
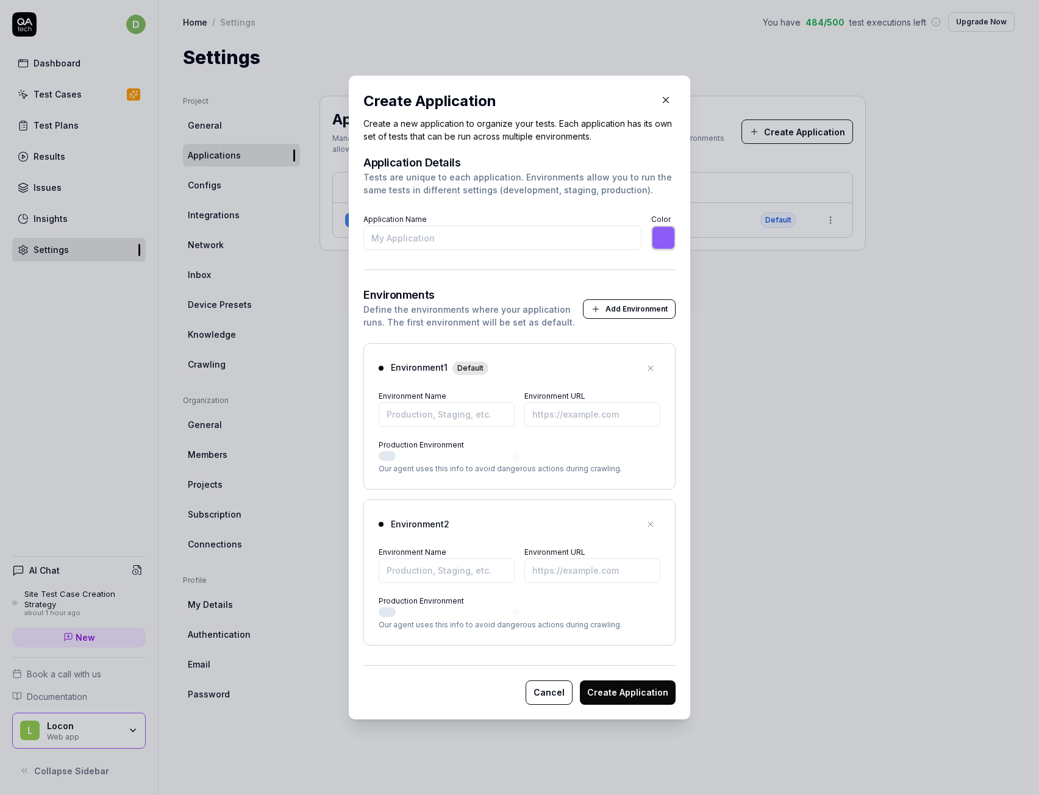
click at [646, 523] on icon "button" at bounding box center [651, 525] width 10 height 10
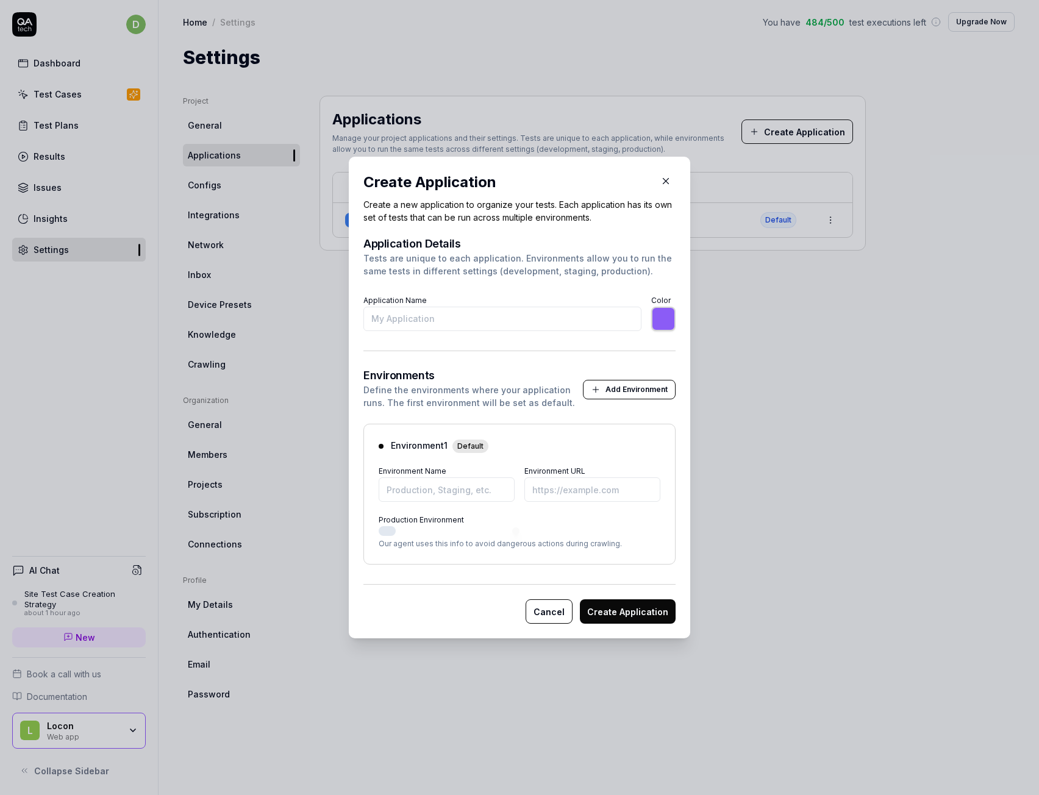
click at [554, 614] on button "Cancel" at bounding box center [549, 612] width 47 height 24
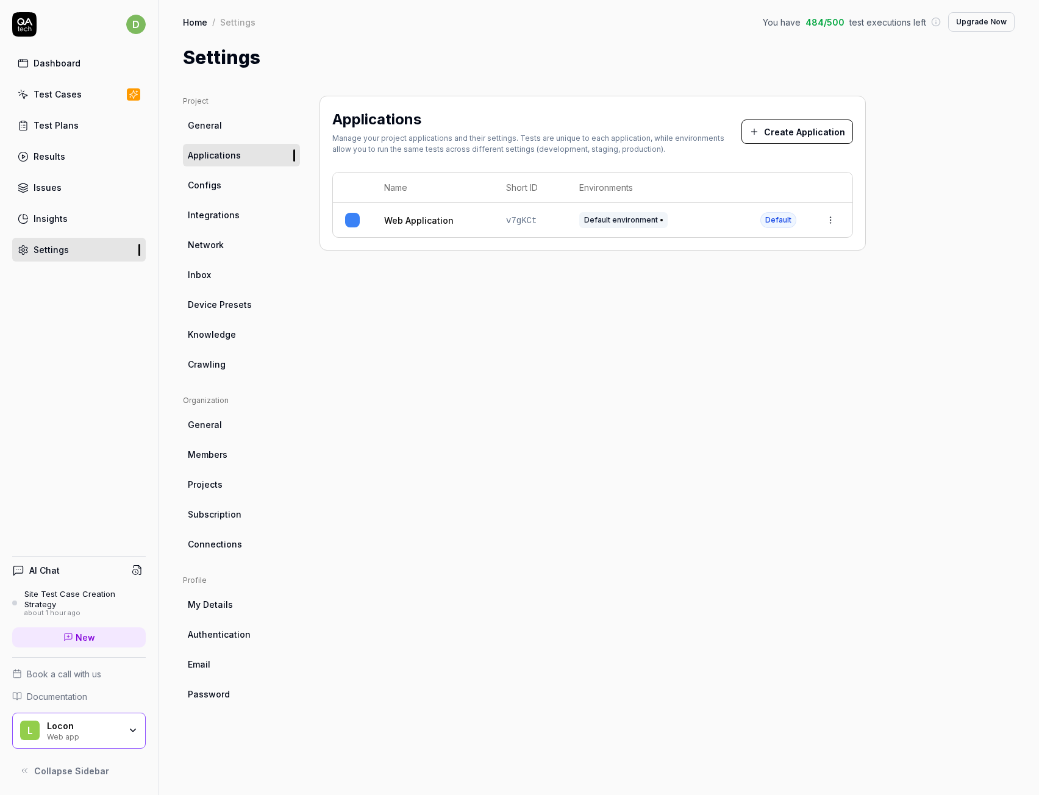
click at [215, 513] on span "Subscription" at bounding box center [215, 514] width 54 height 13
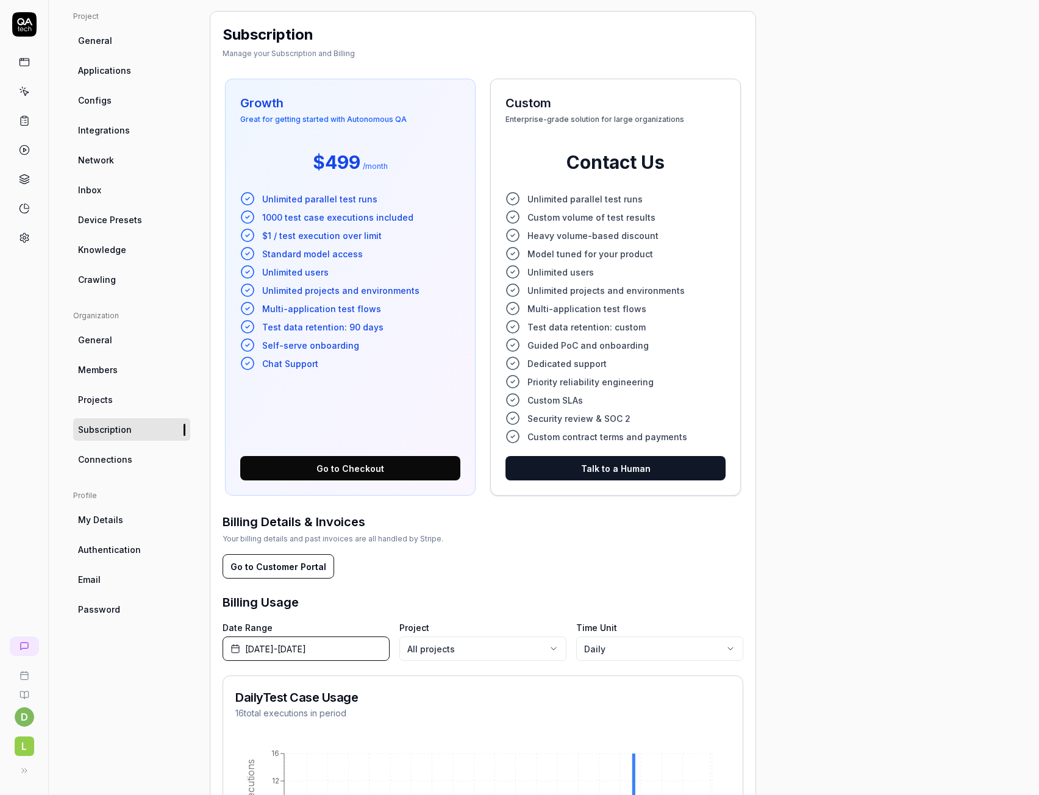
scroll to position [47, 0]
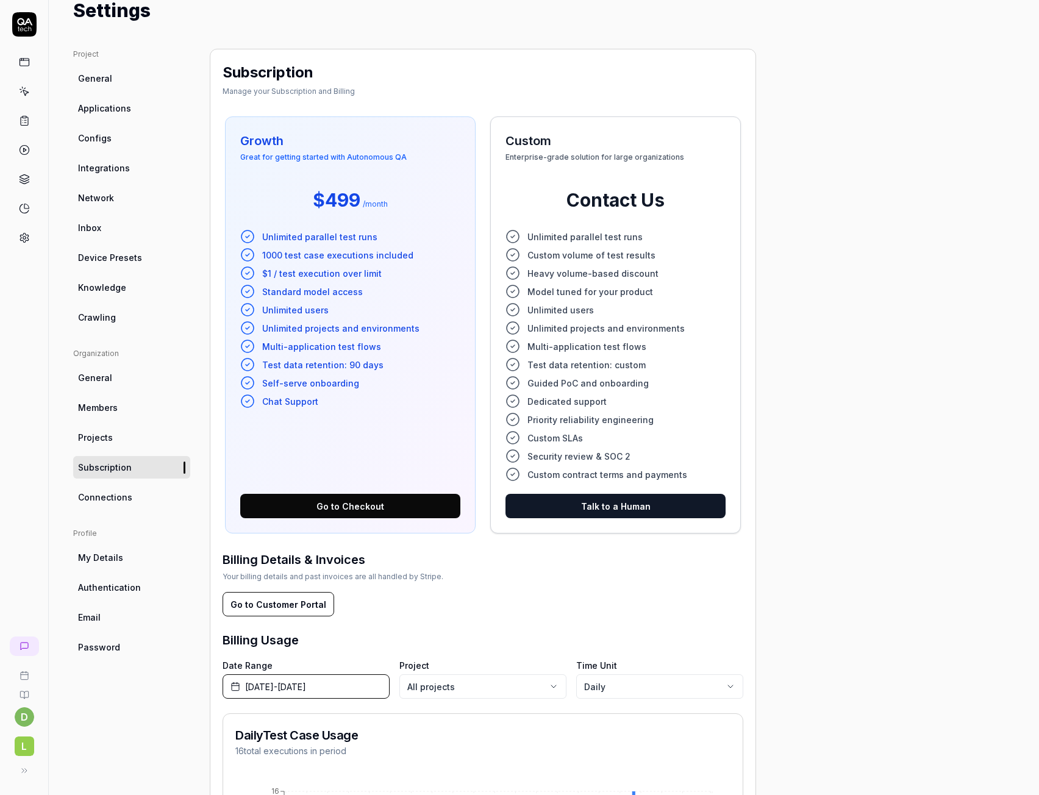
click at [106, 382] on span "General" at bounding box center [95, 377] width 34 height 13
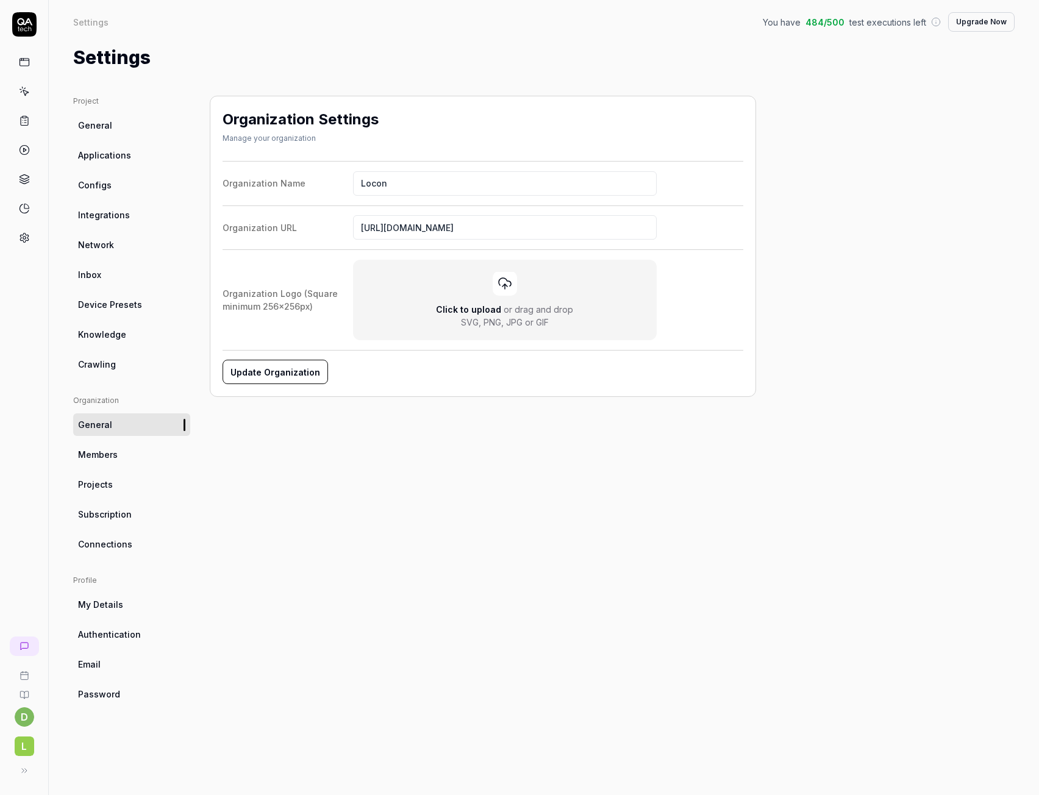
click at [112, 337] on span "Knowledge" at bounding box center [102, 334] width 48 height 13
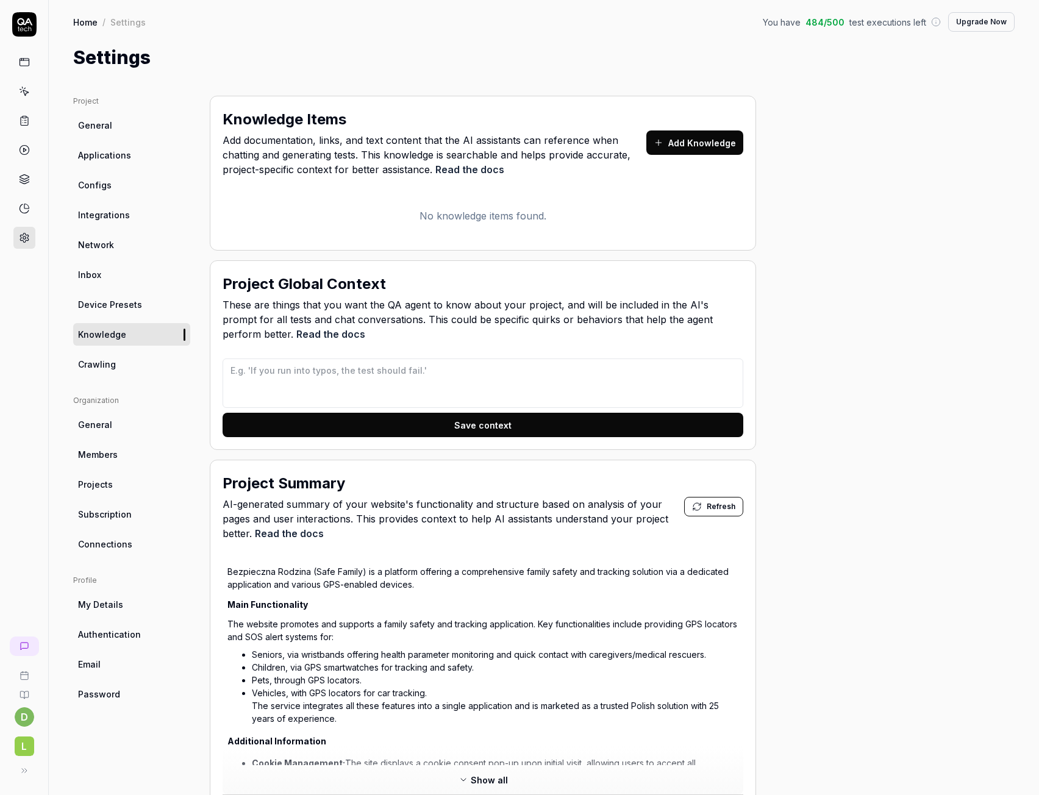
click at [101, 184] on span "Configs" at bounding box center [95, 185] width 34 height 13
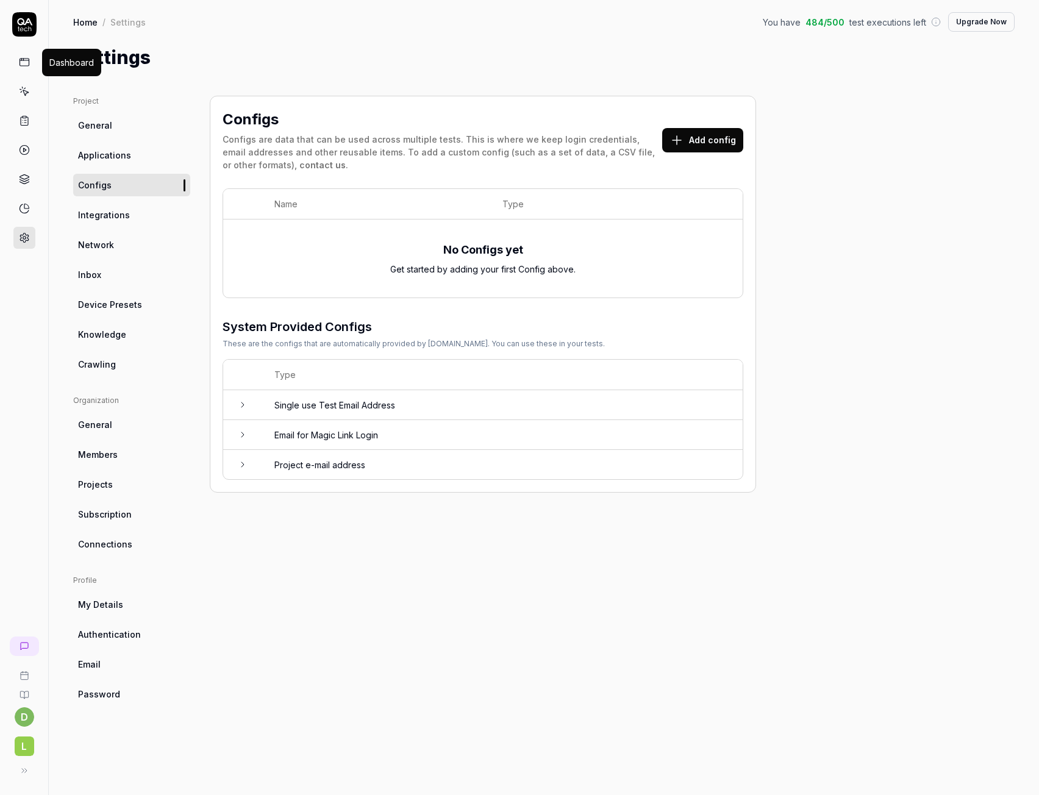
click at [24, 65] on icon at bounding box center [24, 62] width 11 height 11
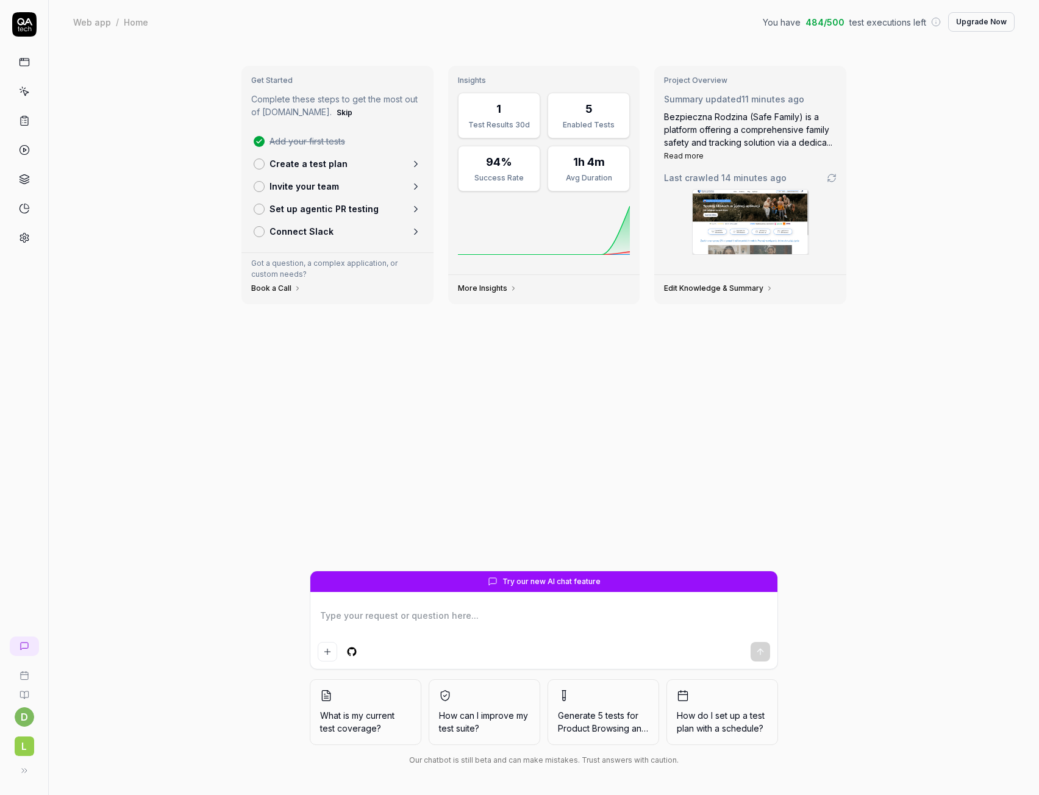
click at [344, 625] on textarea at bounding box center [544, 622] width 453 height 30
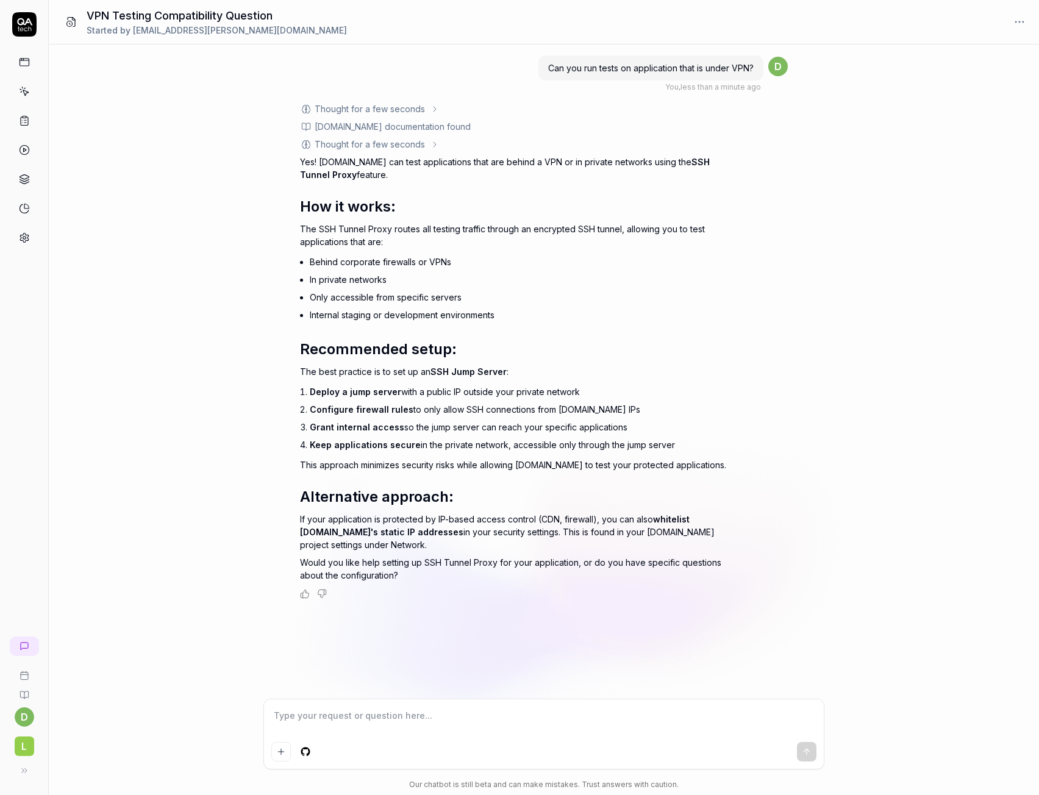
click at [354, 729] on textarea at bounding box center [543, 722] width 545 height 30
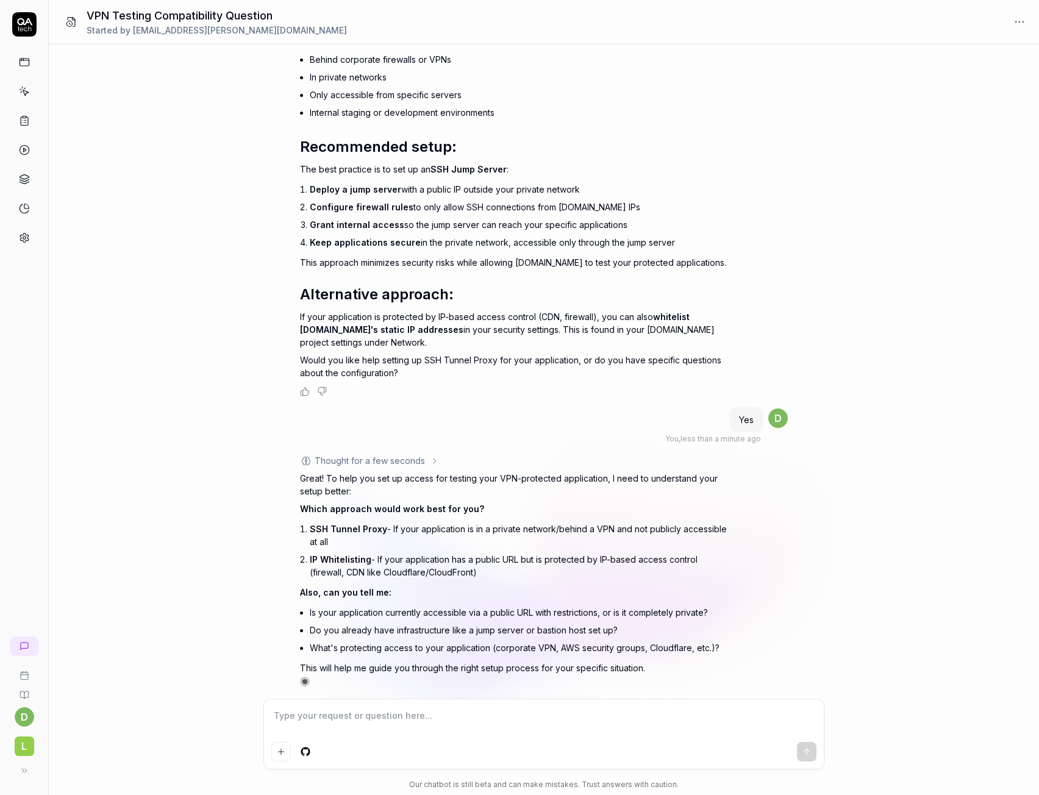
scroll to position [207, 0]
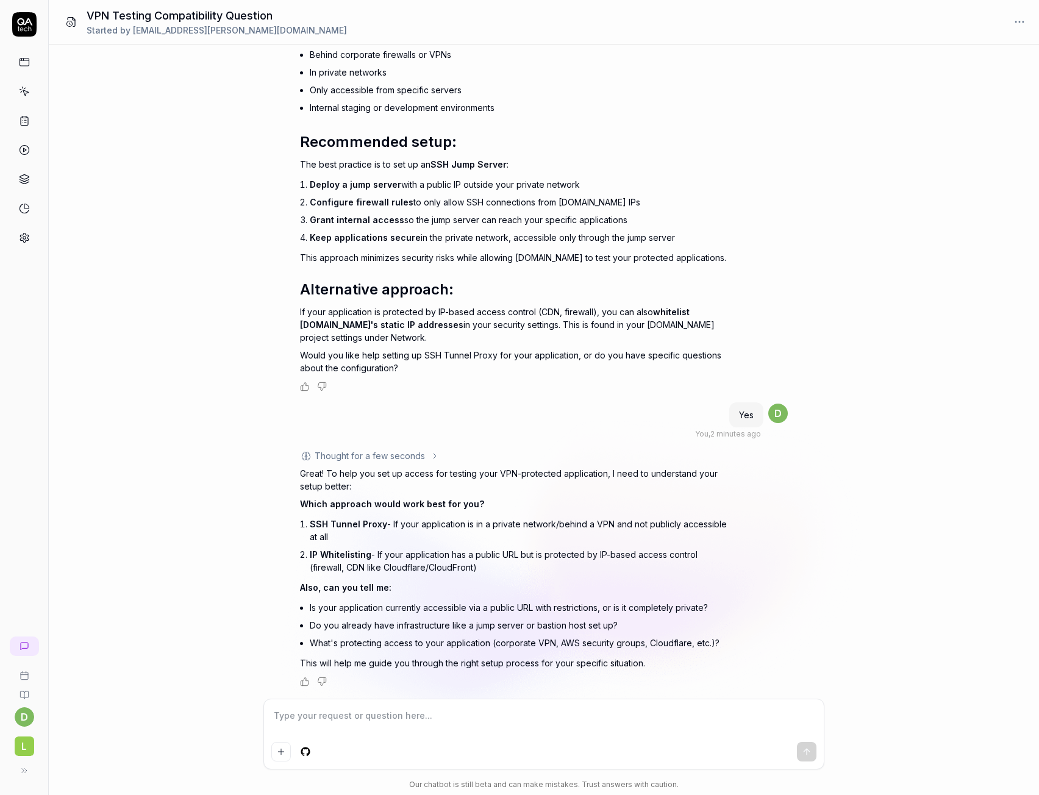
click at [390, 738] on div at bounding box center [544, 735] width 560 height 70
click at [393, 727] on textarea at bounding box center [543, 722] width 545 height 30
paste textarea "https://kam-sfa-dev.locon.pl/login"
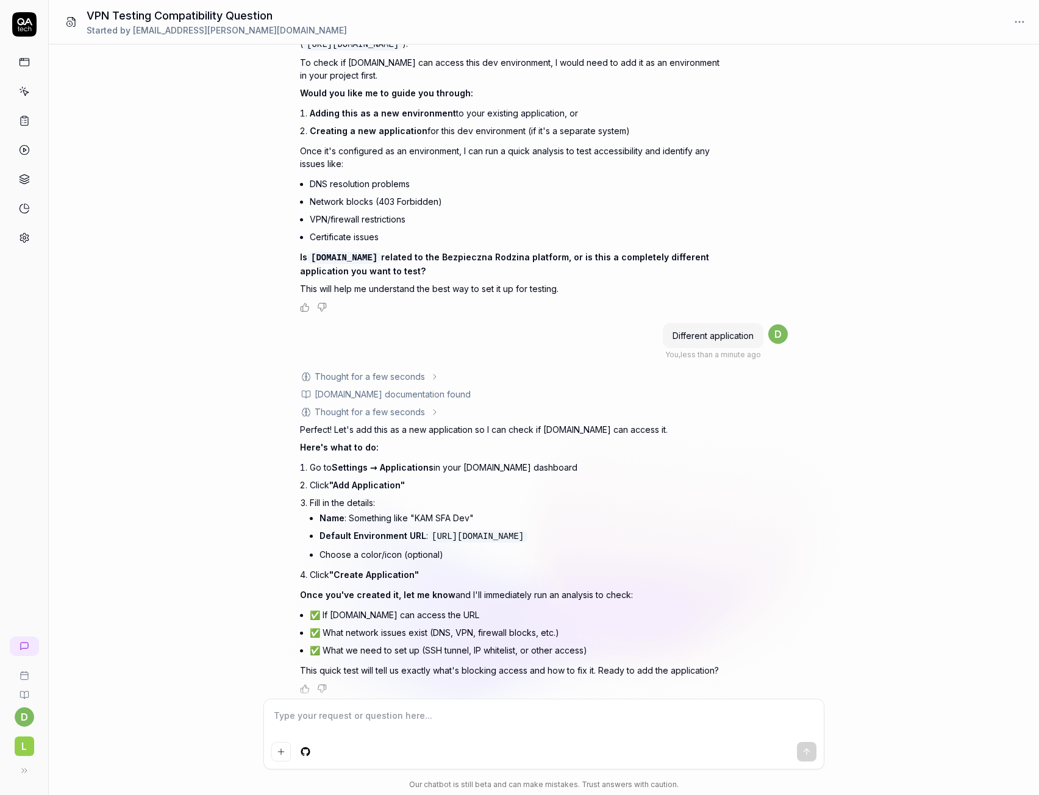
scroll to position [951, 0]
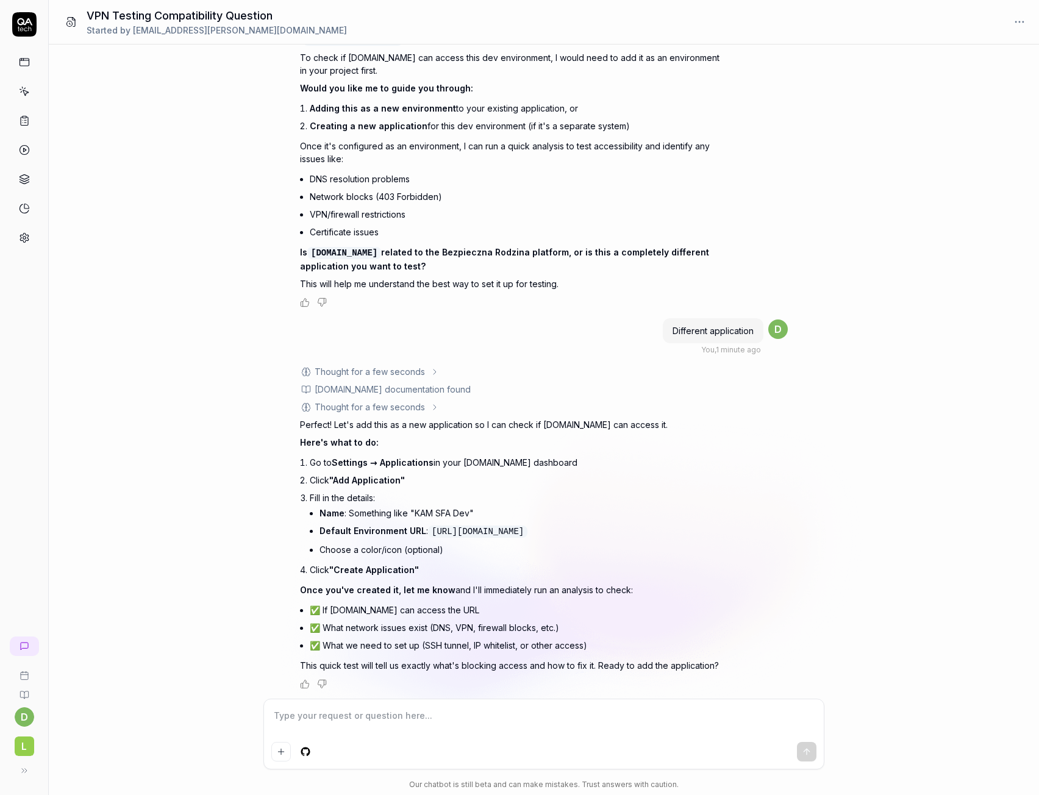
drag, startPoint x: 431, startPoint y: 528, endPoint x: 570, endPoint y: 532, distance: 138.5
click at [528, 532] on code "https://kam-sfa-dev.locon.pl/" at bounding box center [477, 532] width 99 height 12
copy code "https://kam-sfa-dev.locon.pl/"
click at [401, 727] on textarea at bounding box center [543, 722] width 545 height 30
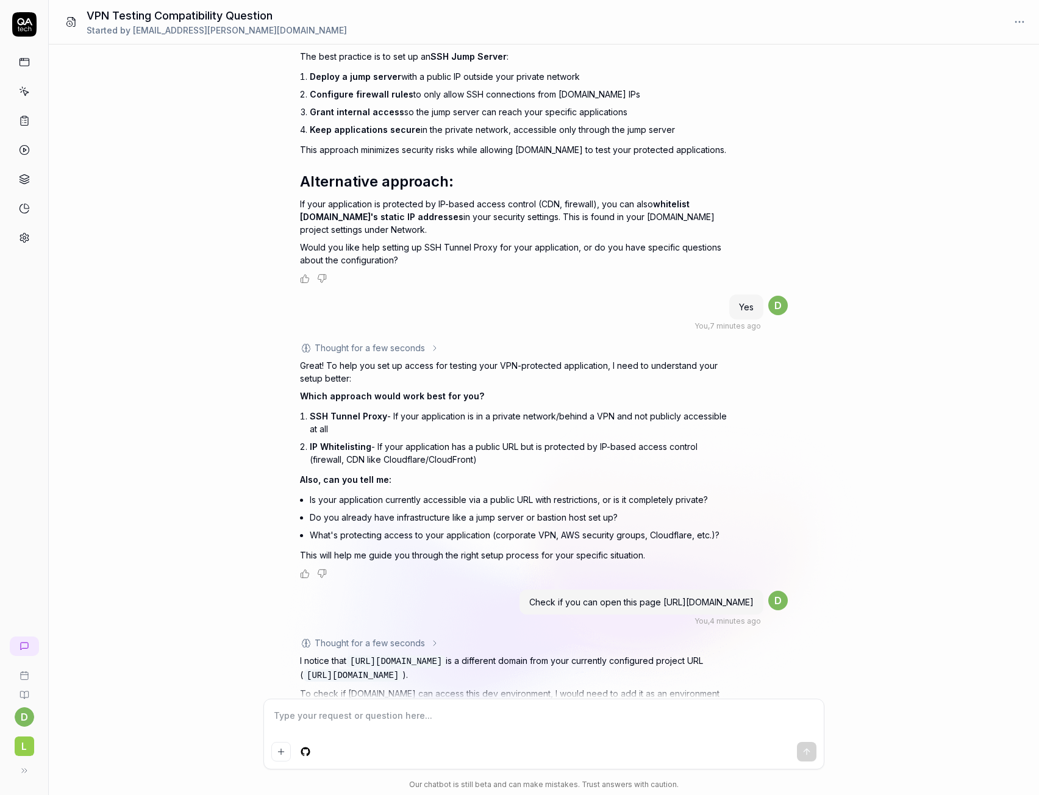
scroll to position [0, 0]
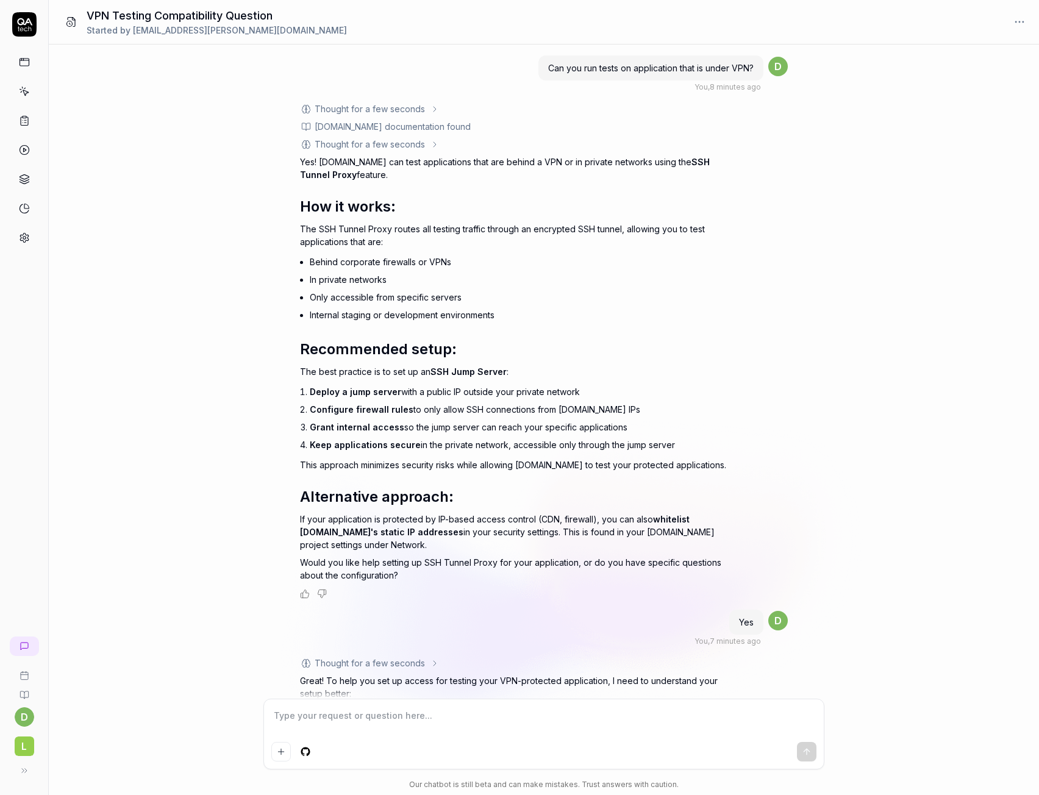
click at [21, 227] on link at bounding box center [24, 238] width 22 height 22
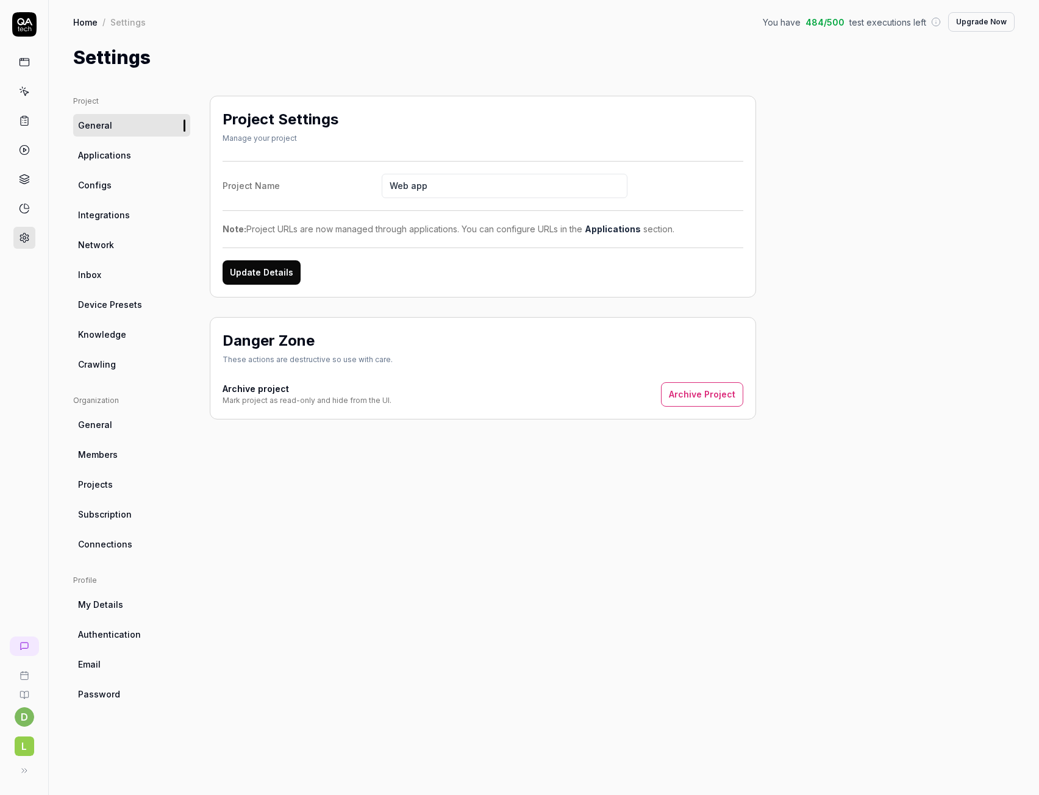
click at [101, 452] on span "Members" at bounding box center [98, 454] width 40 height 13
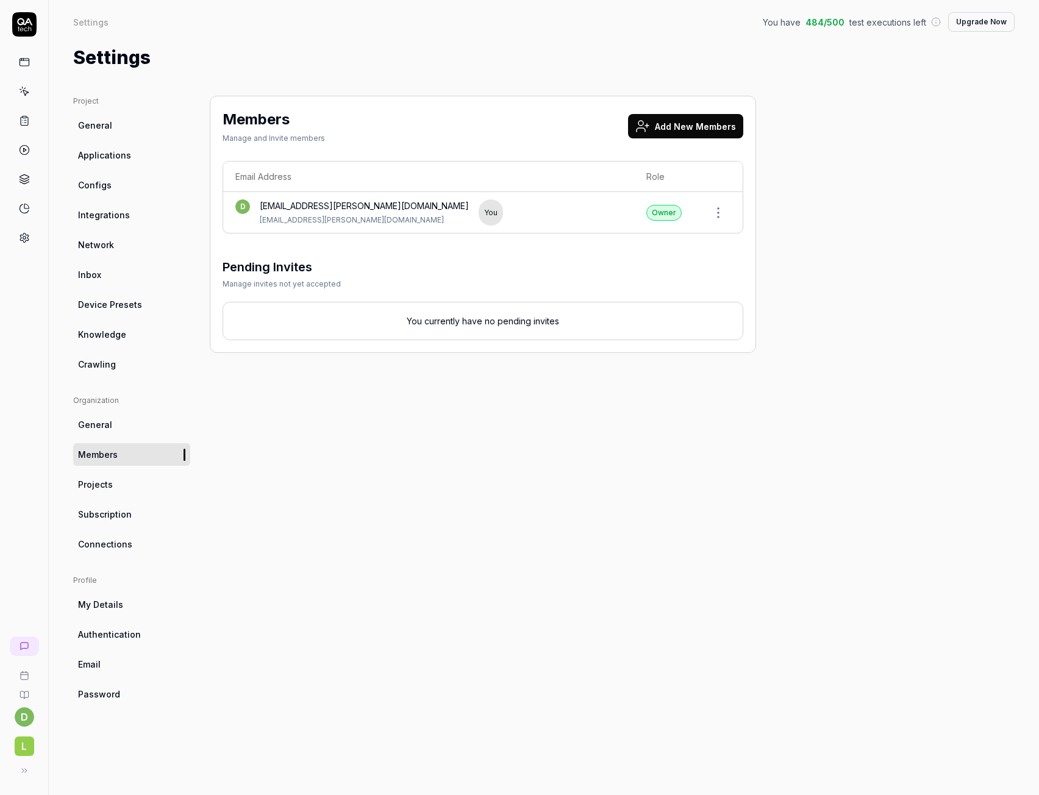
click at [668, 128] on button "Add New Members" at bounding box center [685, 126] width 115 height 24
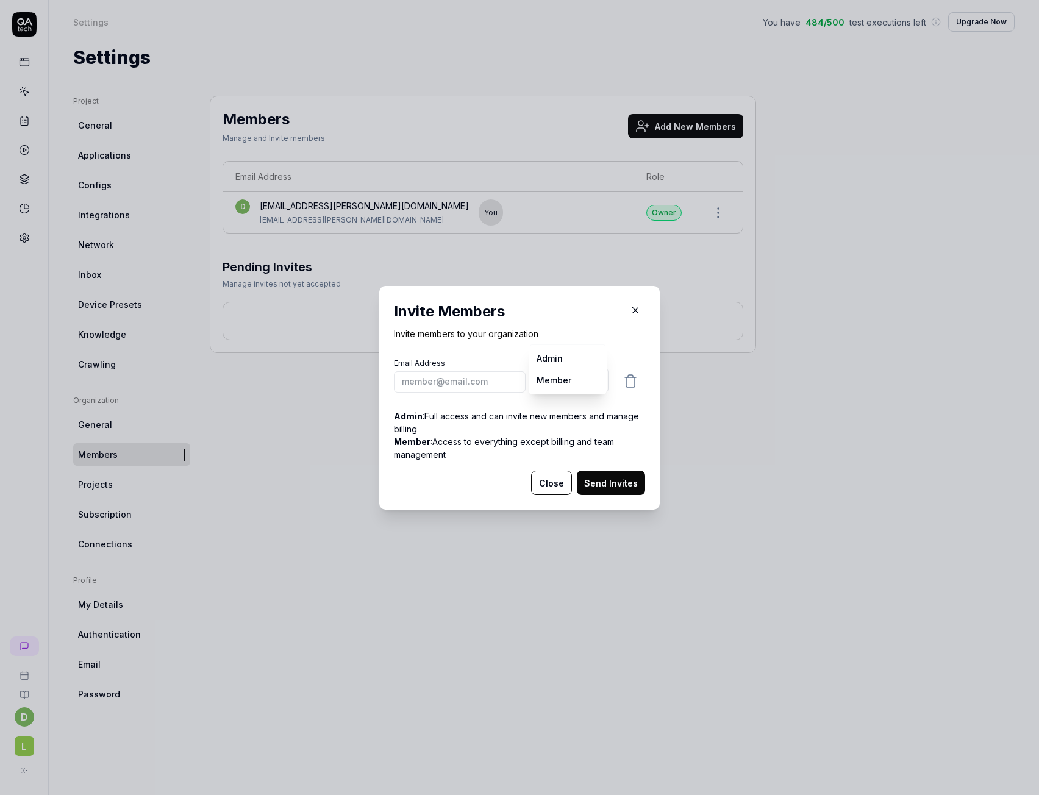
click at [565, 383] on body "d L Settings You have 484 / 500 test executions left Upgrade Now Settings You h…" at bounding box center [519, 397] width 1039 height 795
click at [466, 395] on div "Email Address Role Admin ***** ******" at bounding box center [519, 375] width 251 height 40
click at [484, 370] on div "Email Address" at bounding box center [460, 374] width 132 height 35
click at [473, 379] on input "email" at bounding box center [460, 381] width 132 height 21
click at [468, 385] on input "gabriel.kruszka" at bounding box center [460, 381] width 132 height 21
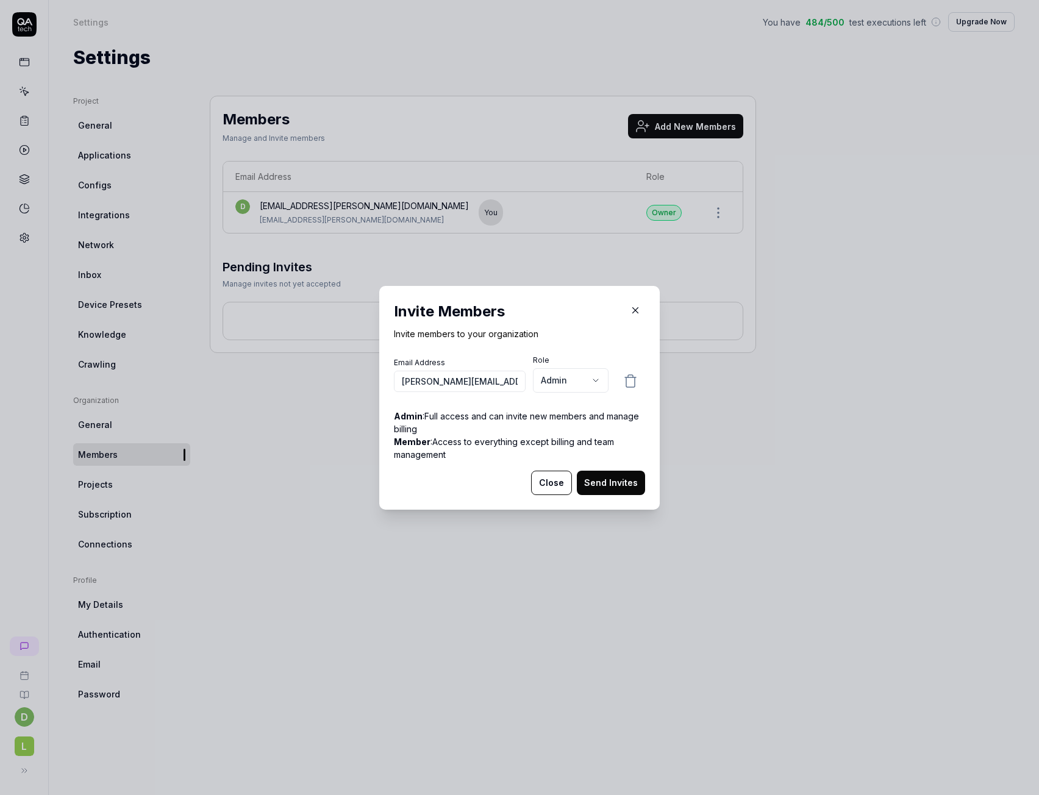
click at [611, 487] on button "Send Invites" at bounding box center [611, 483] width 68 height 24
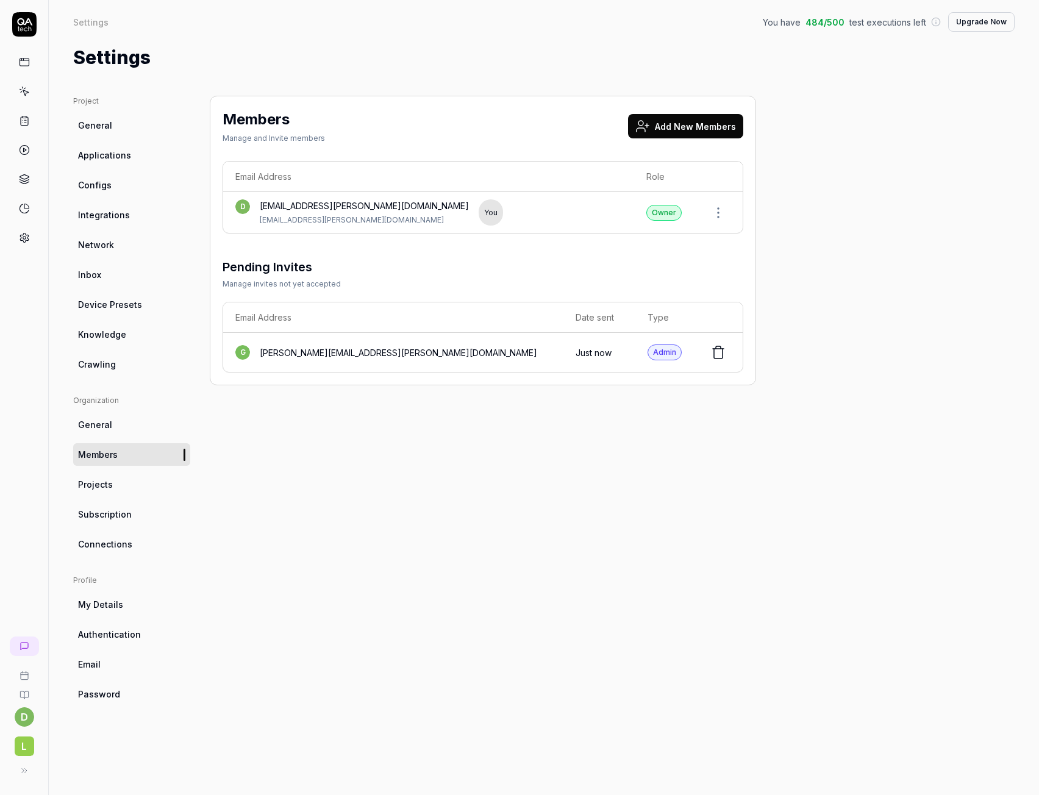
click at [484, 525] on div "Members Manage and Invite members Add New Members Email Address Role d dawid.ha…" at bounding box center [483, 433] width 546 height 675
click at [933, 666] on div "Project General Applications Configs Integrations Network Inbox Device Presets …" at bounding box center [544, 433] width 942 height 675
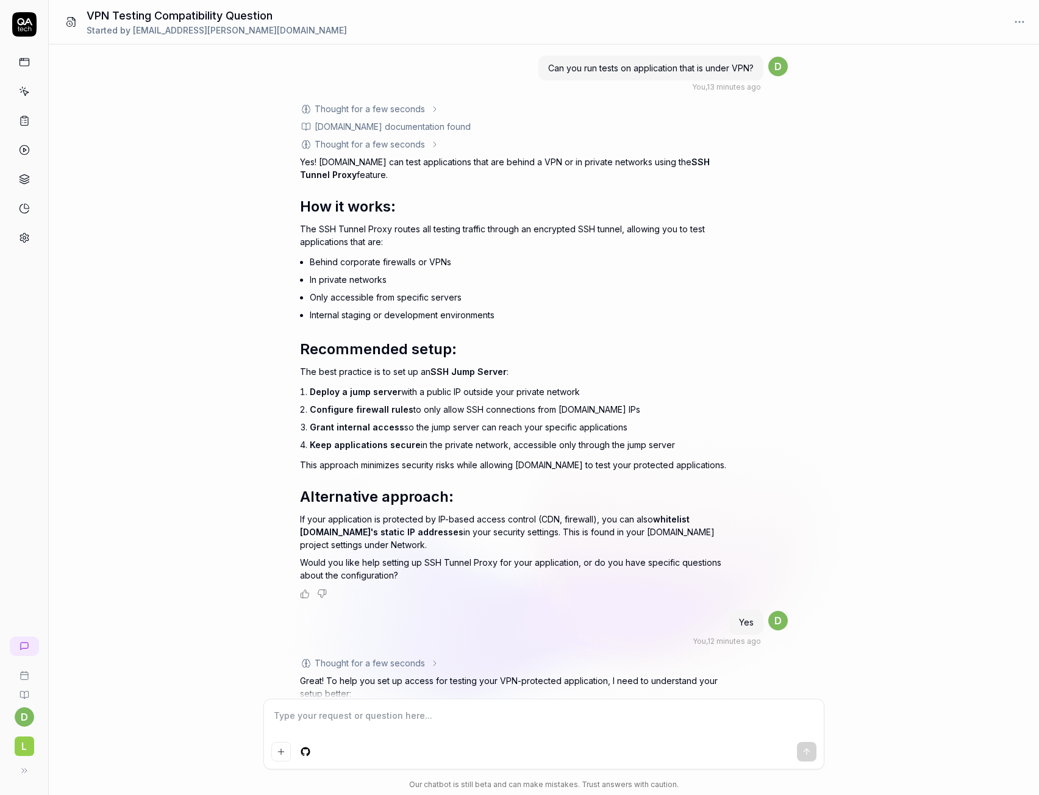
scroll to position [1366, 0]
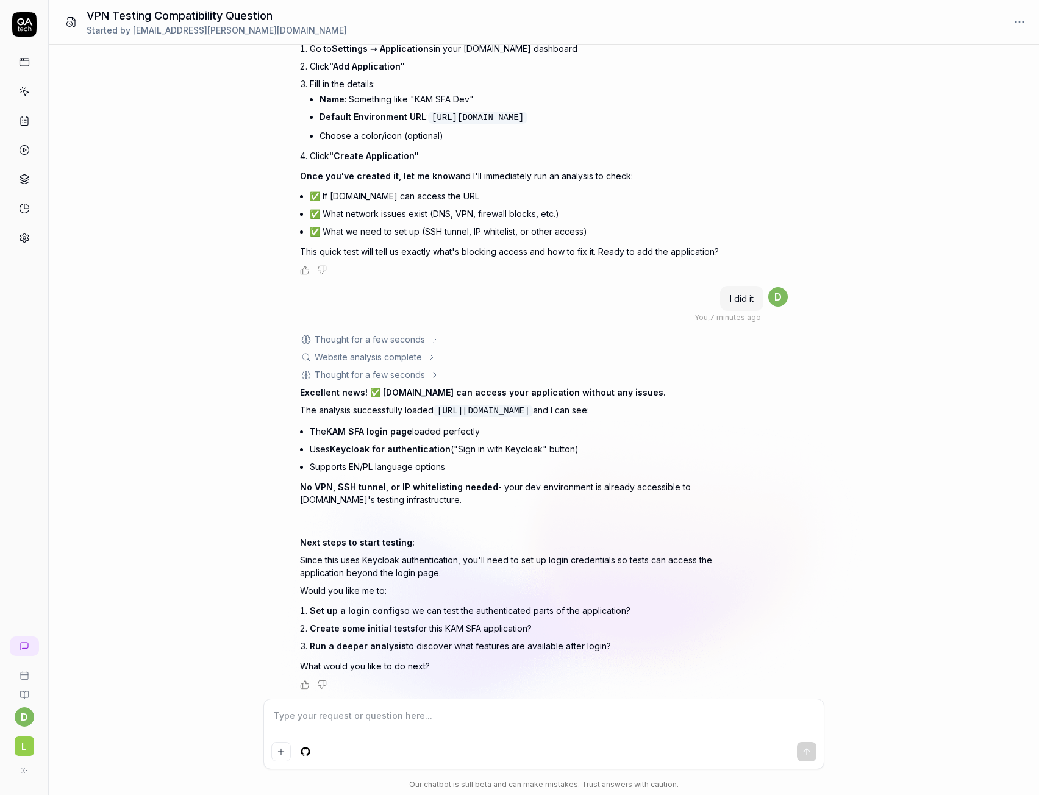
click at [418, 720] on textarea at bounding box center [543, 722] width 545 height 30
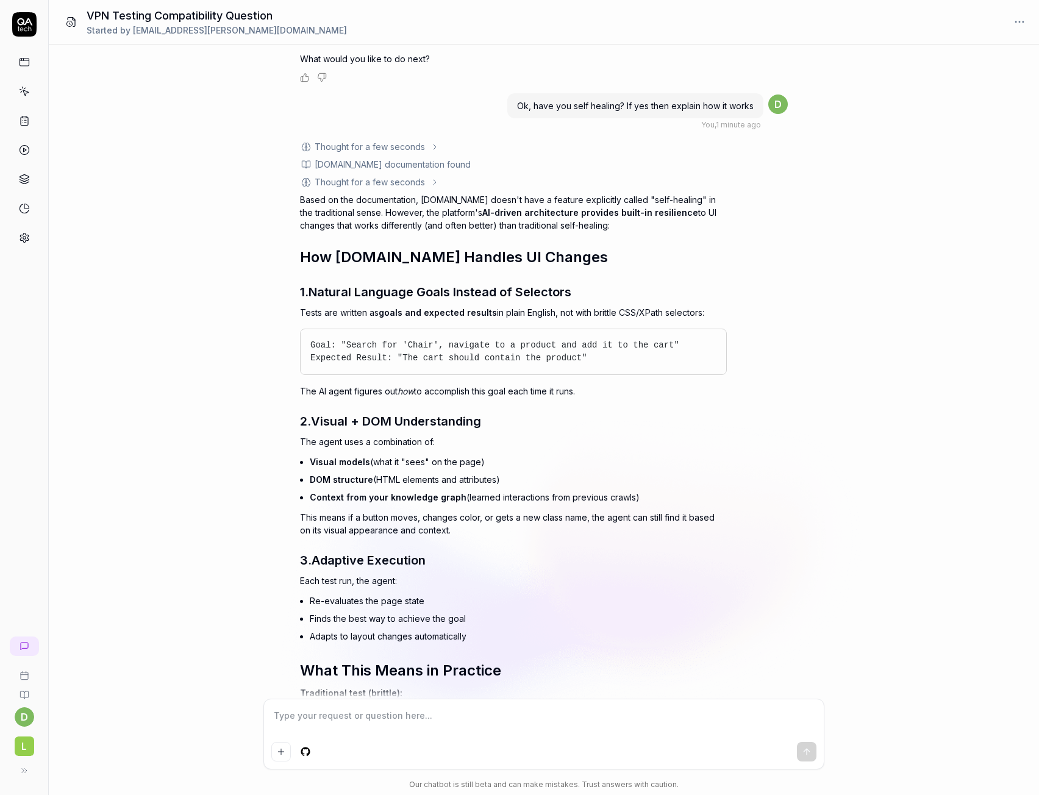
scroll to position [1972, 0]
click at [297, 197] on div "Can you run tests on application that is under VPN? You , 13 minutes ago d Thou…" at bounding box center [544, 372] width 991 height 654
click at [302, 197] on p "Based on the documentation, QA.tech doesn't have a feature explicitly called "s…" at bounding box center [513, 213] width 427 height 38
click at [301, 197] on p "Based on the documentation, QA.tech doesn't have a feature explicitly called "s…" at bounding box center [513, 213] width 427 height 38
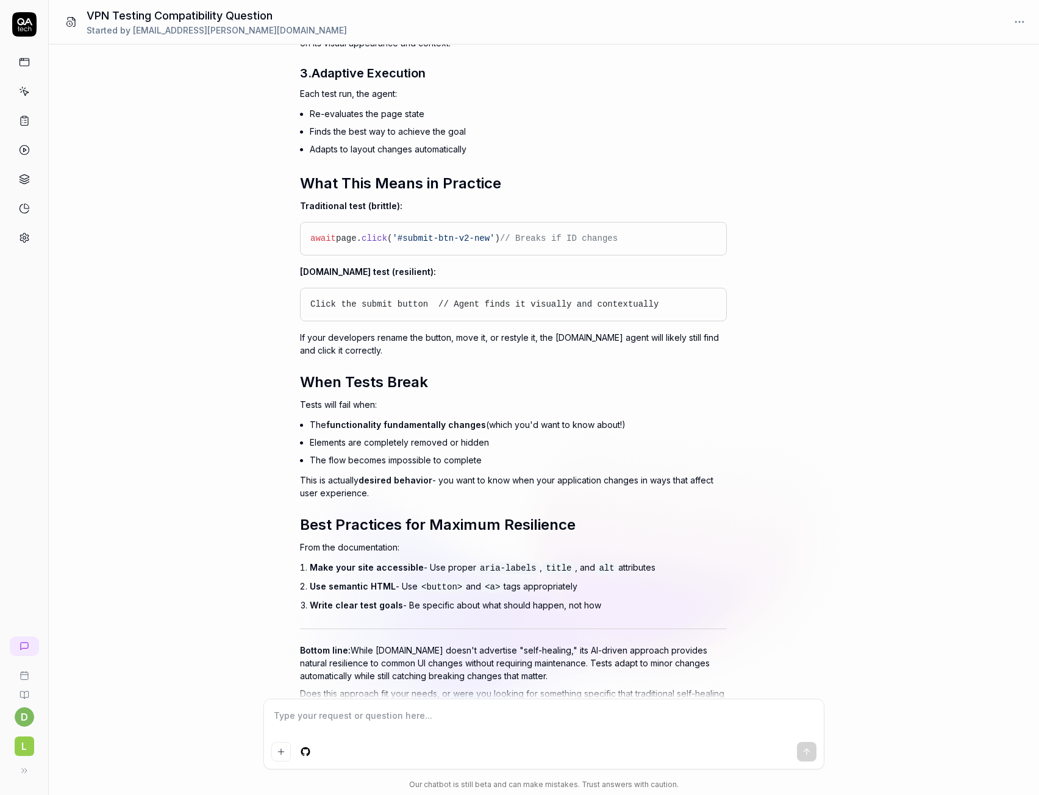
scroll to position [2499, 0]
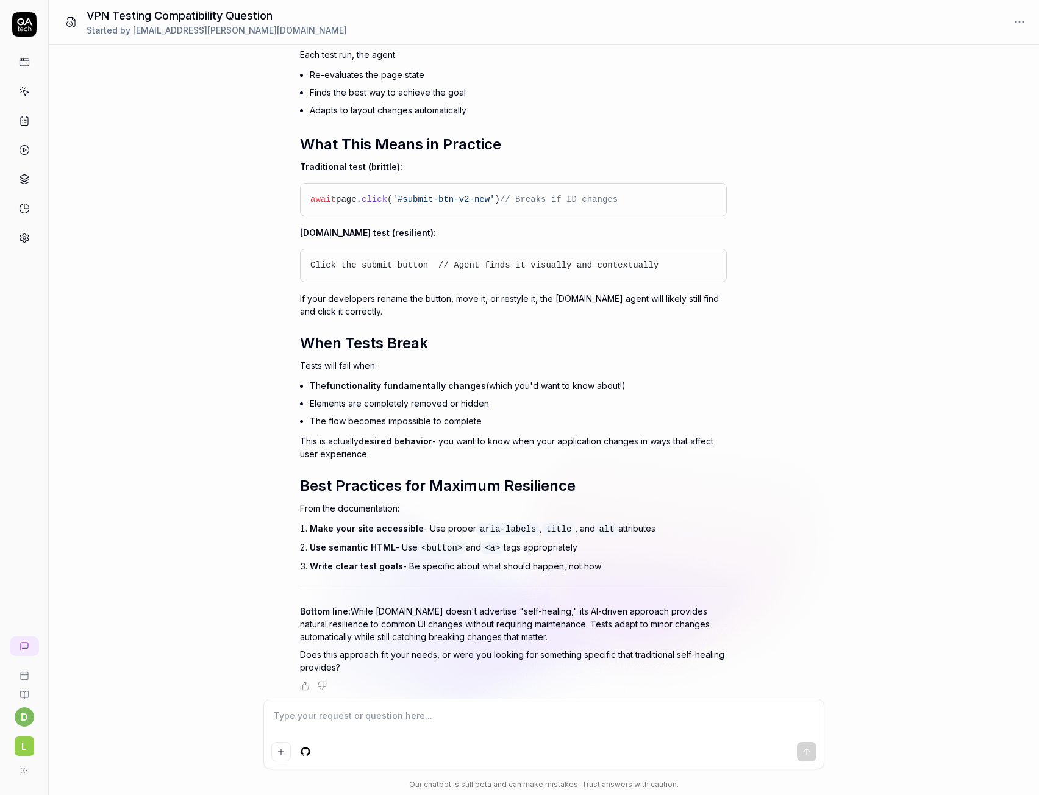
click at [603, 561] on li "Write clear test goals - Be specific about what should happen, not how" at bounding box center [518, 566] width 417 height 18
copy div "Based on the documentation, QA.tech doesn't have a feature explicitly called "s…"
click at [201, 329] on div "Can you run tests on application that is under VPN? You , 13 minutes ago d Thou…" at bounding box center [544, 372] width 991 height 654
click at [426, 714] on textarea at bounding box center [543, 722] width 545 height 30
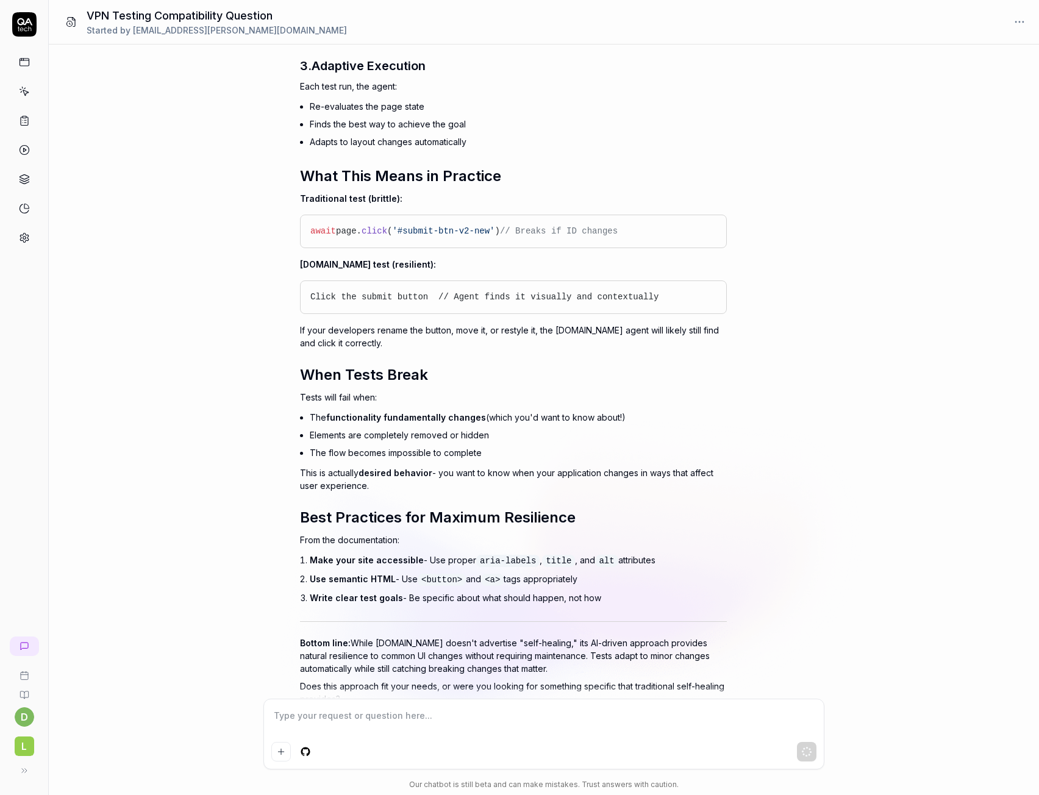
scroll to position [2560, 0]
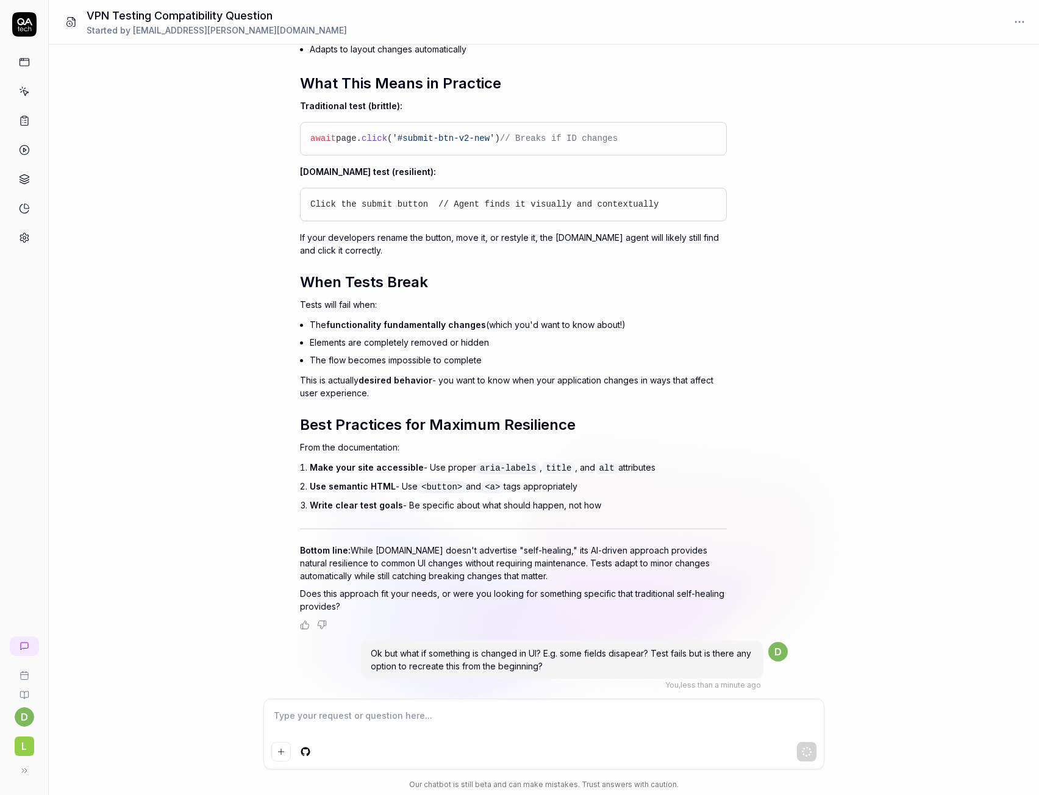
click at [495, 735] on textarea at bounding box center [543, 722] width 545 height 30
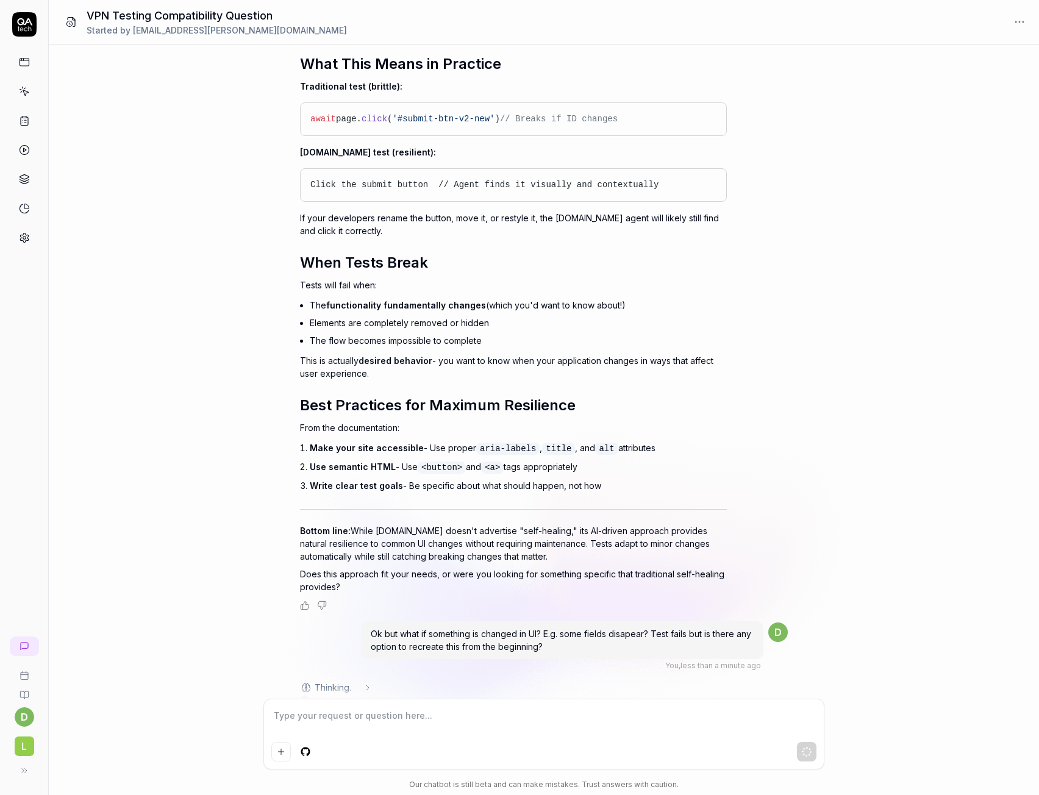
scroll to position [2595, 0]
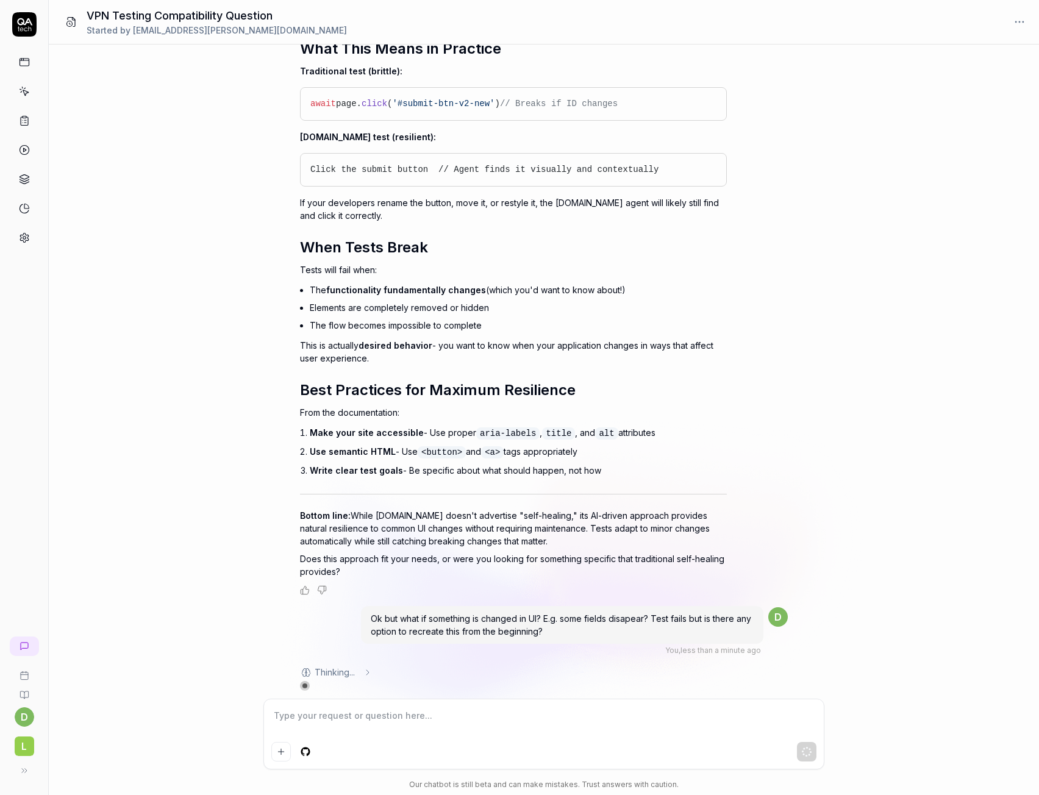
click at [983, 671] on div "Can you run tests on application that is under VPN? You , 18 minutes ago d Thou…" at bounding box center [544, 372] width 991 height 654
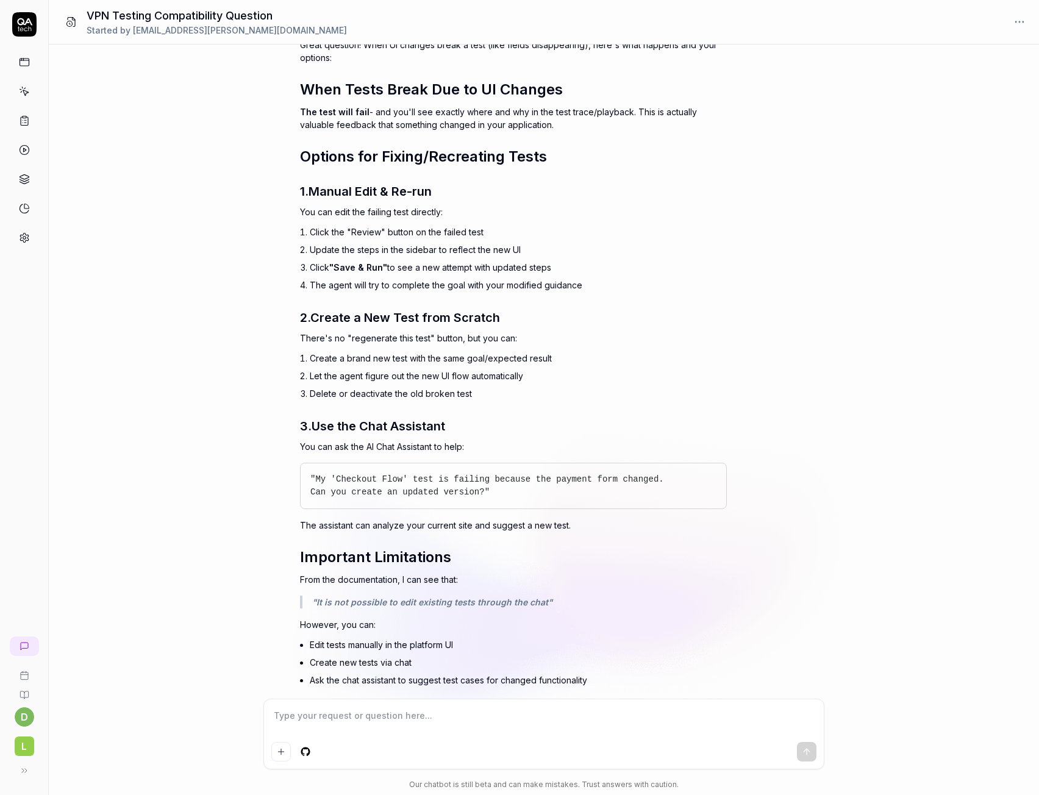
scroll to position [3241, 0]
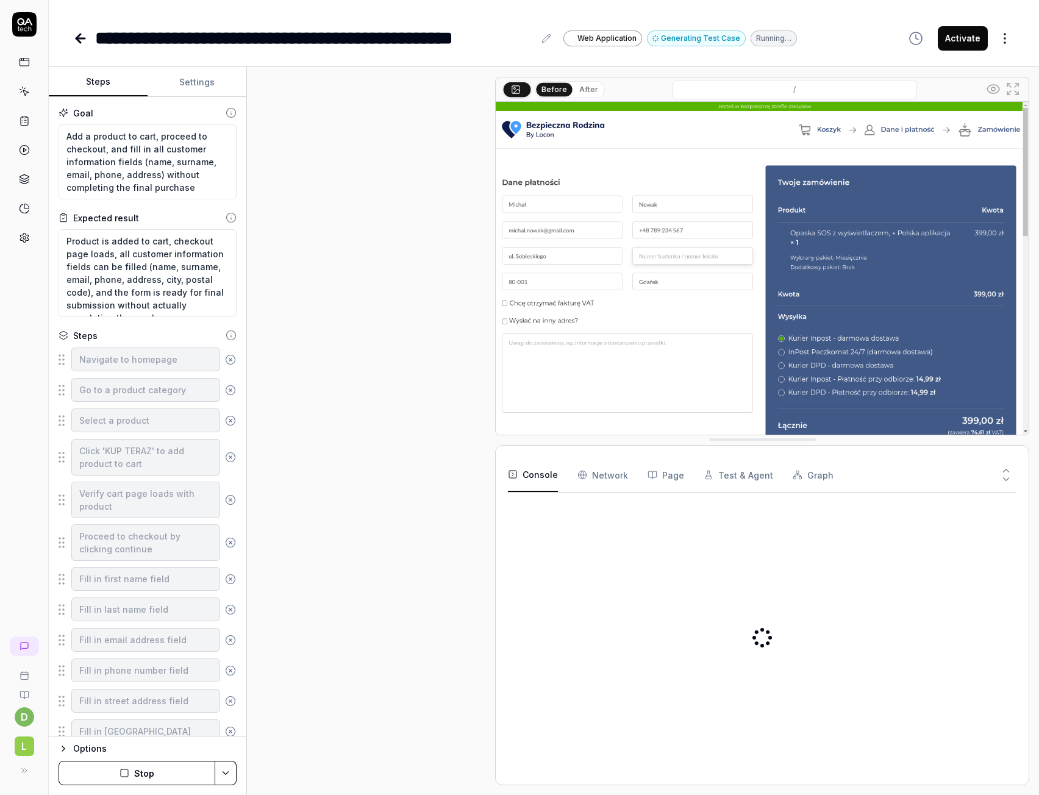
type textarea "*"
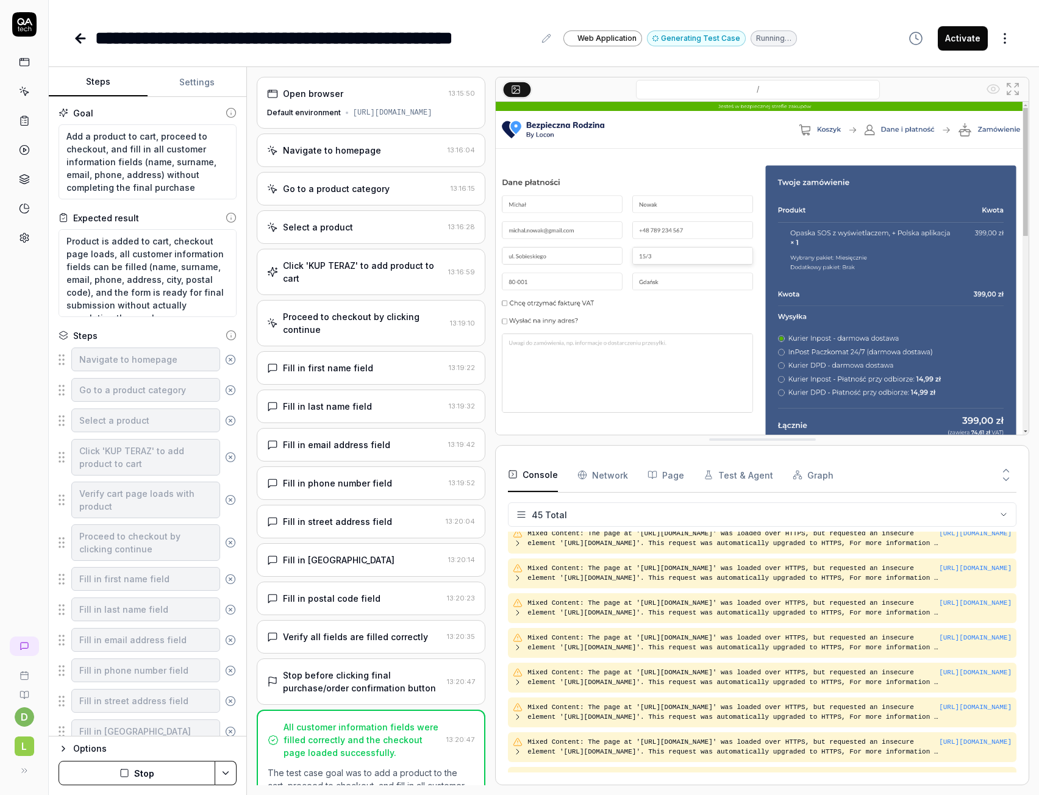
scroll to position [1007, 0]
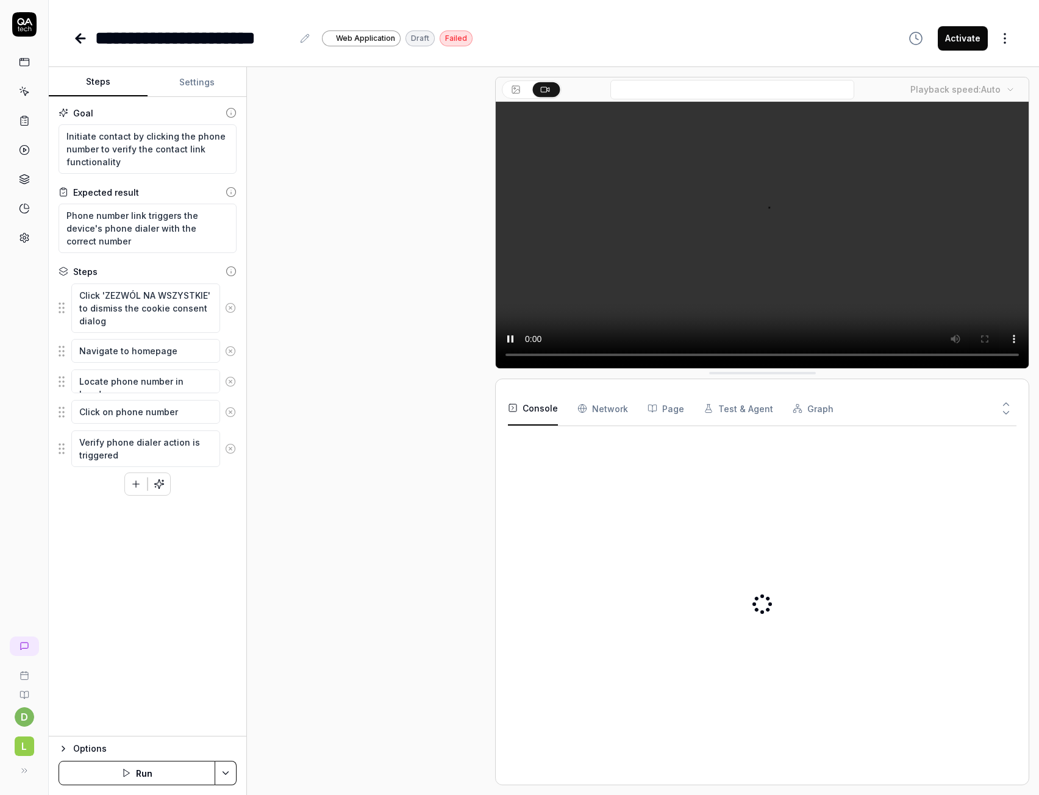
type textarea "*"
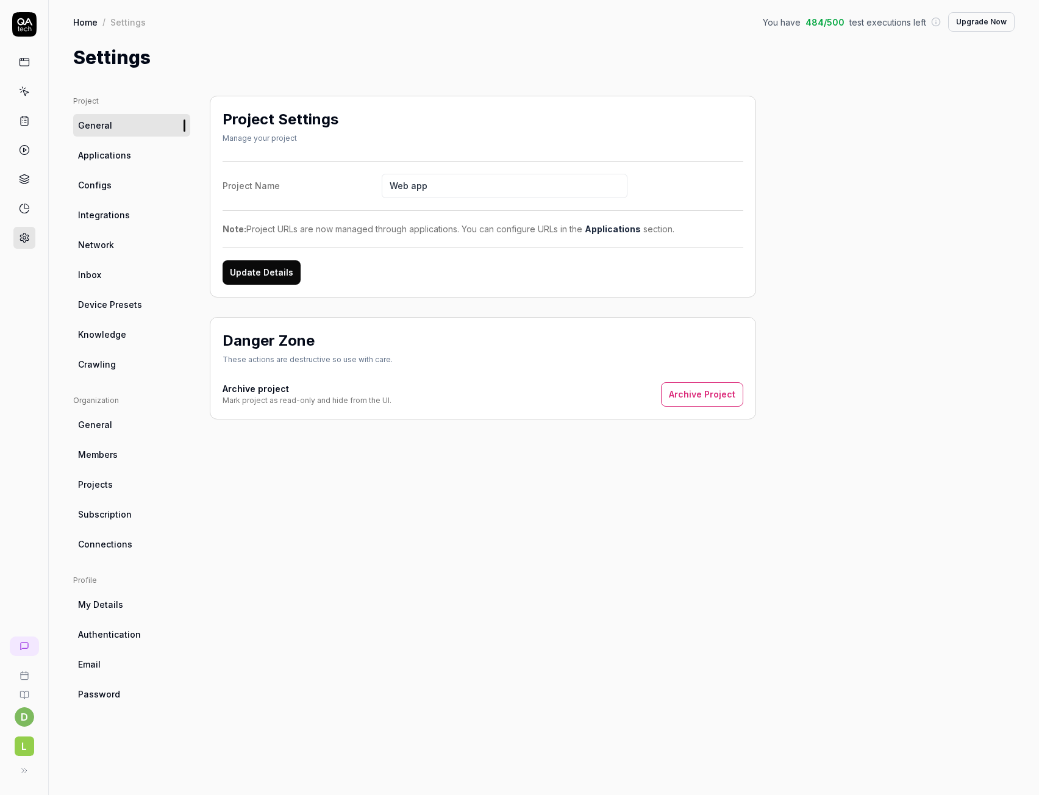
click at [120, 158] on span "Applications" at bounding box center [104, 155] width 53 height 13
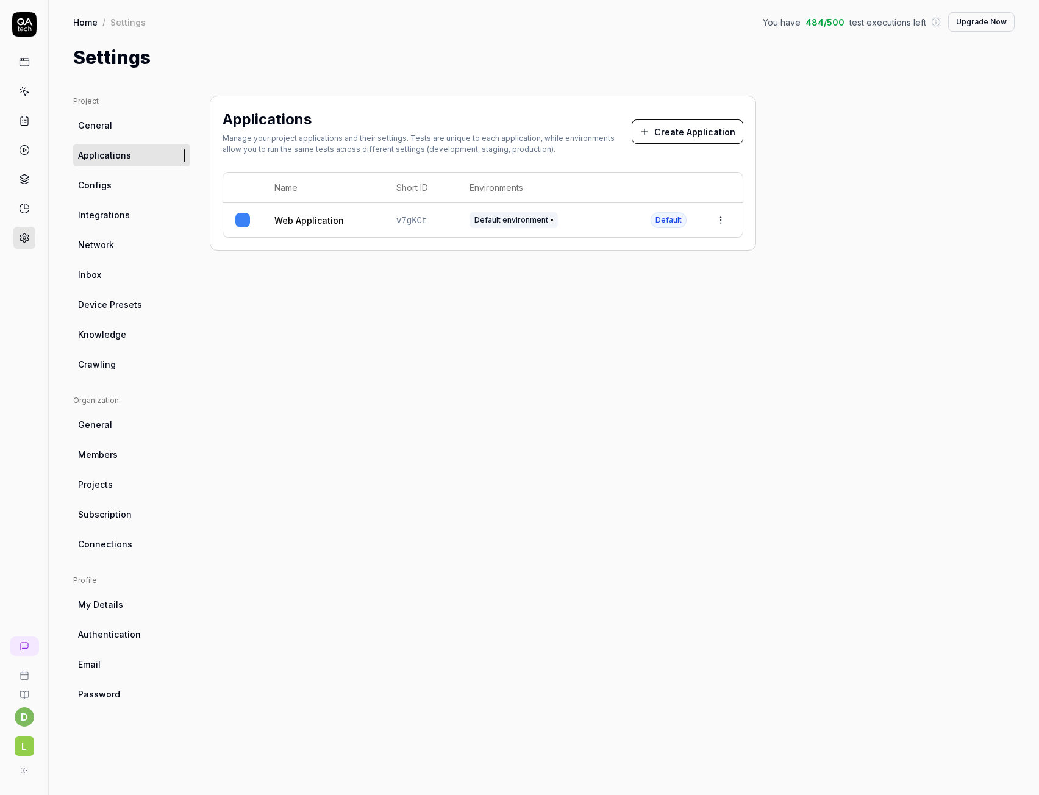
click at [709, 131] on button "Create Application" at bounding box center [688, 132] width 112 height 24
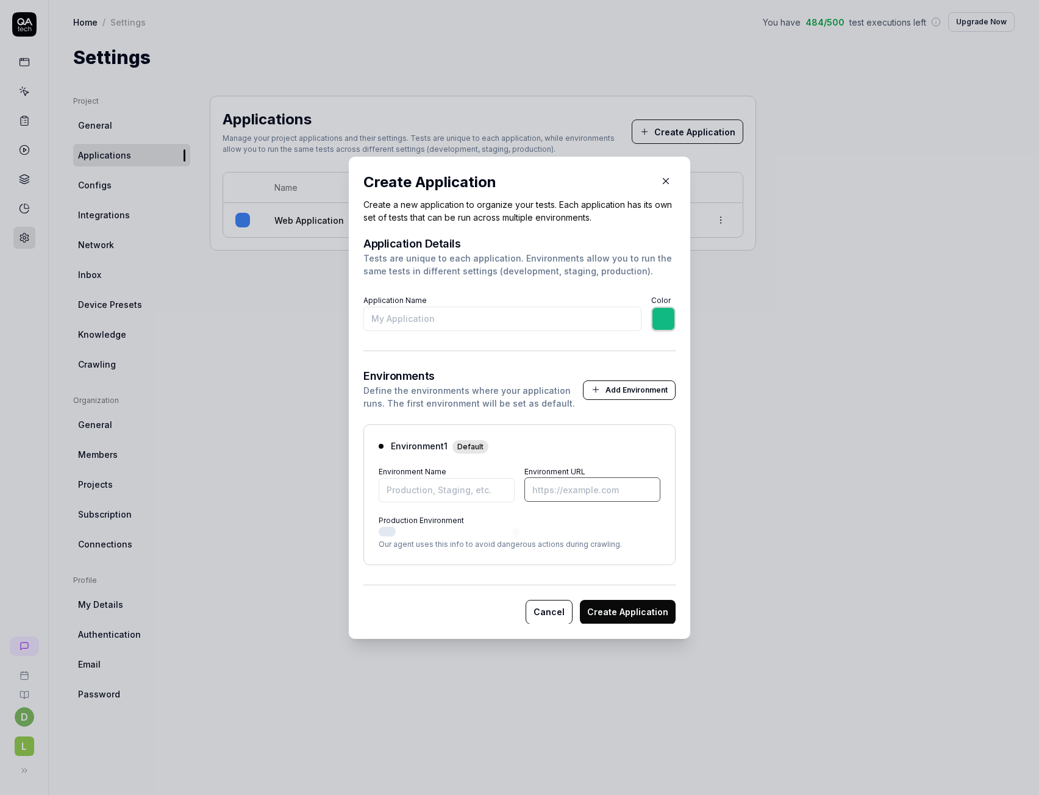
click at [550, 494] on input "Environment URL" at bounding box center [593, 490] width 136 height 24
paste input "[URL][DOMAIN_NAME]"
type input "*******"
type input "[URL][DOMAIN_NAME]"
click at [464, 496] on input "Environment Name" at bounding box center [447, 490] width 136 height 24
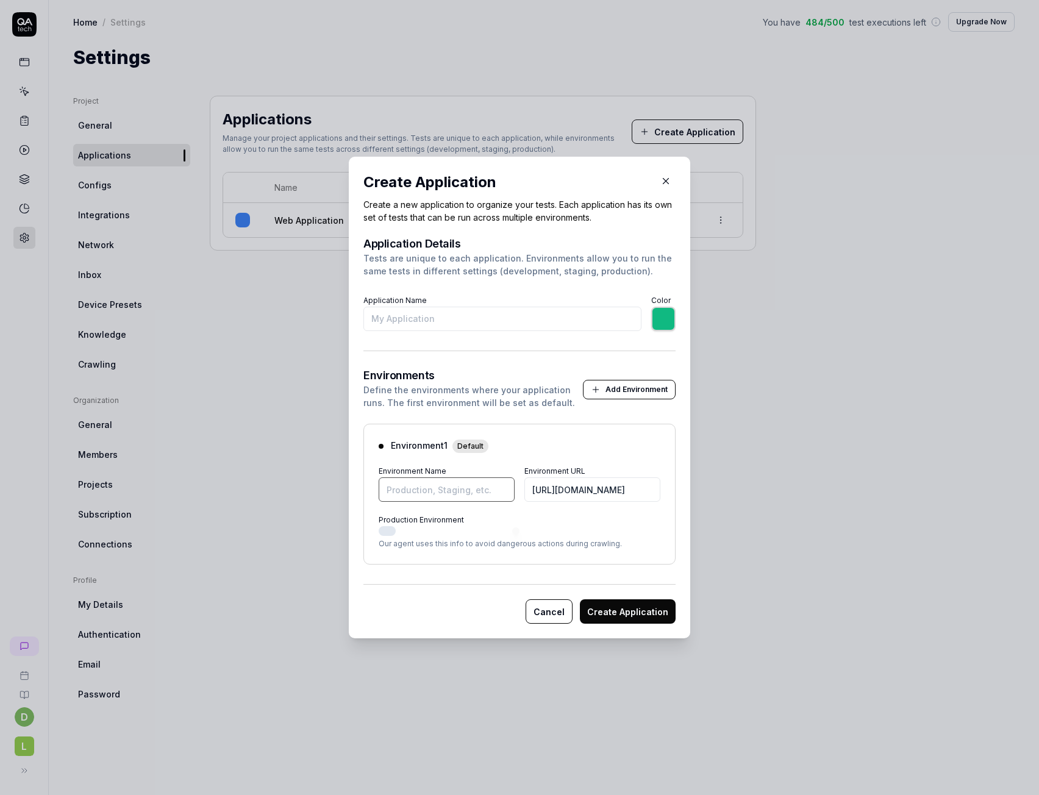
type input "*******"
type input "KAMDEV"
type input "*******"
click at [418, 315] on input "Application Name" at bounding box center [503, 319] width 278 height 24
type input "K"
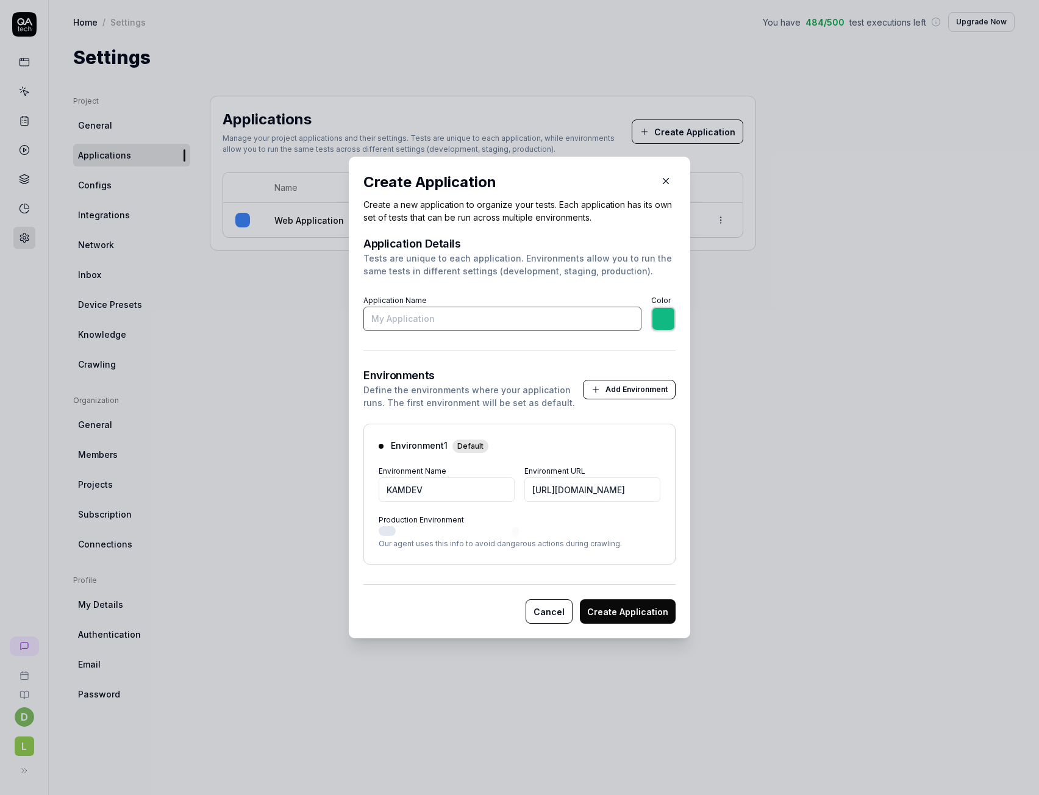
type input "*******"
click at [375, 312] on input "Kam DEV" at bounding box center [503, 319] width 278 height 24
type input "KAM DEV"
click at [617, 616] on button "Create Application" at bounding box center [628, 612] width 96 height 24
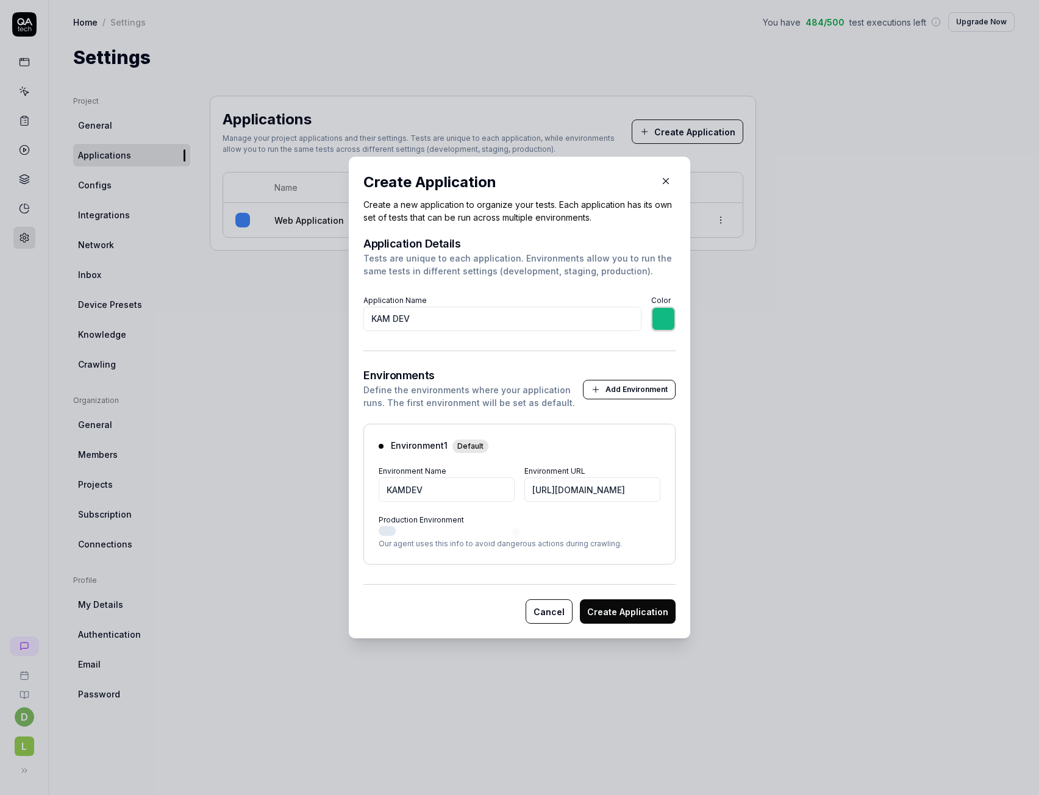
type input "*******"
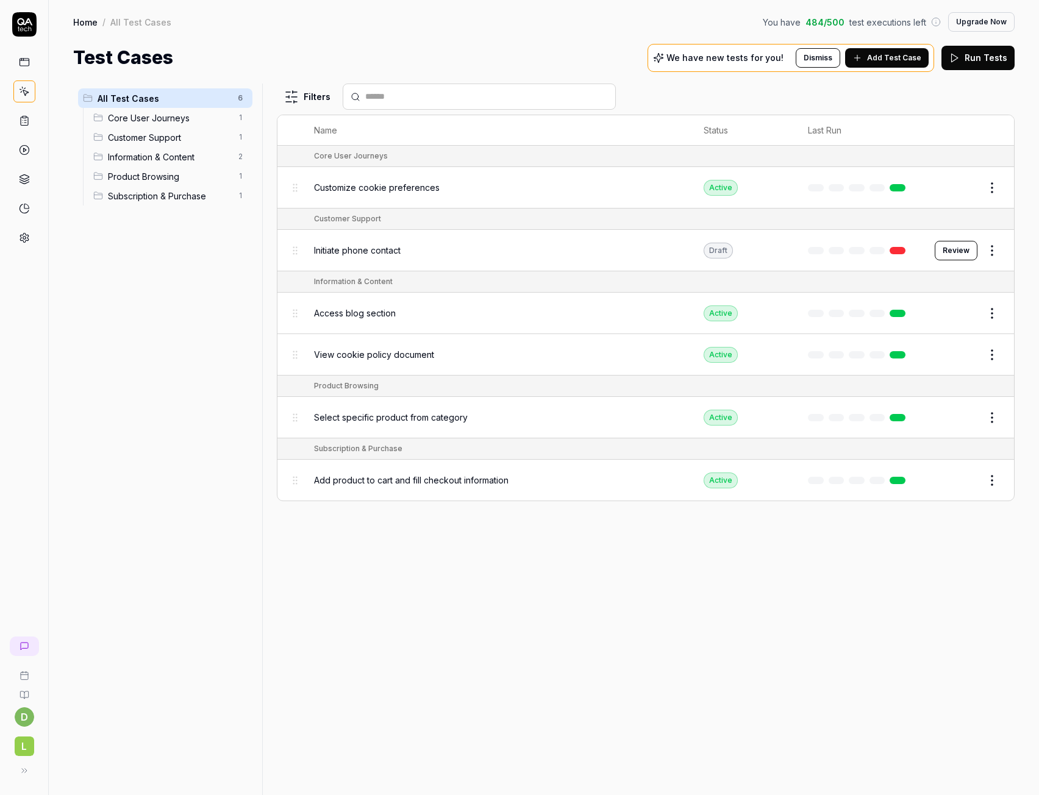
click at [953, 251] on button "Review" at bounding box center [956, 251] width 43 height 20
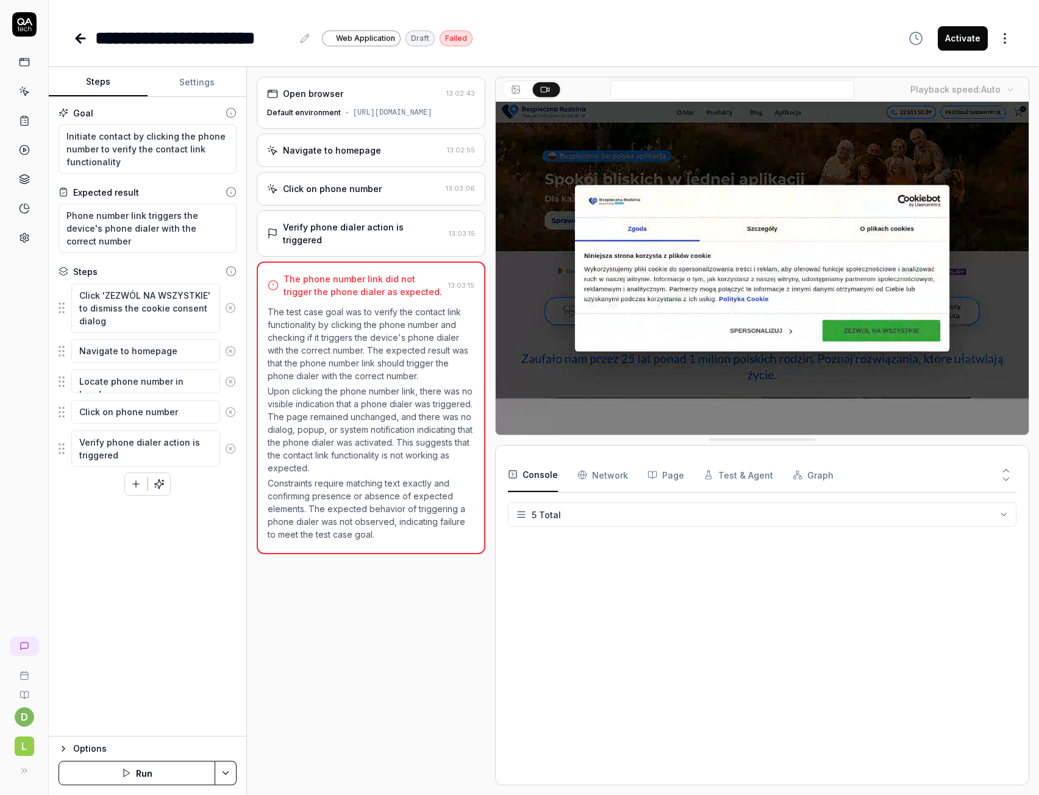
type textarea "*"
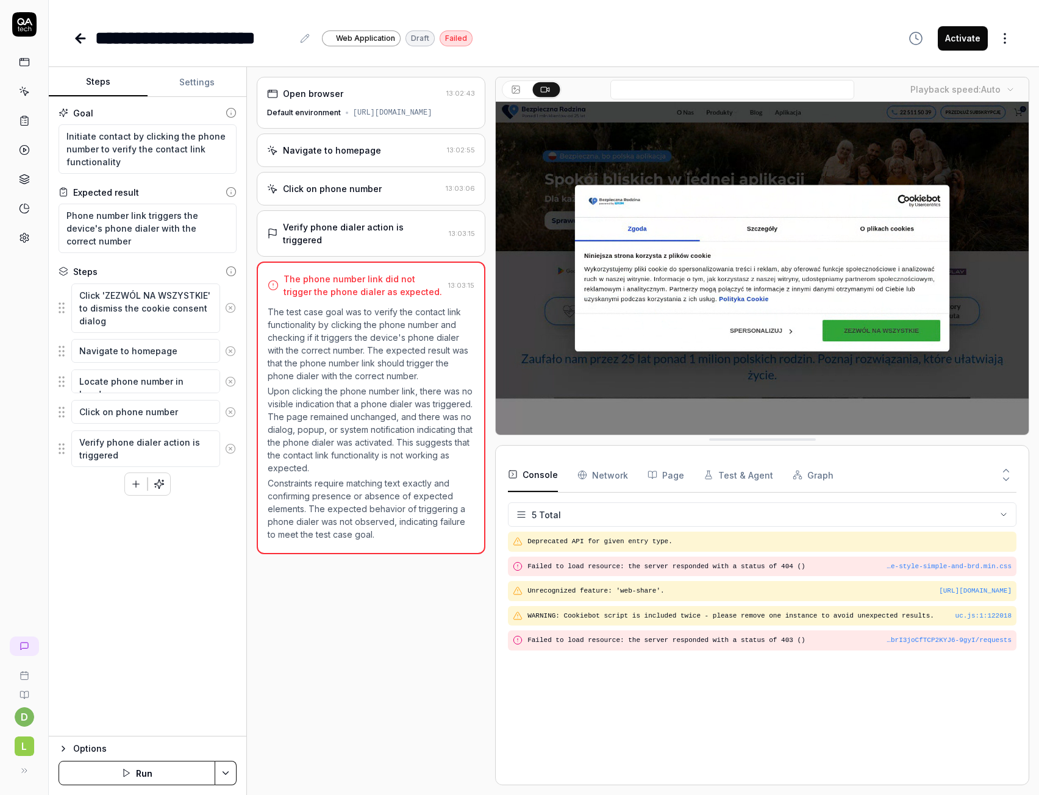
click at [1005, 43] on html "**********" at bounding box center [519, 397] width 1039 height 795
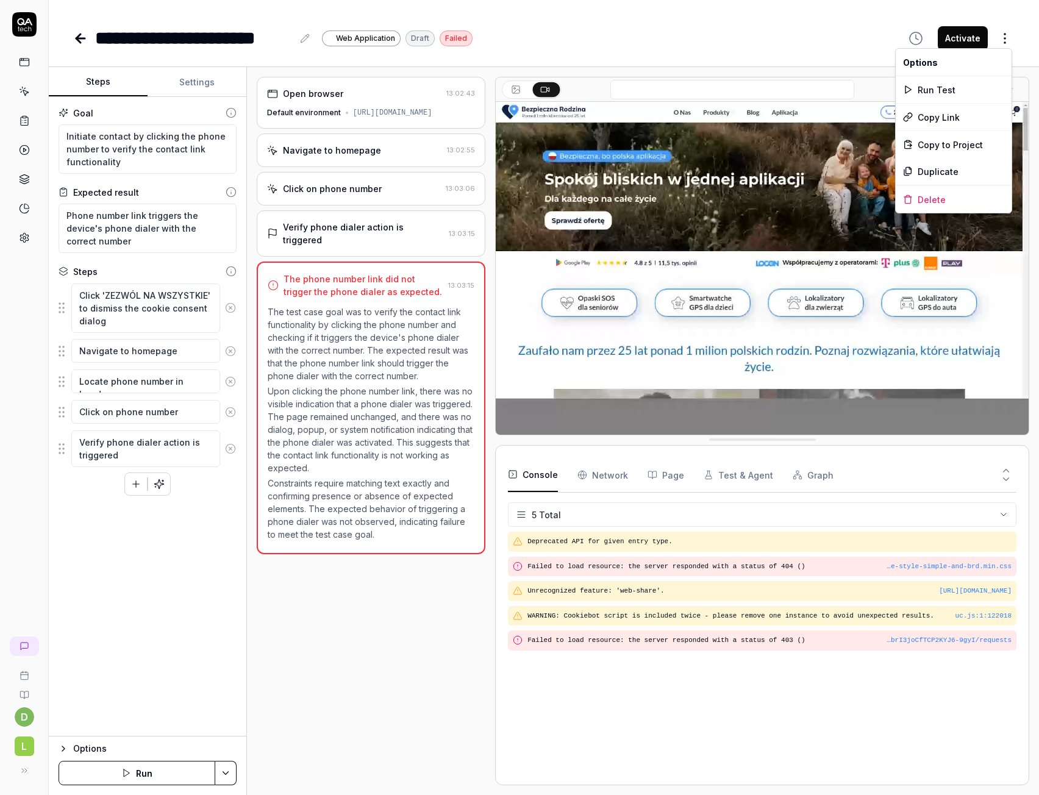
click at [1005, 41] on html "**********" at bounding box center [519, 397] width 1039 height 795
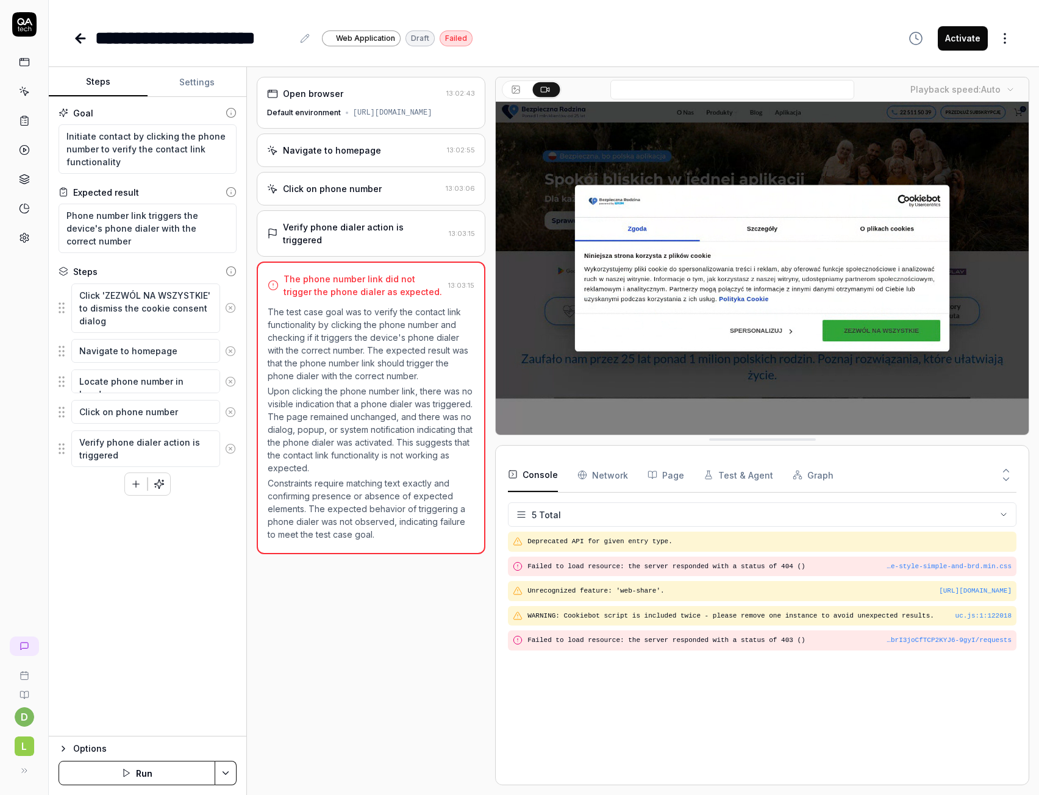
click at [173, 84] on button "Settings" at bounding box center [197, 82] width 99 height 29
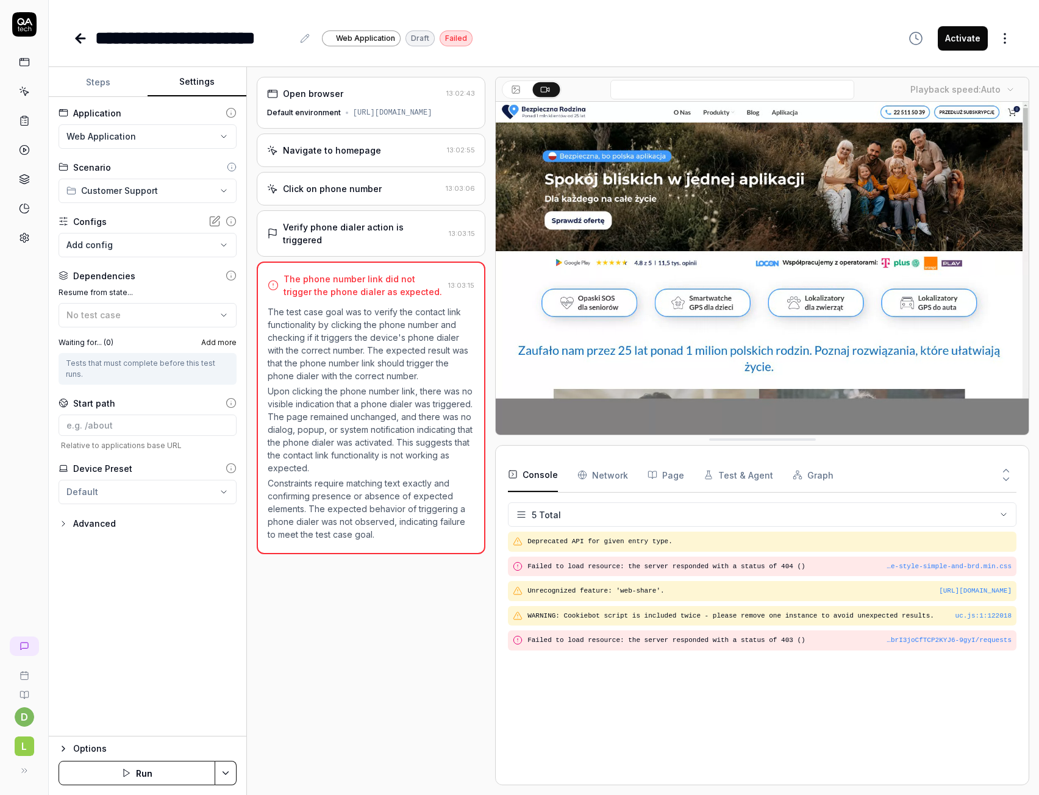
click at [102, 84] on button "Steps" at bounding box center [98, 82] width 99 height 29
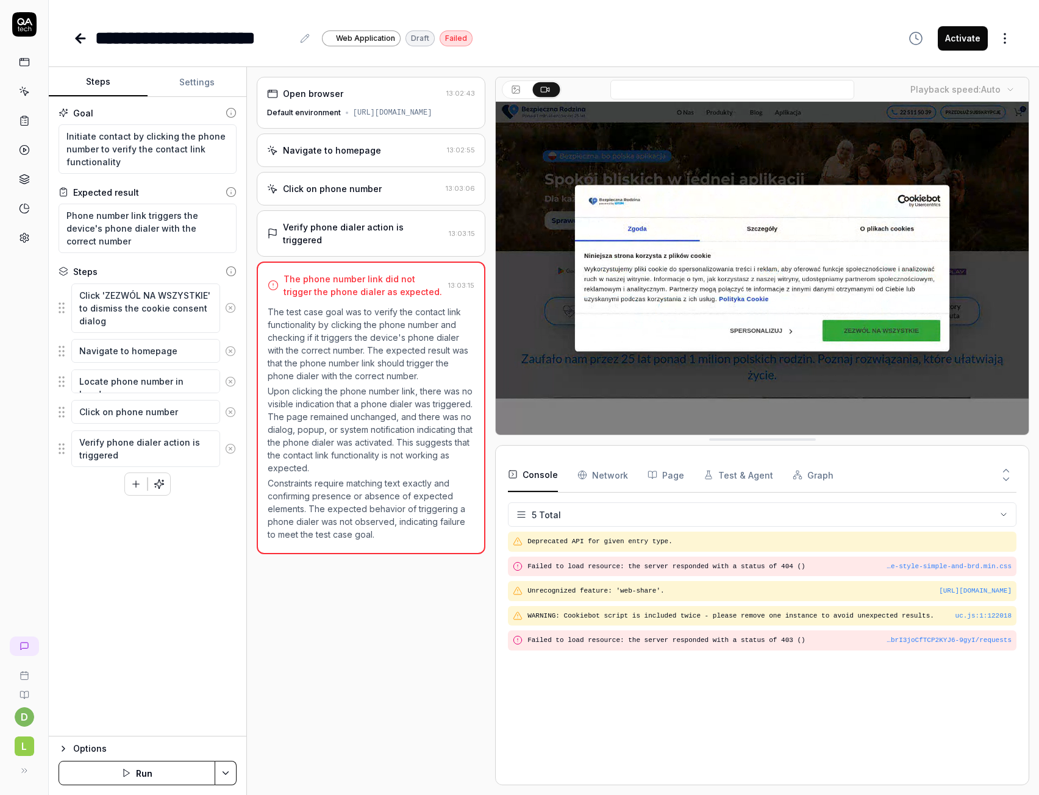
click at [335, 227] on div "Verify phone dialer action is triggered" at bounding box center [363, 234] width 161 height 26
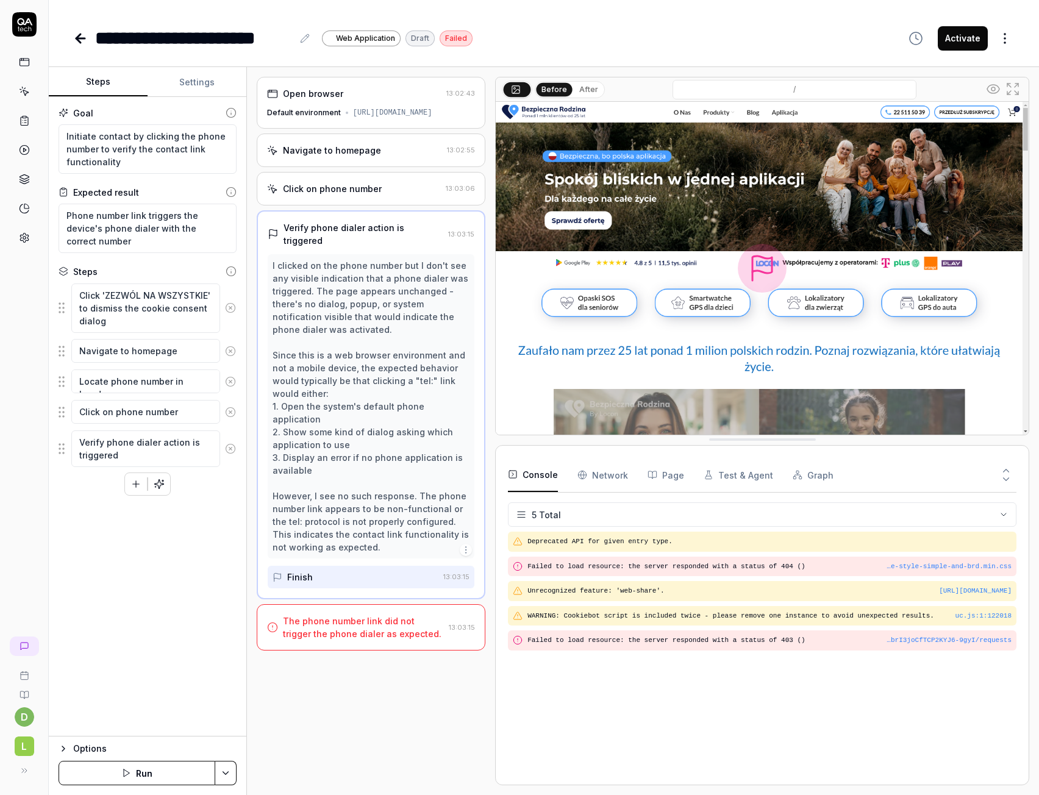
drag, startPoint x: 373, startPoint y: 339, endPoint x: 314, endPoint y: 437, distance: 114.6
click at [314, 437] on div "I clicked on the phone number but I don't see any visible indication that a pho…" at bounding box center [371, 406] width 197 height 295
click at [340, 566] on div "Finish" at bounding box center [356, 577] width 166 height 23
click at [344, 615] on div "The phone number link did not trigger the phone dialer as expected." at bounding box center [363, 628] width 161 height 26
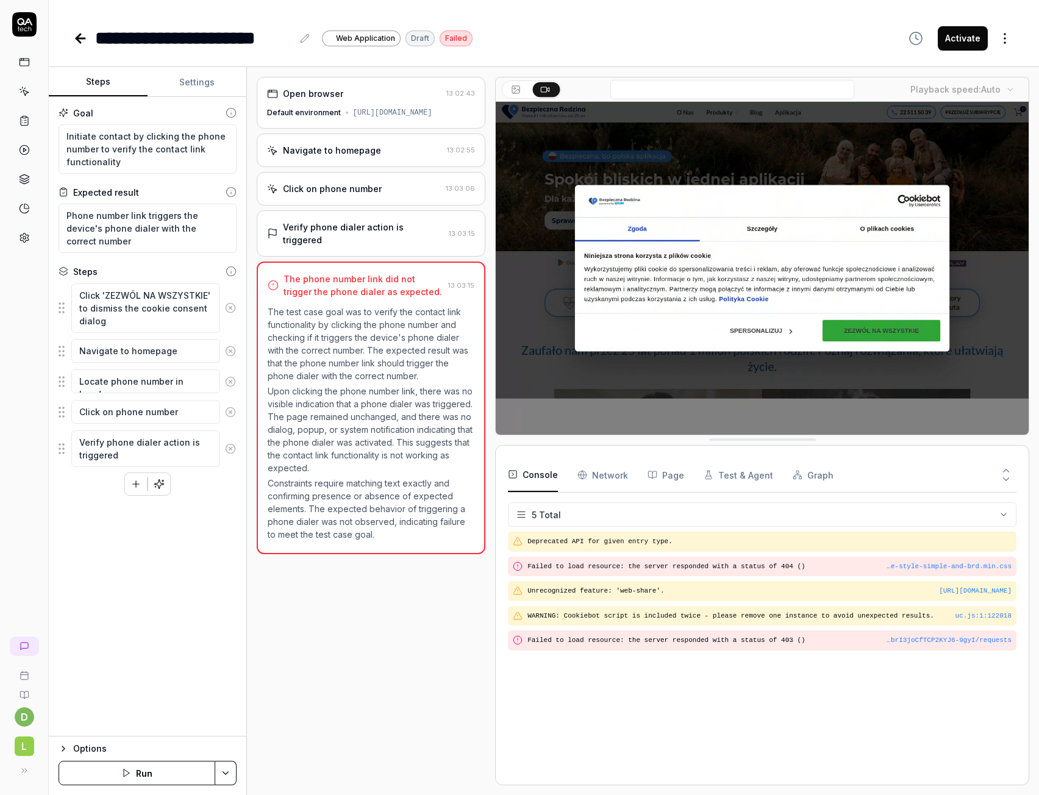
click at [307, 224] on div "Verify phone dialer action is triggered" at bounding box center [363, 234] width 161 height 26
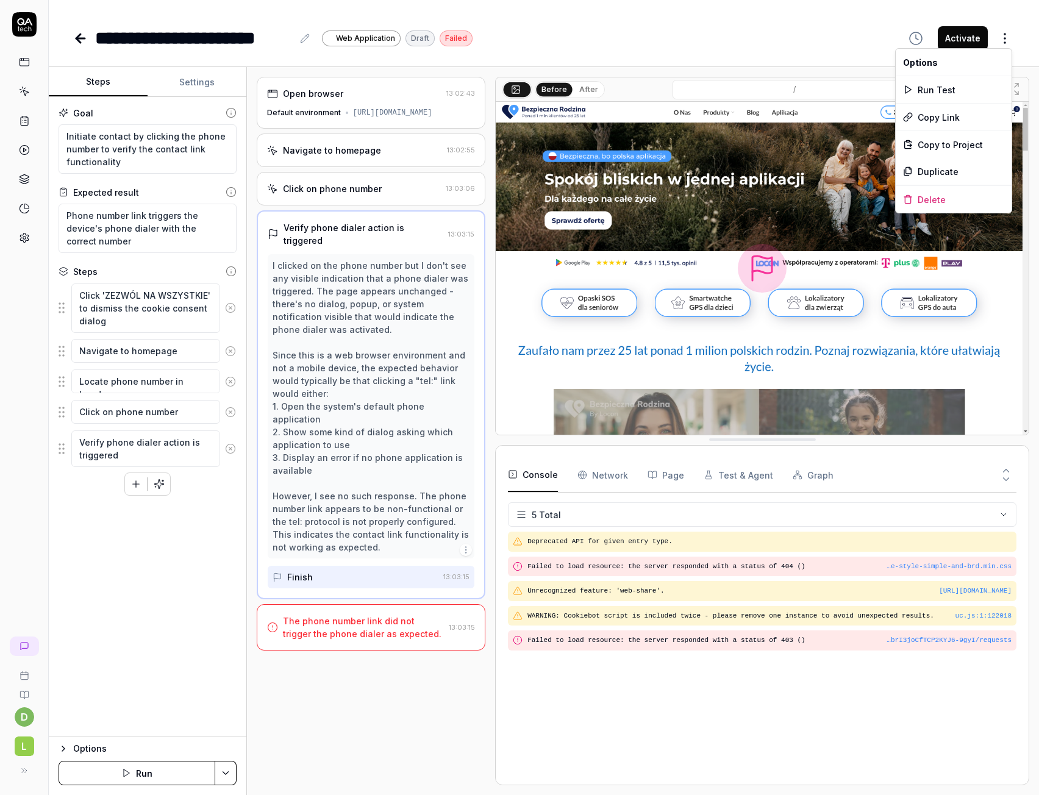
click at [1004, 42] on html "**********" at bounding box center [519, 397] width 1039 height 795
click at [1007, 34] on html "**********" at bounding box center [519, 397] width 1039 height 795
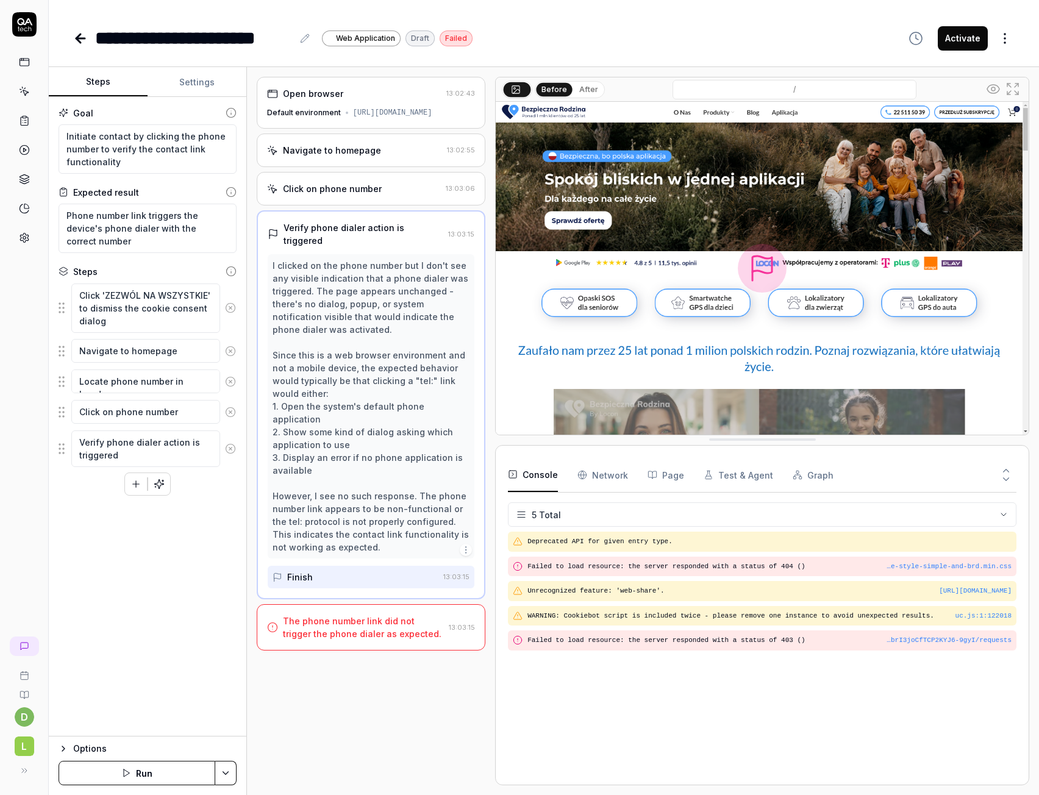
click at [386, 362] on div "I clicked on the phone number but I don't see any visible indication that a pho…" at bounding box center [371, 406] width 197 height 295
click at [397, 337] on div "I clicked on the phone number but I don't see any visible indication that a pho…" at bounding box center [371, 406] width 197 height 295
drag, startPoint x: 397, startPoint y: 334, endPoint x: 403, endPoint y: 304, distance: 31.1
click at [367, 304] on div "I clicked on the phone number but I don't see any visible indication that a pho…" at bounding box center [371, 406] width 197 height 295
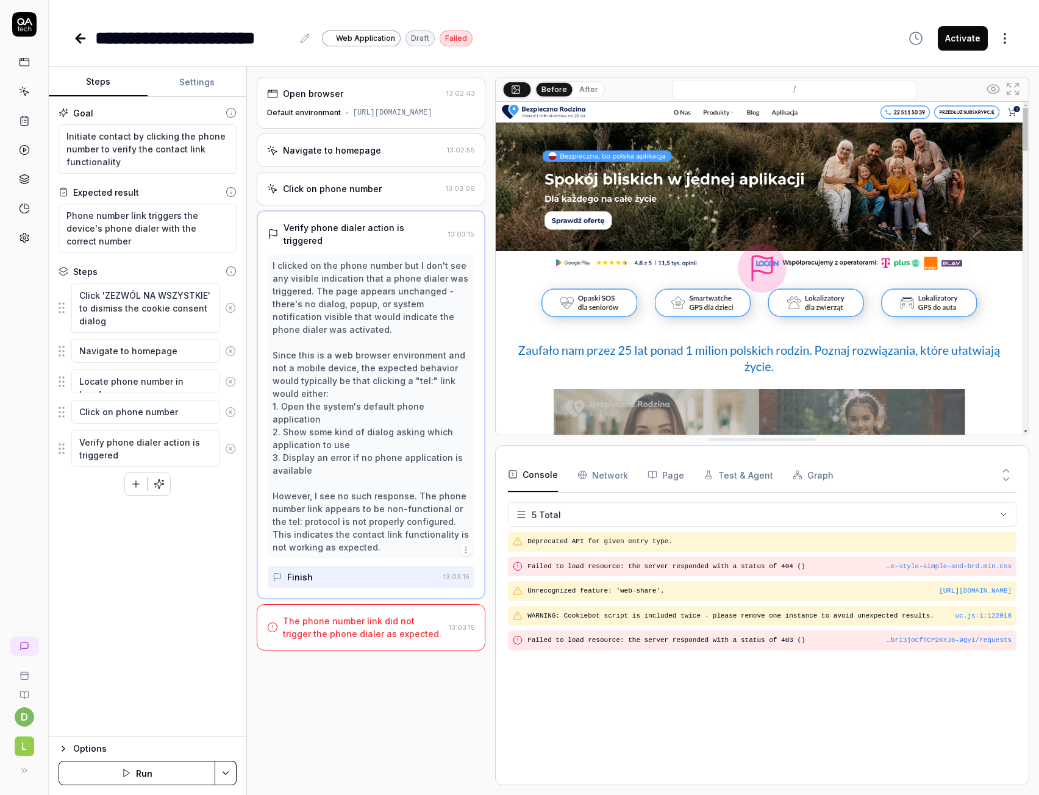
click at [606, 303] on img at bounding box center [762, 268] width 533 height 333
click at [643, 290] on img at bounding box center [762, 268] width 533 height 333
click at [734, 475] on button "Test & Agent" at bounding box center [739, 475] width 70 height 34
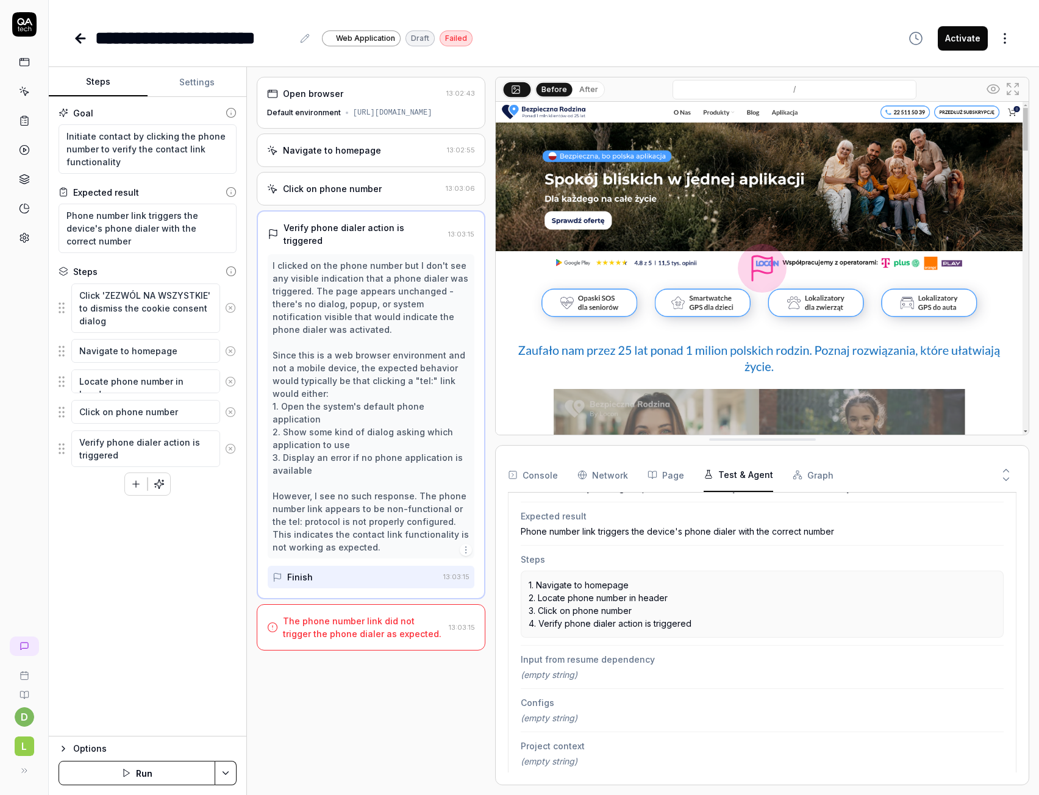
scroll to position [176, 0]
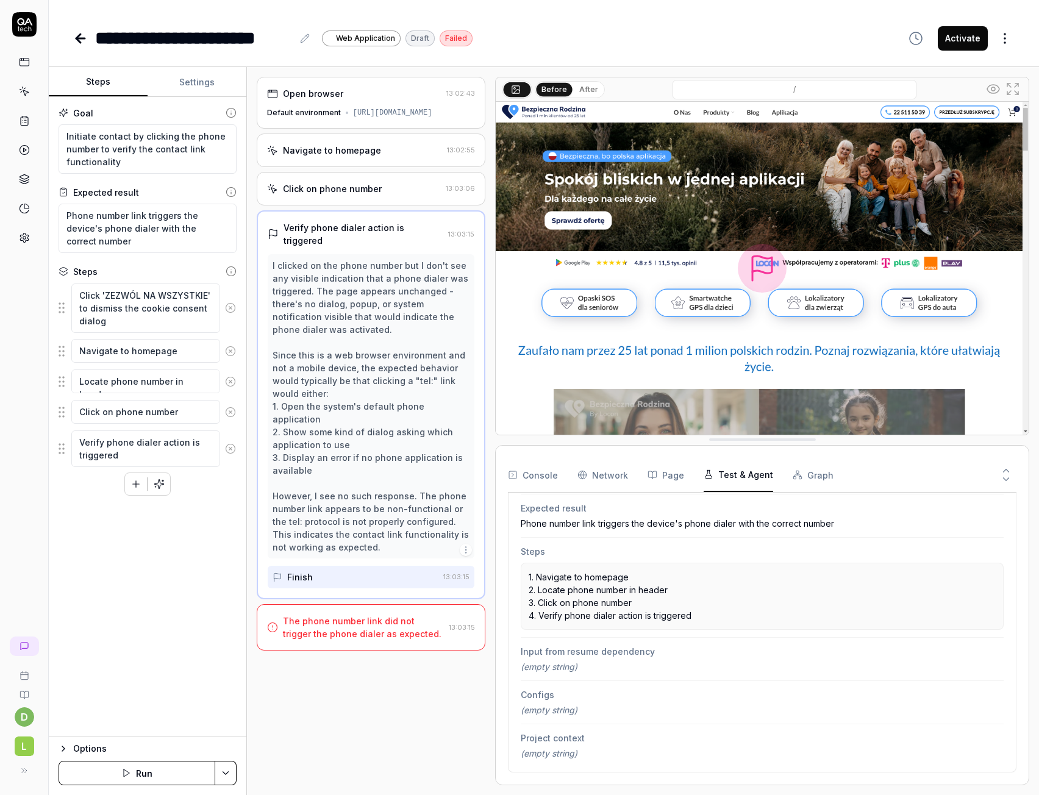
click at [815, 475] on button "Graph" at bounding box center [813, 475] width 41 height 34
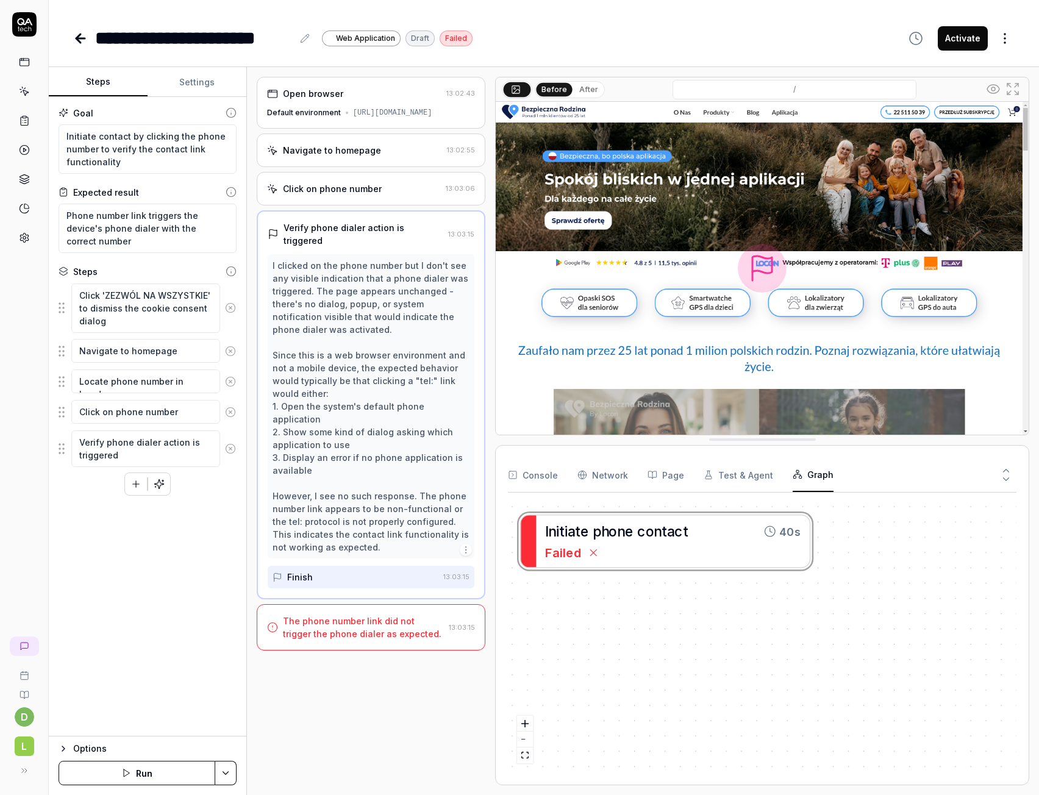
click at [586, 556] on div "I n i t i a t e p h o n e c o n t a c t 40s Failed" at bounding box center [762, 638] width 509 height 270
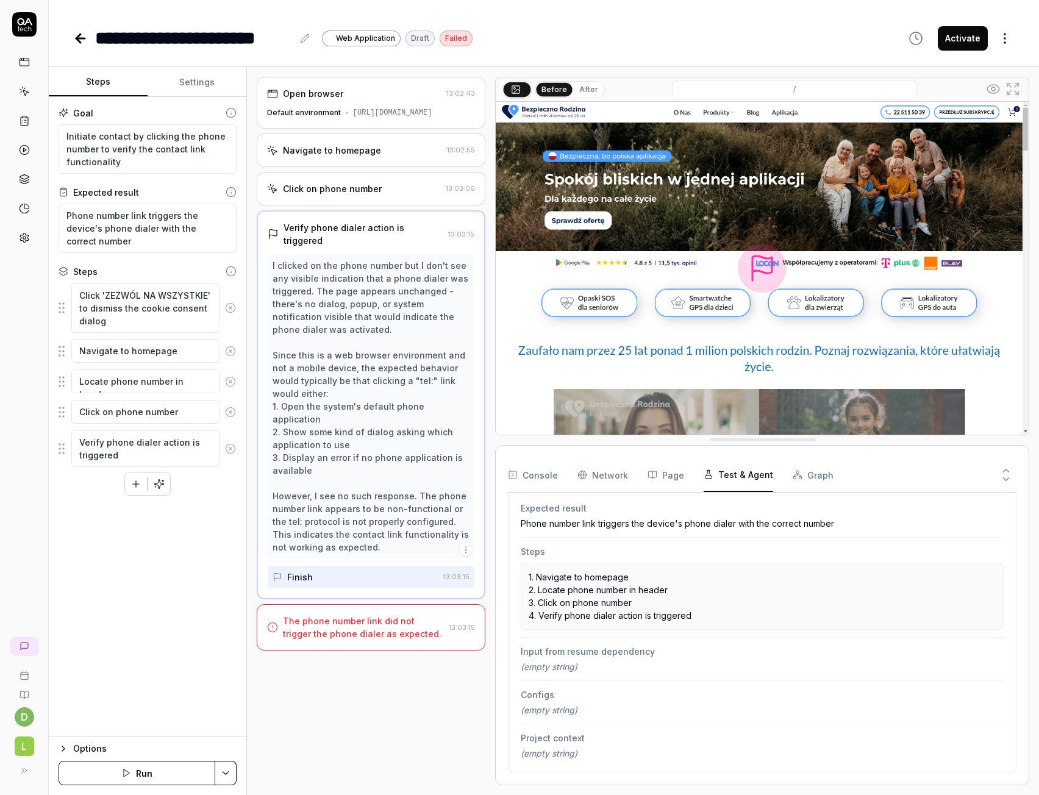
click at [724, 484] on button "Test & Agent" at bounding box center [739, 475] width 70 height 34
drag, startPoint x: 368, startPoint y: 273, endPoint x: 321, endPoint y: 271, distance: 47.0
click at [323, 271] on div "I clicked on the phone number but I don't see any visible indication that a pho…" at bounding box center [371, 406] width 197 height 295
click at [382, 202] on div "Click on phone number 13:03:06" at bounding box center [371, 189] width 229 height 34
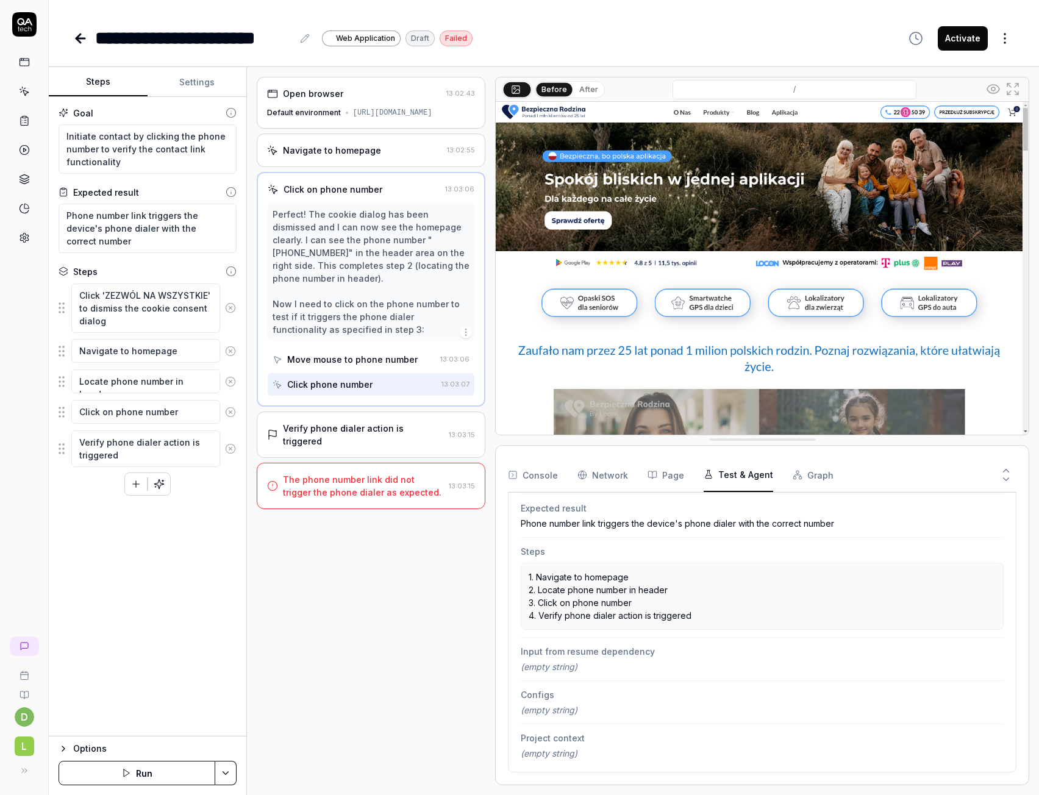
click at [345, 422] on div "Verify phone dialer action is triggered" at bounding box center [363, 435] width 161 height 26
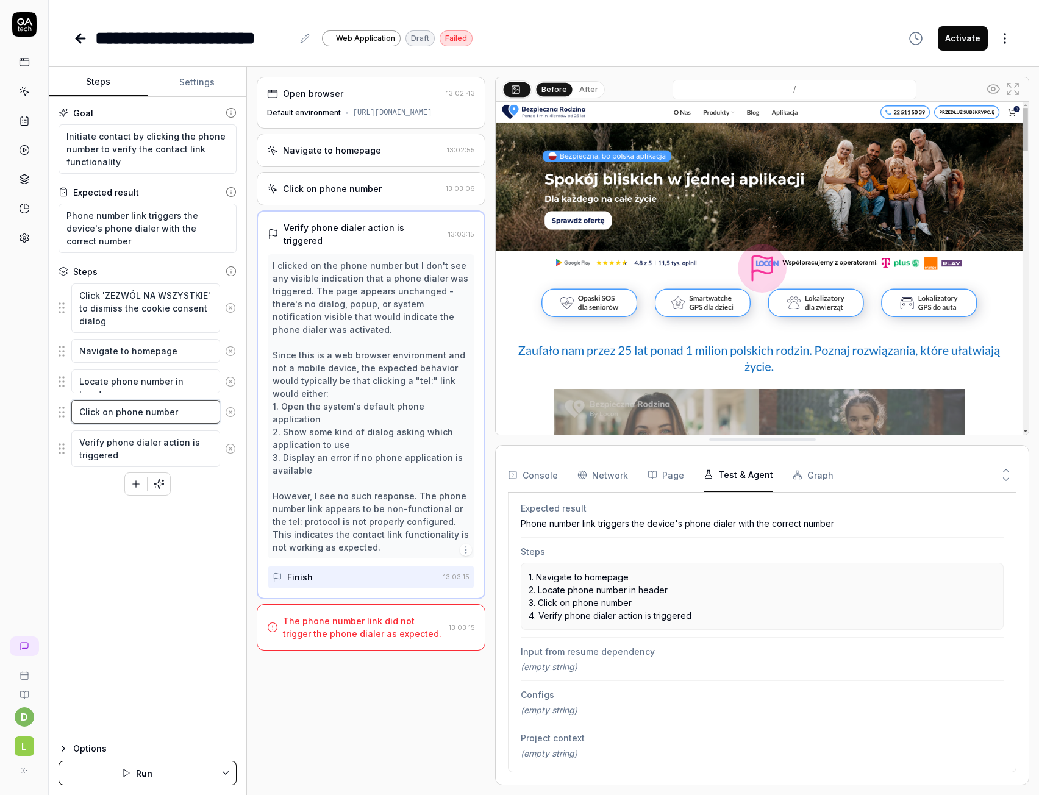
click at [151, 409] on textarea "Click on phone number" at bounding box center [145, 412] width 149 height 24
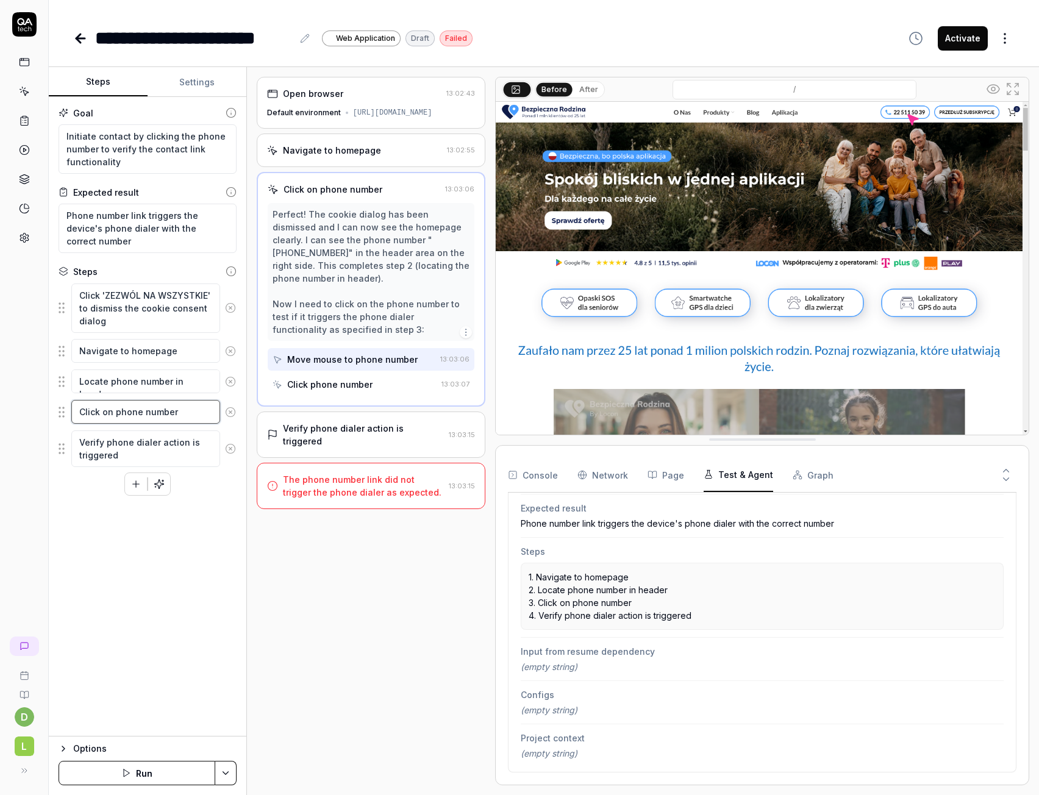
click at [157, 415] on textarea "Click on phone number" at bounding box center [145, 412] width 149 height 24
click at [120, 411] on textarea "Click on phone number" at bounding box center [145, 412] width 149 height 24
click at [66, 414] on fieldset "Click 'ZEZWÓL NA WSZYSTKIE' to dismiss the cookie consent dialog Navigate to ho…" at bounding box center [148, 375] width 178 height 185
click at [225, 769] on html "**********" at bounding box center [519, 397] width 1039 height 795
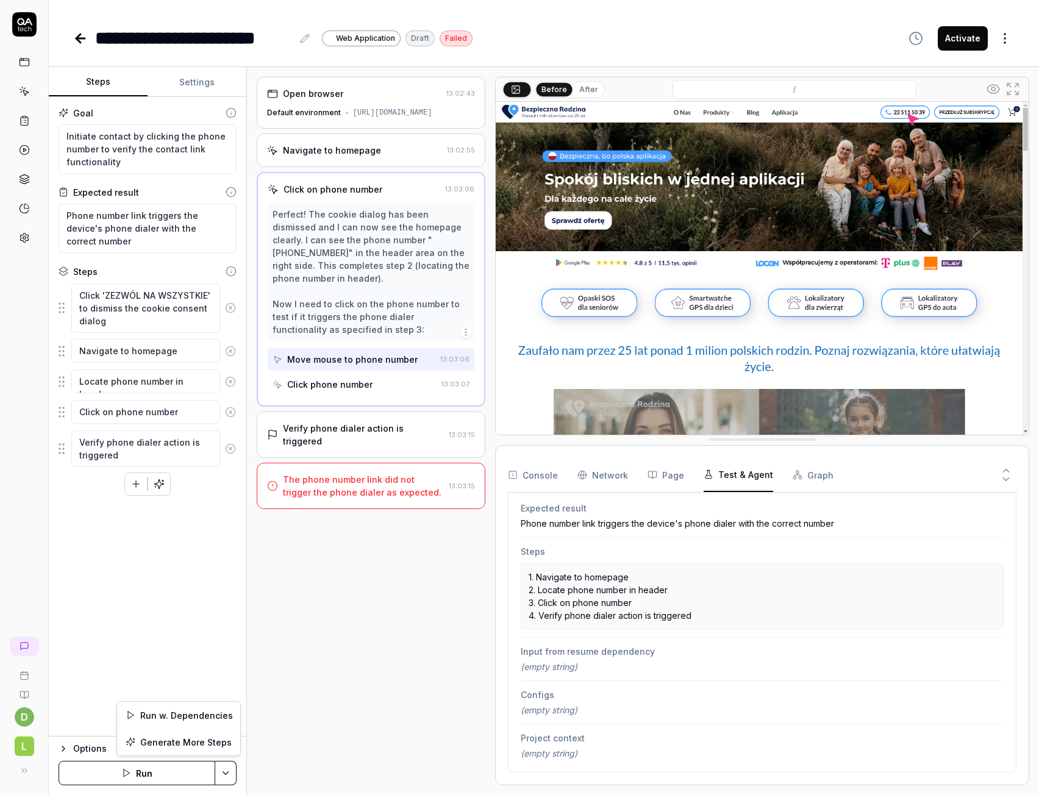
click at [225, 769] on html "**********" at bounding box center [519, 397] width 1039 height 795
click at [75, 742] on div "Options" at bounding box center [154, 749] width 163 height 15
click at [120, 412] on textarea "Click on phone number" at bounding box center [145, 412] width 149 height 24
click at [167, 409] on textarea "Click on phone number" at bounding box center [145, 412] width 149 height 24
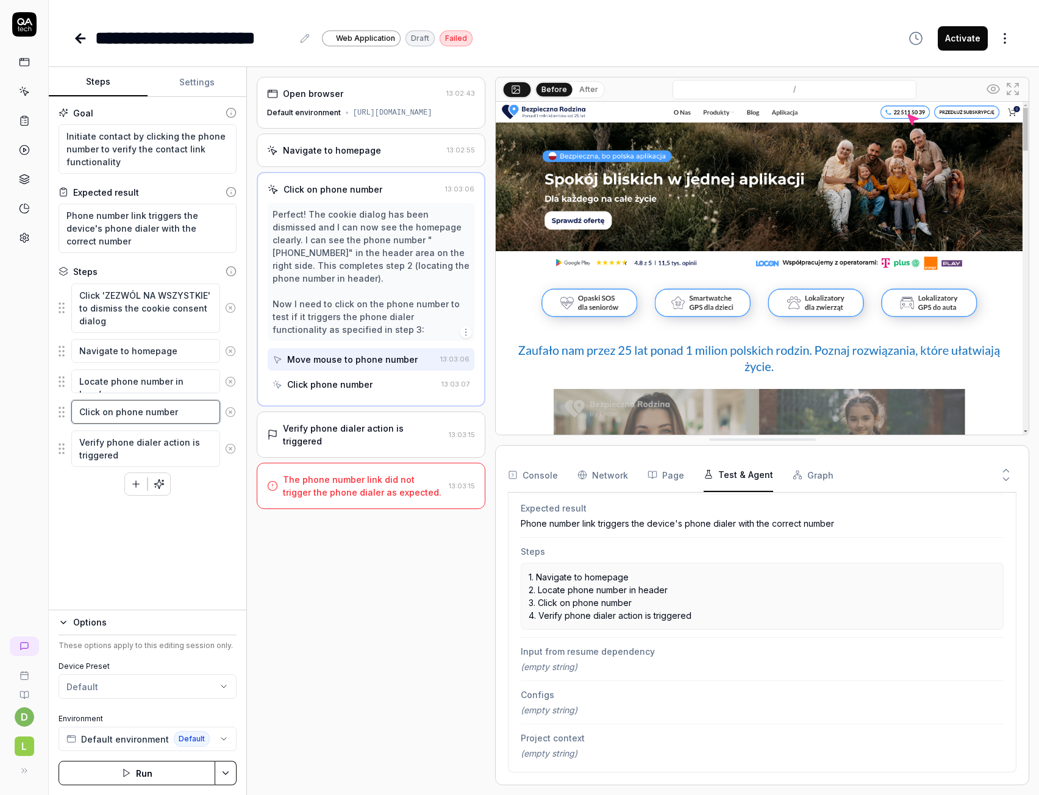
click at [173, 409] on textarea "Click on phone number" at bounding box center [145, 412] width 149 height 24
click at [184, 410] on textarea "Click on phone number" at bounding box center [145, 412] width 149 height 24
